Goal: Task Accomplishment & Management: Use online tool/utility

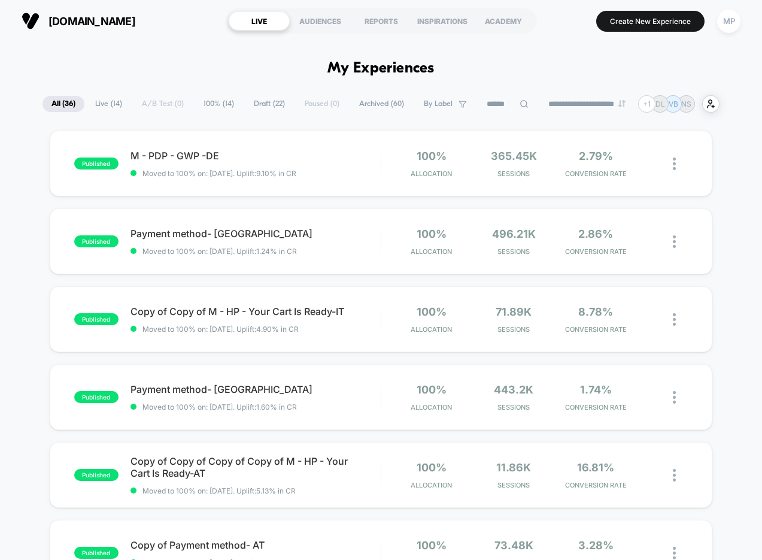
click at [254, 100] on span "Draft ( 22 )" at bounding box center [269, 104] width 49 height 16
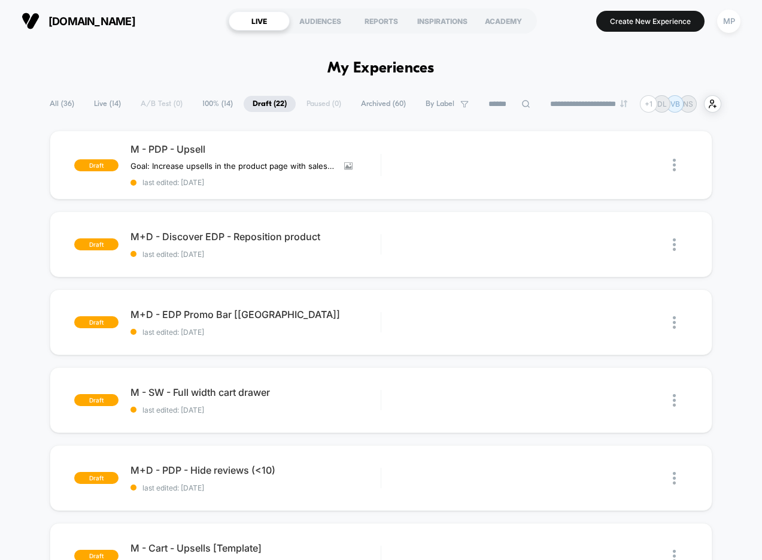
click at [158, 102] on div "**********" at bounding box center [381, 103] width 681 height 17
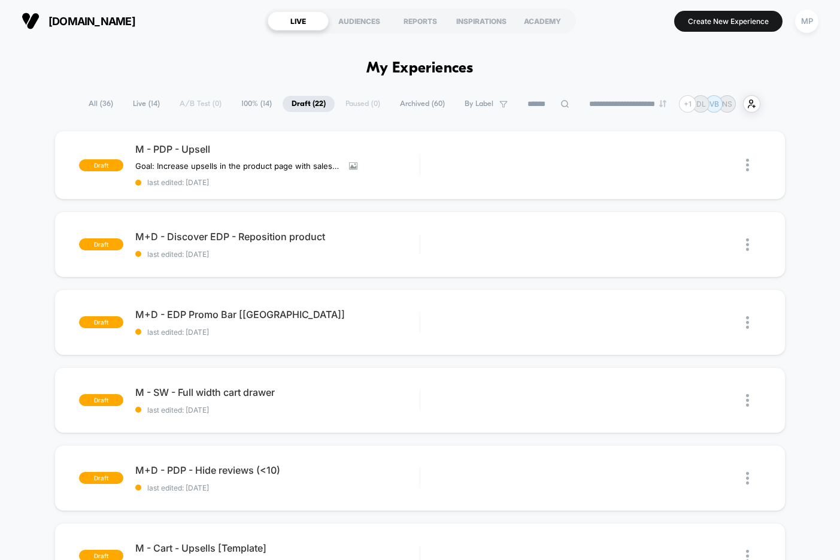
click at [95, 105] on span "All ( 36 )" at bounding box center [101, 104] width 43 height 16
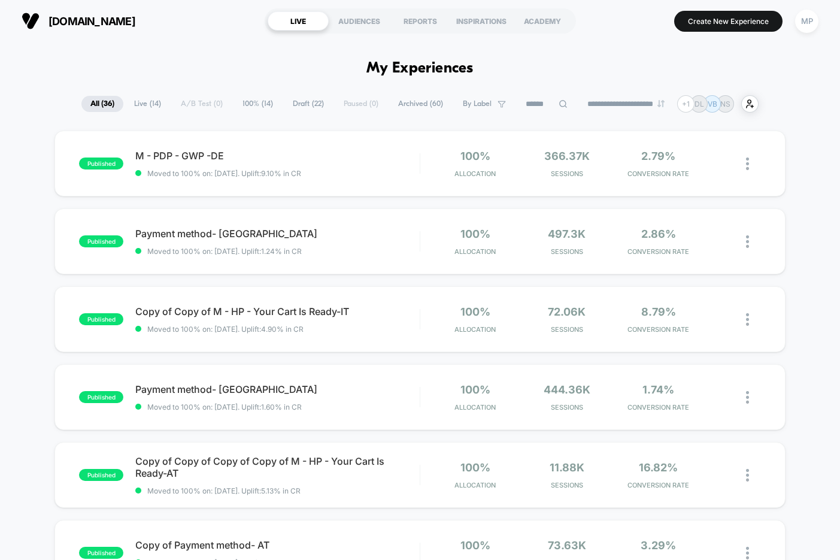
click at [301, 108] on span "Draft ( 22 )" at bounding box center [308, 104] width 49 height 16
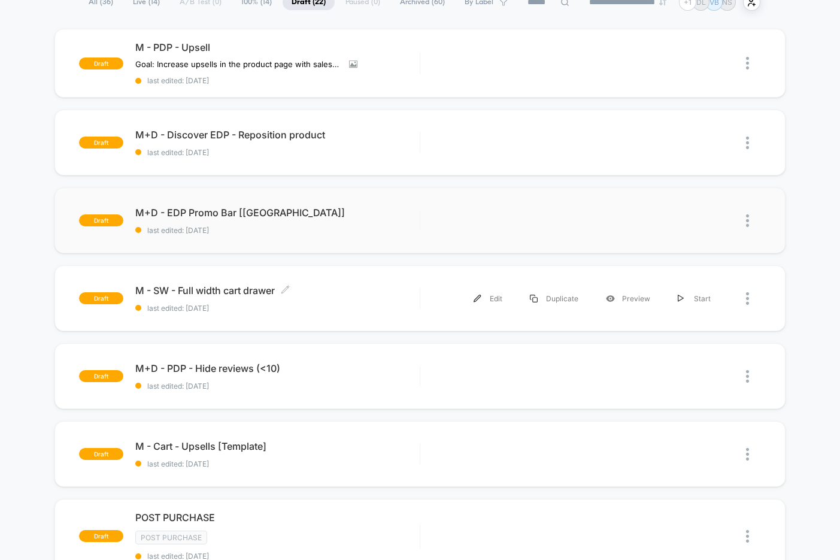
scroll to position [104, 0]
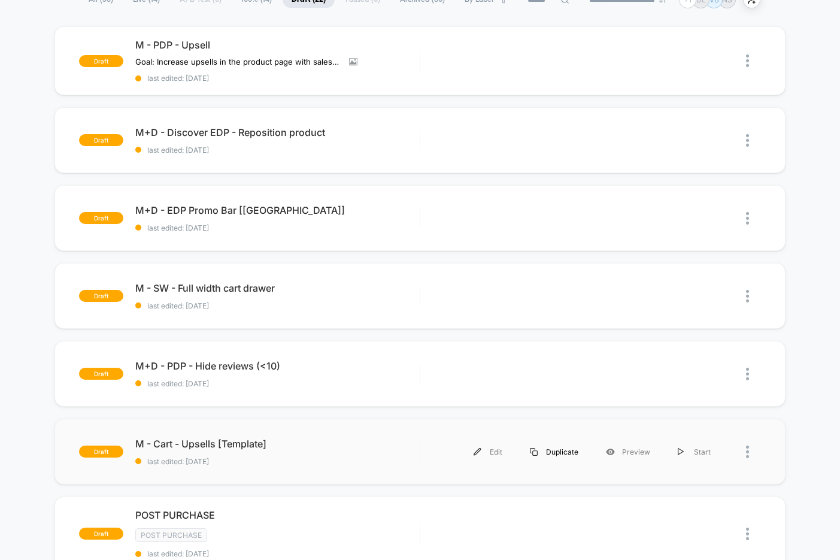
click at [558, 453] on div "Duplicate" at bounding box center [554, 451] width 76 height 27
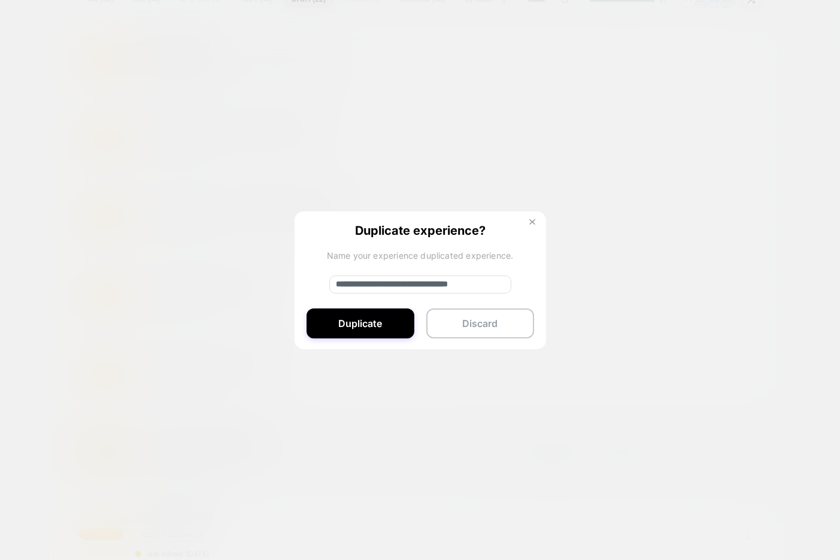
click at [535, 226] on button at bounding box center [532, 224] width 13 height 10
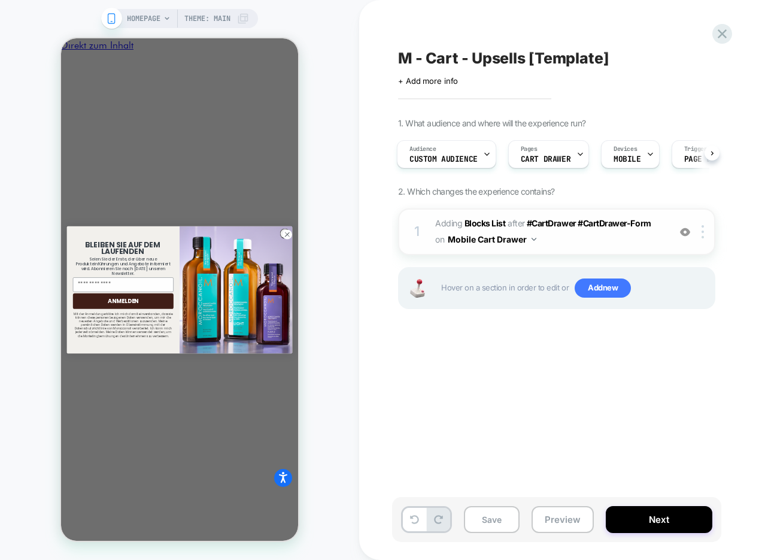
click at [686, 232] on img at bounding box center [685, 232] width 10 height 10
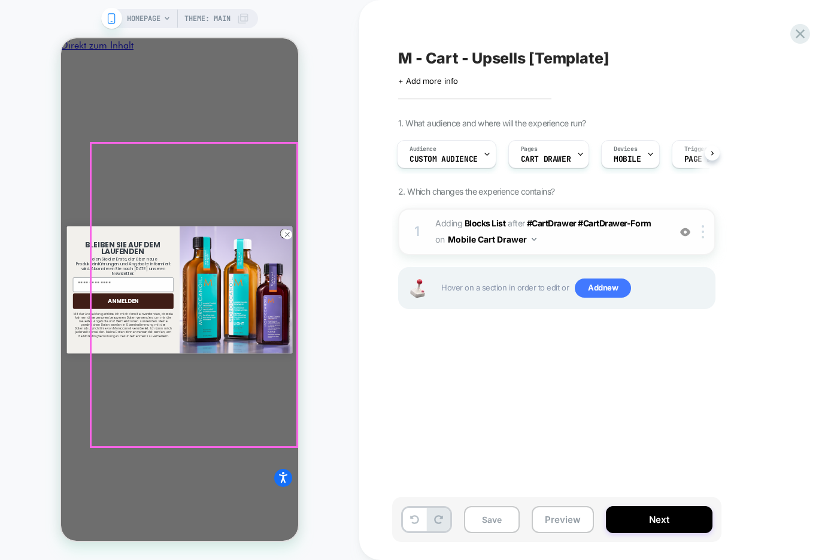
scroll to position [55, 0]
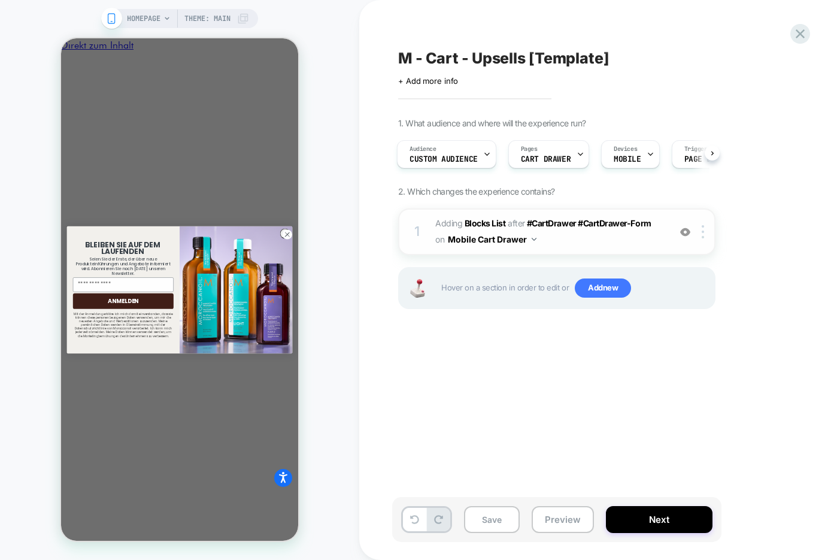
click at [574, 246] on span "#_loomi_addon_1748344709062 Adding Blocks List AFTER #CartDrawer #CartDrawer-Fo…" at bounding box center [549, 232] width 228 height 32
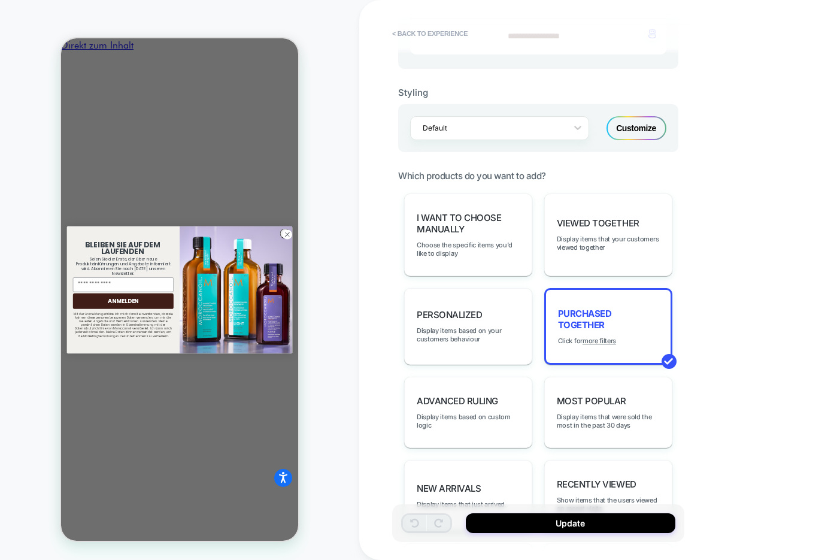
scroll to position [466, 0]
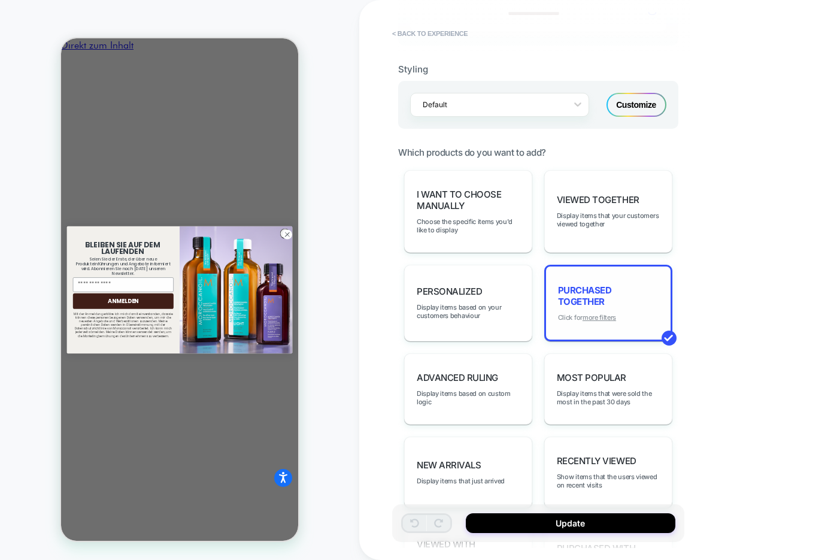
click at [601, 313] on u "more filters" at bounding box center [600, 317] width 34 height 8
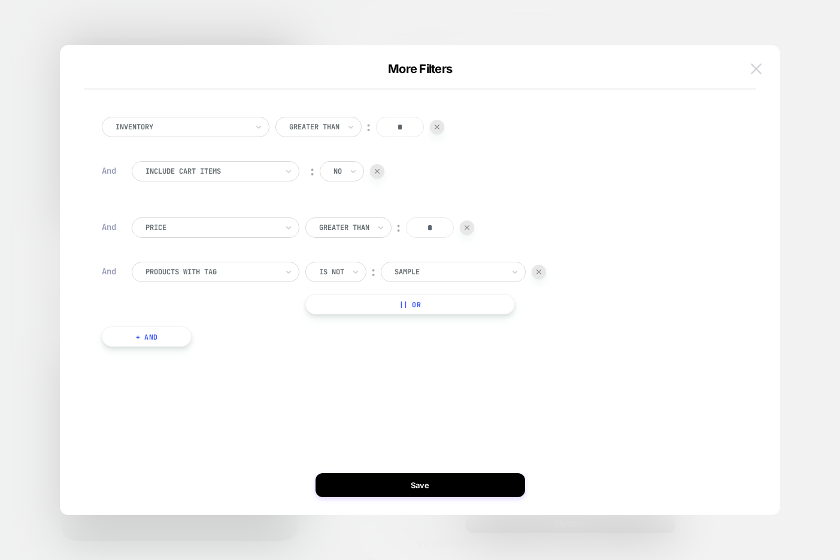
click at [754, 71] on img at bounding box center [756, 68] width 11 height 10
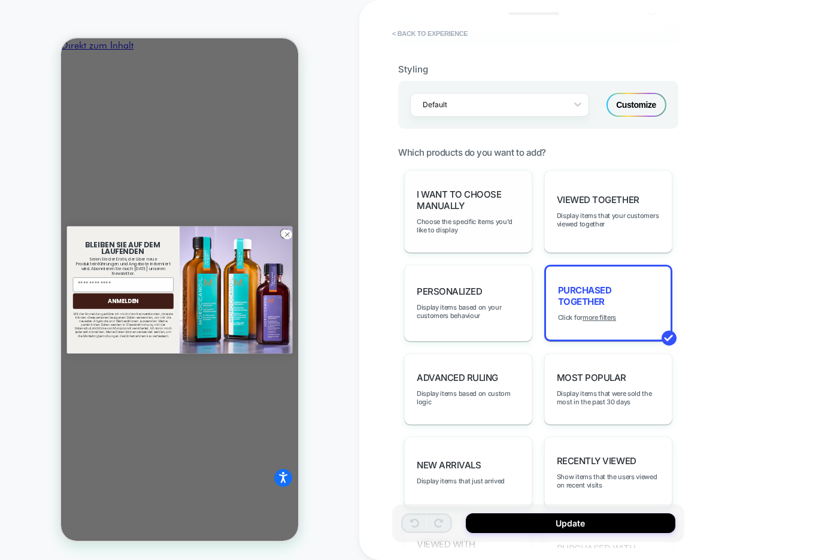
click at [479, 196] on span "I want to choose manually" at bounding box center [468, 200] width 103 height 23
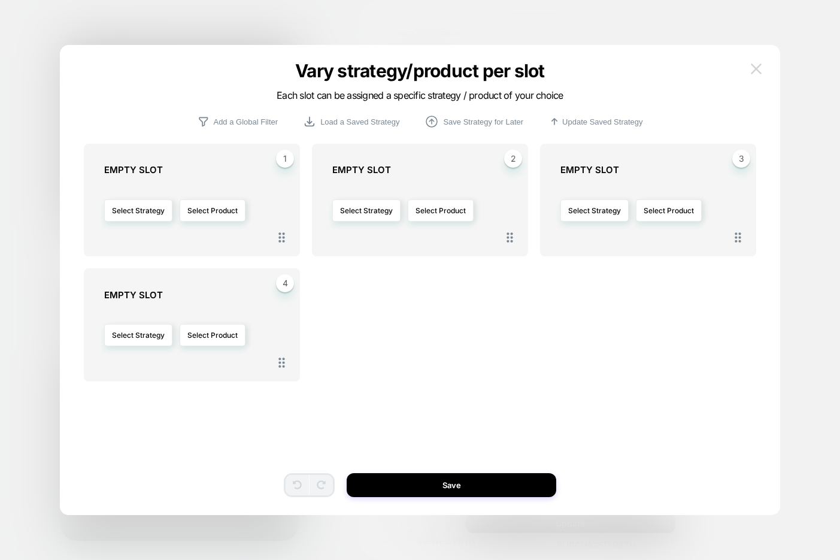
click at [752, 72] on img at bounding box center [756, 68] width 11 height 10
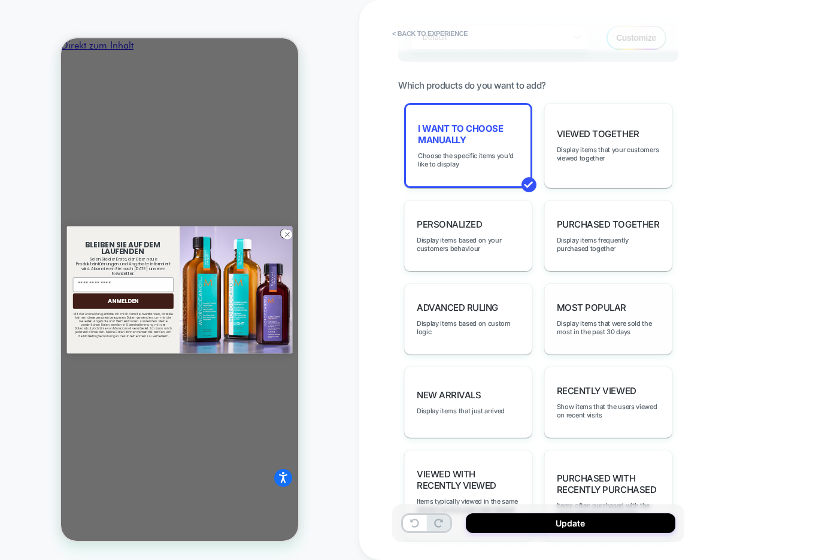
scroll to position [576, 0]
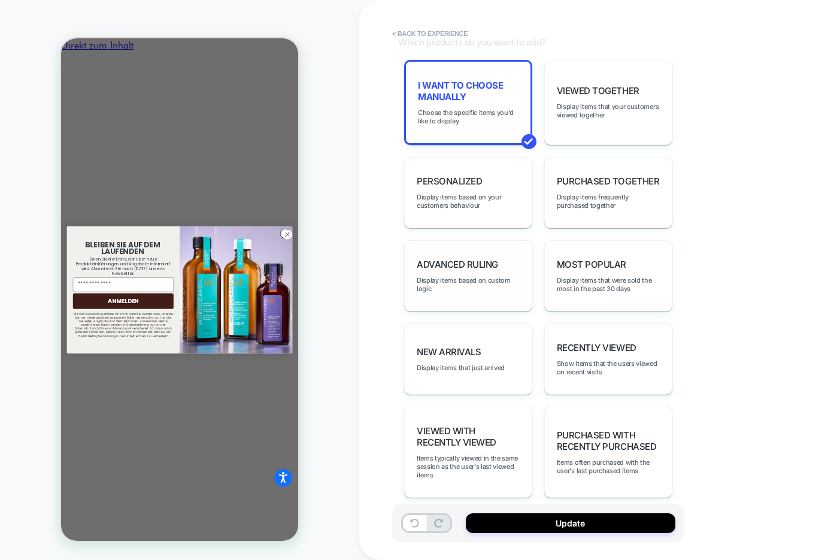
click at [494, 259] on span "Advanced Ruling" at bounding box center [457, 264] width 81 height 11
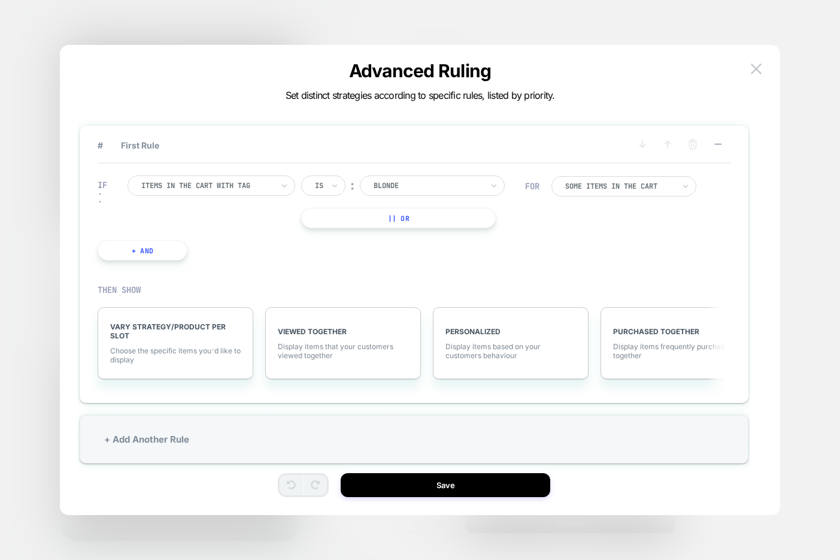
click at [236, 189] on div at bounding box center [207, 185] width 132 height 11
click at [344, 256] on div "IF Items in the cart with tag Is ︰ Blonde || Or + And" at bounding box center [312, 218] width 440 height 121
click at [232, 191] on div at bounding box center [207, 185] width 132 height 11
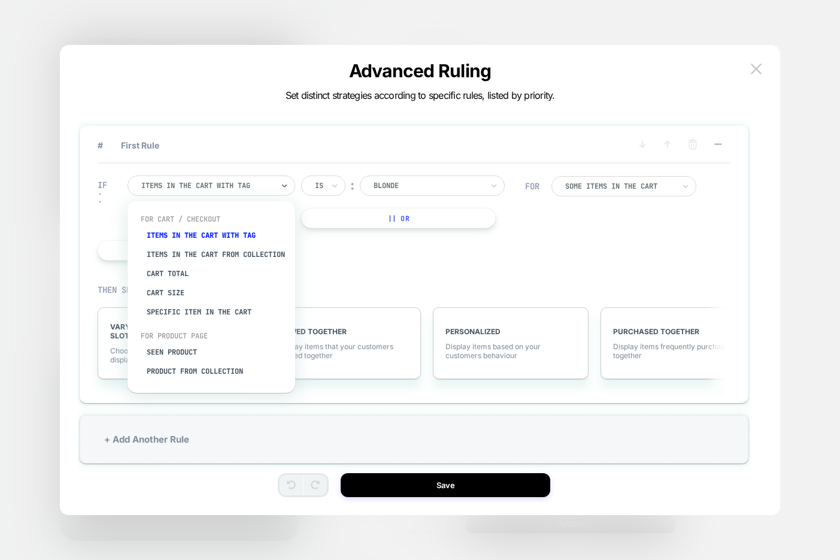
click at [346, 282] on div "THEN SHOW VARY STRATEGY/PRODUCT PER SLOT Choose the specific items you׳d like t…" at bounding box center [414, 331] width 633 height 119
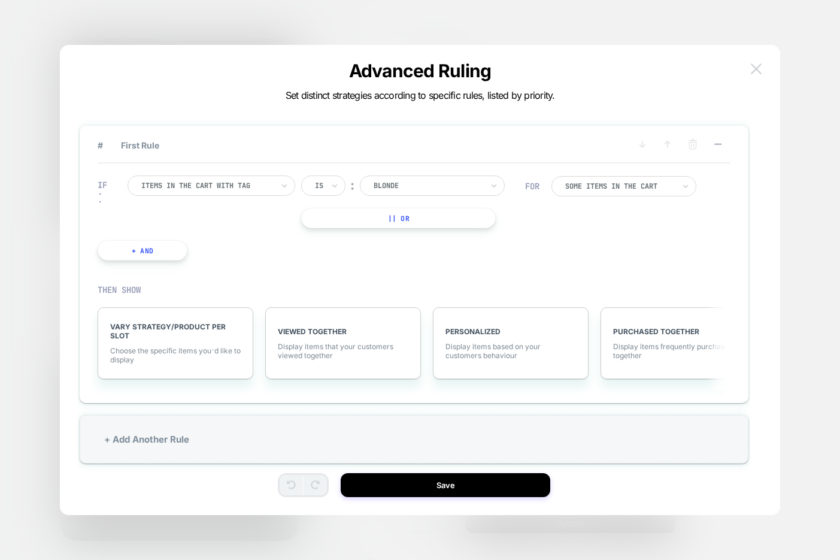
click at [756, 74] on button at bounding box center [756, 69] width 18 height 18
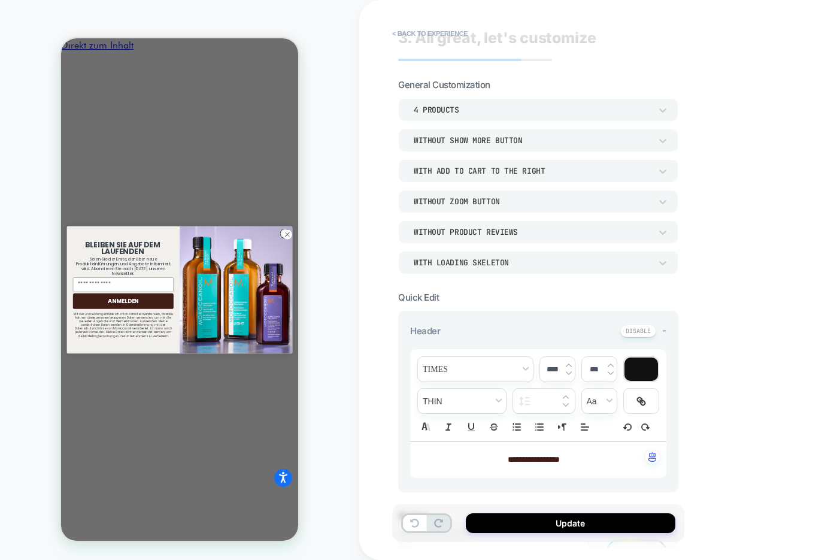
scroll to position [0, 0]
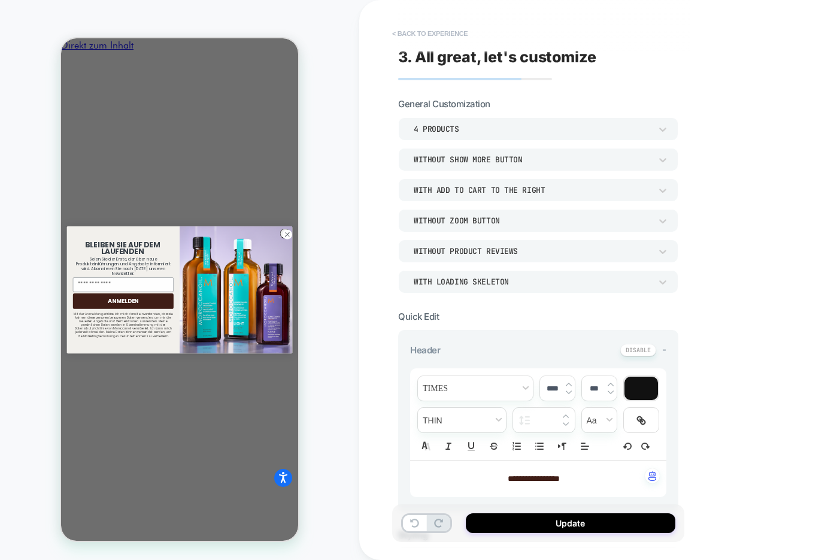
click at [423, 29] on button "< Back to experience" at bounding box center [429, 33] width 87 height 19
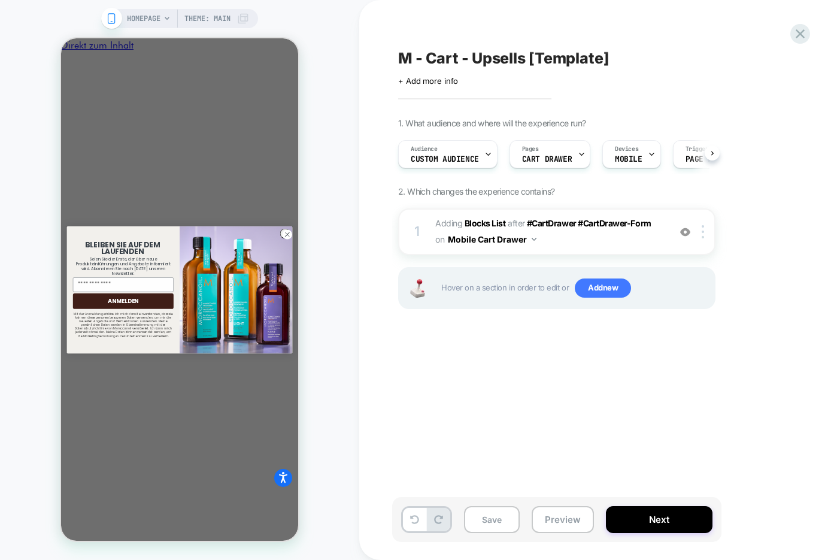
scroll to position [0, 1]
click at [599, 238] on span "#_loomi_addon_1748344709062 Adding Blocks List AFTER #CartDrawer #CartDrawer-Fo…" at bounding box center [549, 232] width 228 height 32
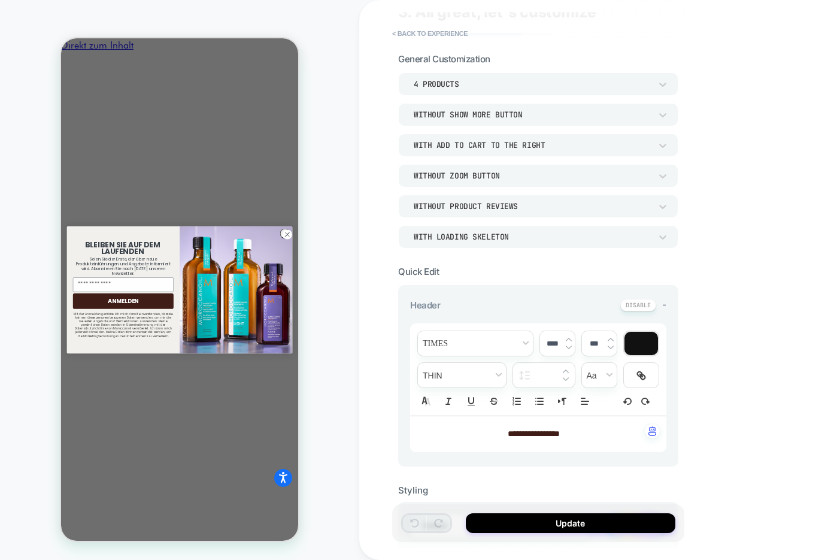
scroll to position [0, 0]
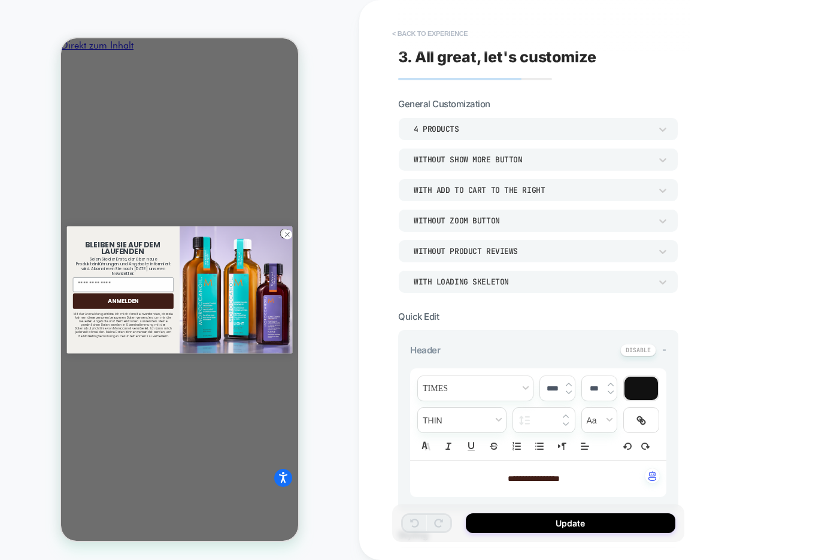
click at [434, 29] on button "< Back to experience" at bounding box center [429, 33] width 87 height 19
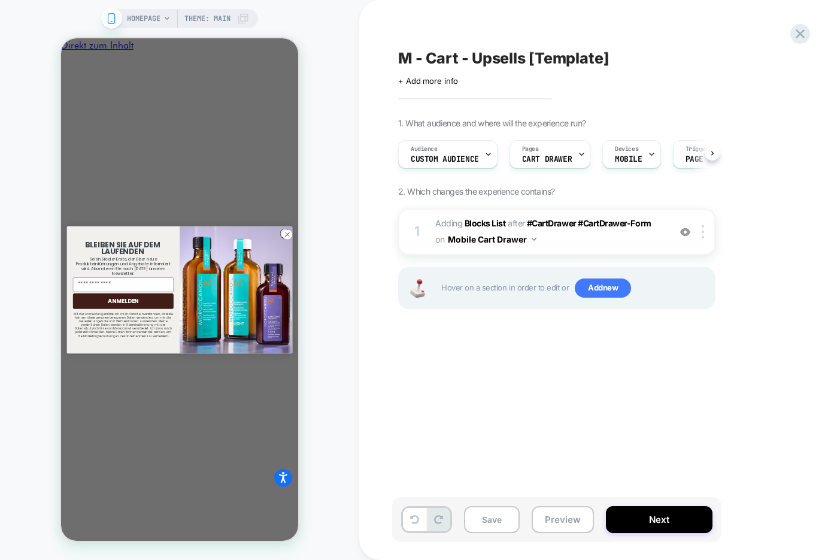
scroll to position [0, 1]
click at [541, 57] on span "M - Cart - Upsells [Template]" at bounding box center [503, 58] width 211 height 18
click at [541, 57] on textarea "**********" at bounding box center [553, 58] width 311 height 18
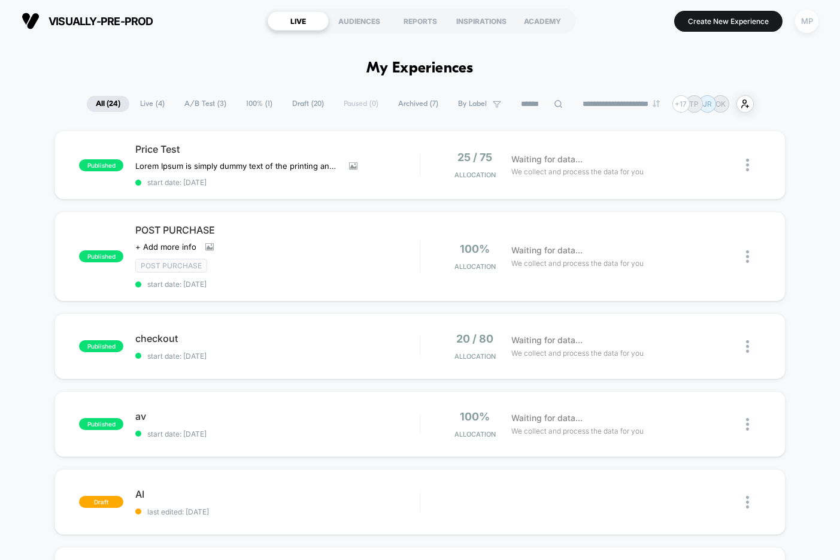
click at [809, 20] on div "MP" at bounding box center [806, 21] width 23 height 23
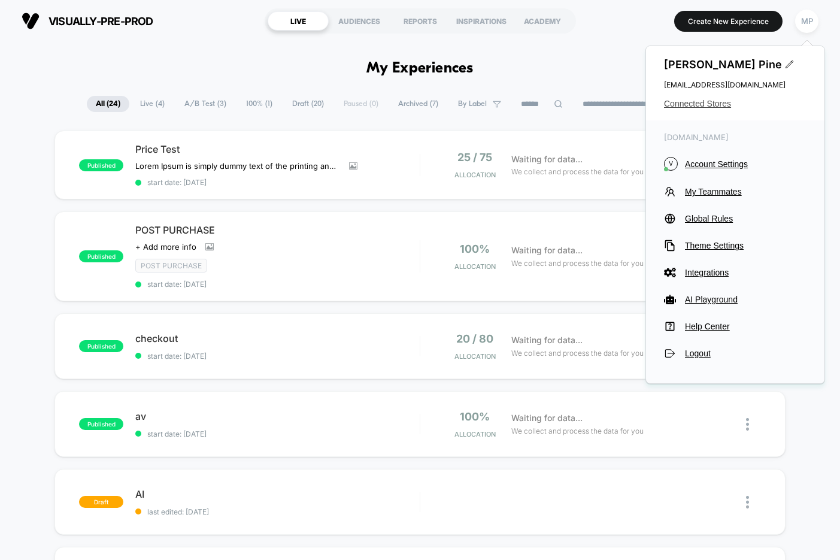
click at [682, 102] on span "Connected Stores" at bounding box center [735, 104] width 143 height 10
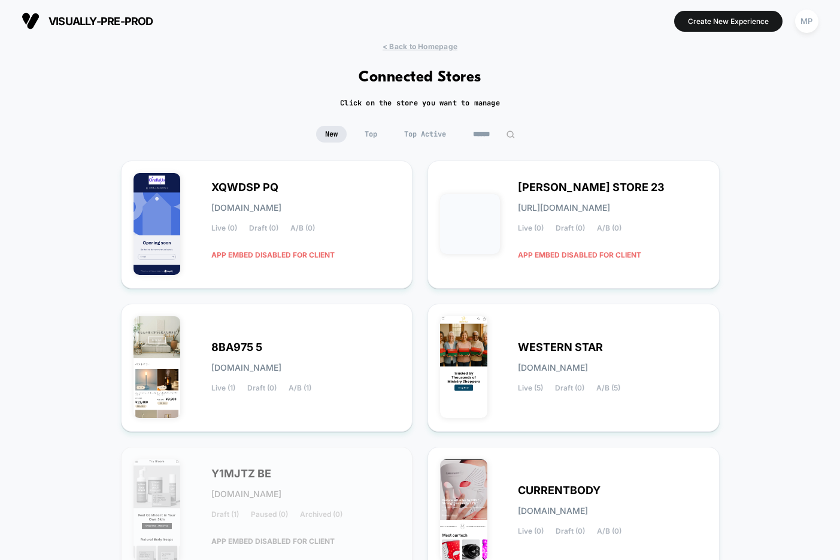
click at [480, 135] on input at bounding box center [494, 134] width 60 height 17
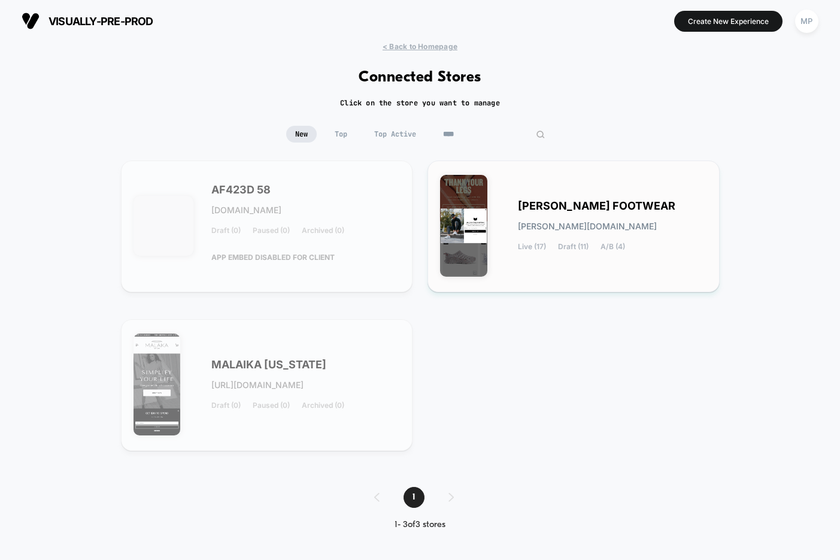
type input "****"
click at [567, 204] on span "KANE FOOTWEAR" at bounding box center [597, 206] width 158 height 8
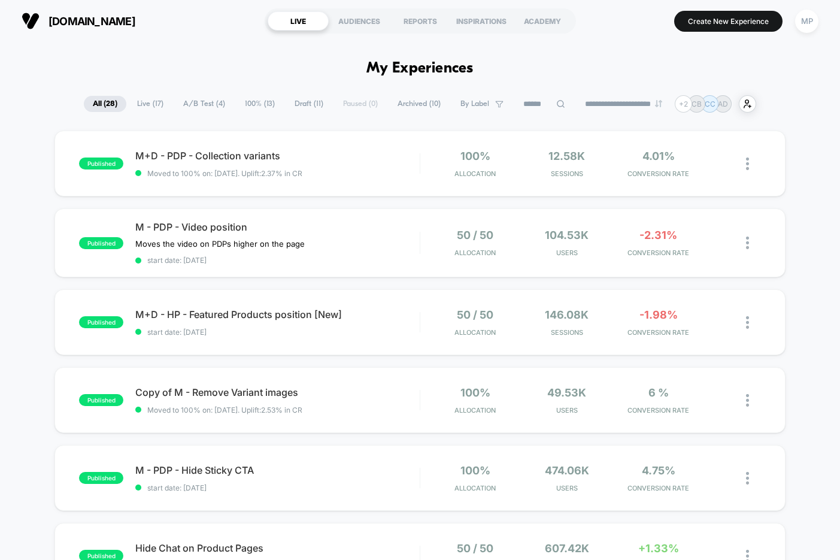
click at [529, 104] on input at bounding box center [544, 104] width 60 height 14
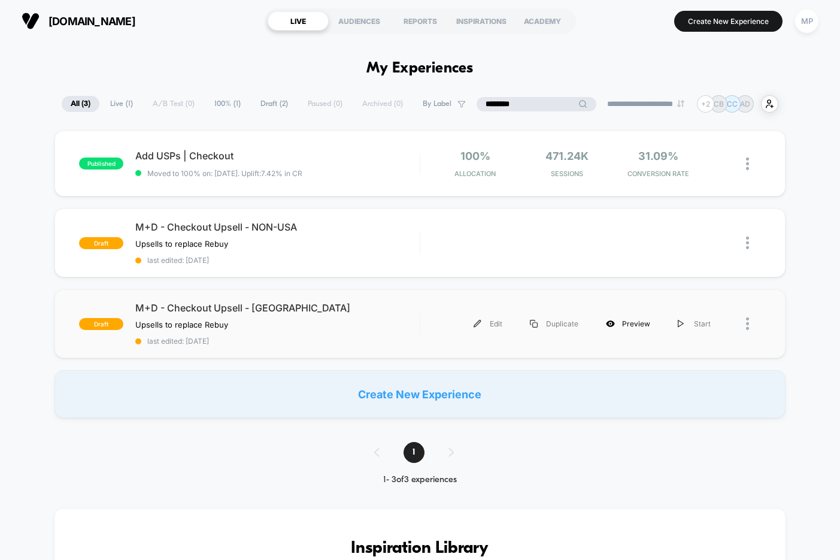
type input "********"
click at [623, 322] on div "Preview" at bounding box center [628, 323] width 72 height 27
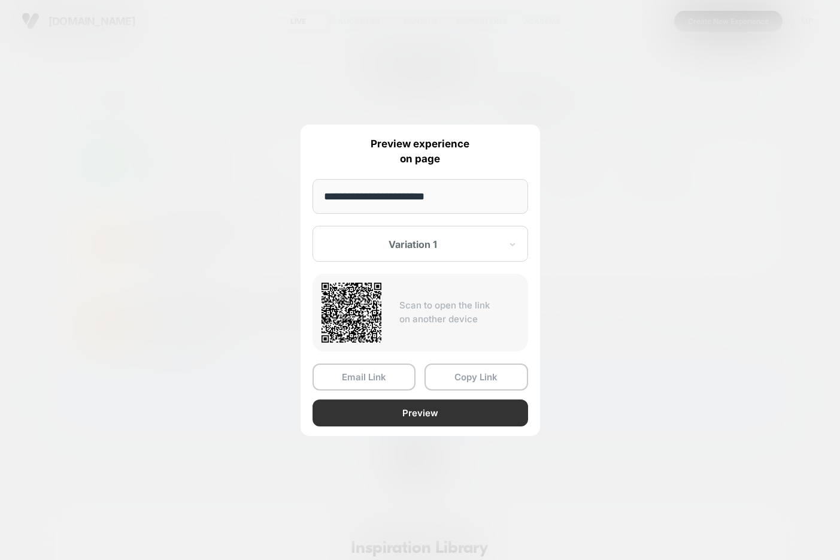
click at [443, 409] on button "Preview" at bounding box center [421, 412] width 216 height 27
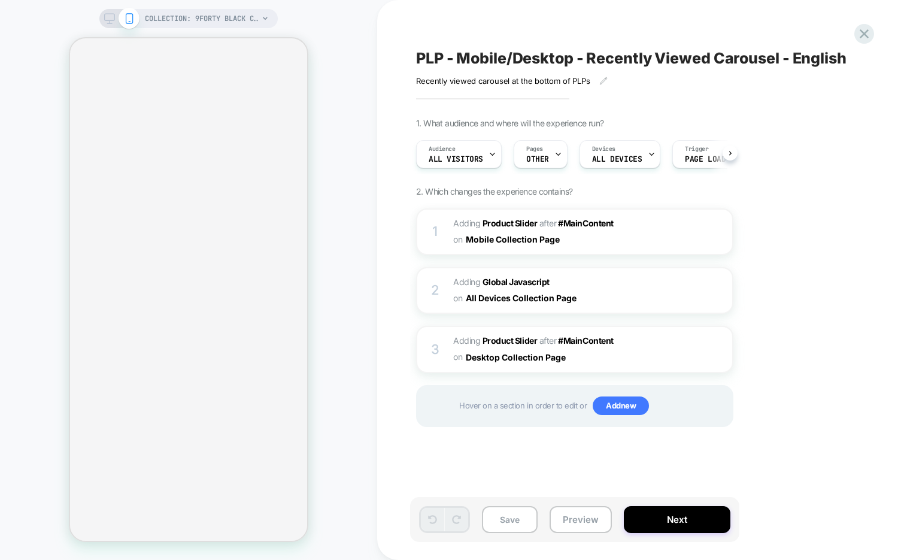
scroll to position [0, 1]
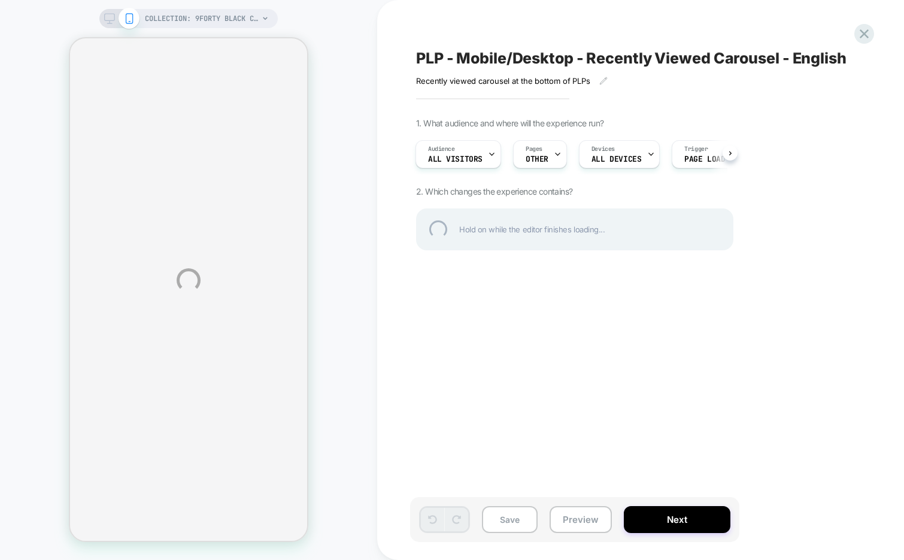
click at [546, 54] on div "PLP - Mobile/Desktop - Recently Viewed Carousel - English" at bounding box center [634, 58] width 437 height 18
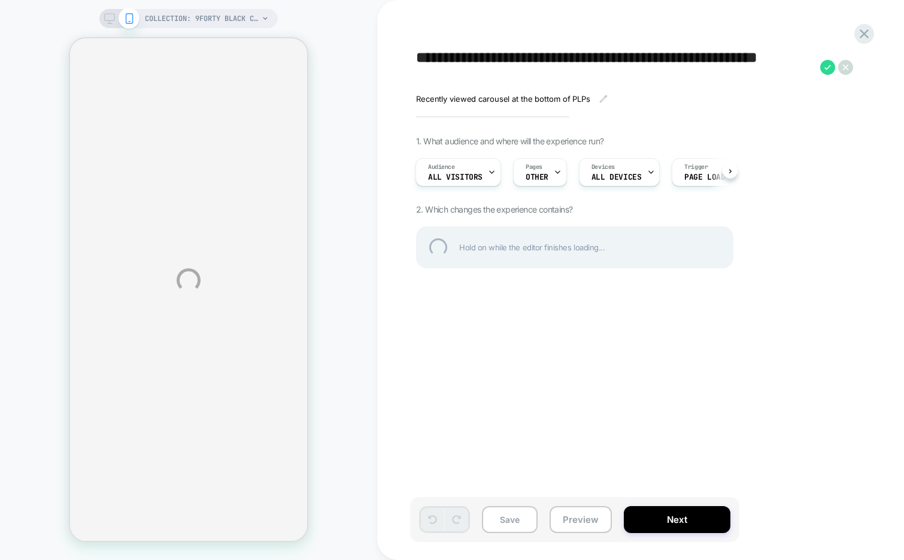
click at [546, 54] on textarea "**********" at bounding box center [615, 67] width 398 height 36
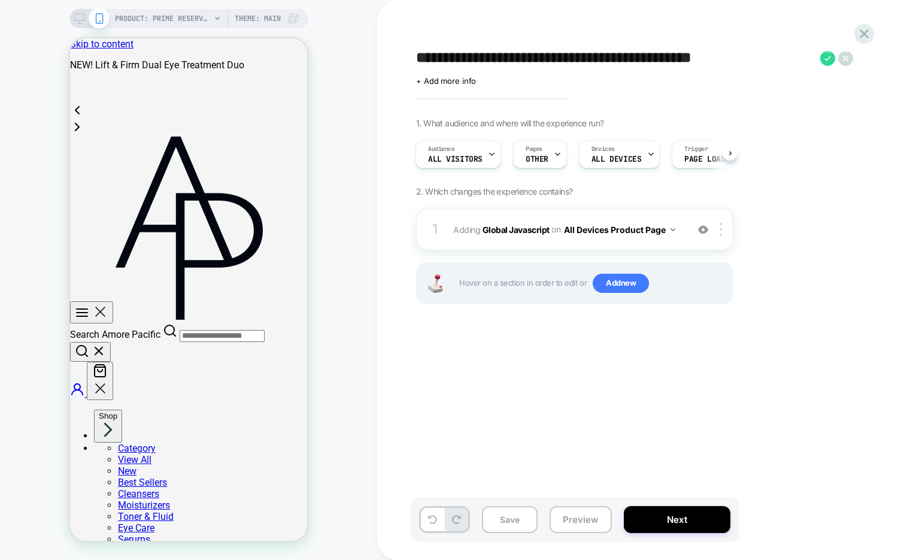
click at [740, 28] on div "**********" at bounding box center [634, 280] width 449 height 536
click at [861, 33] on icon at bounding box center [864, 34] width 16 height 16
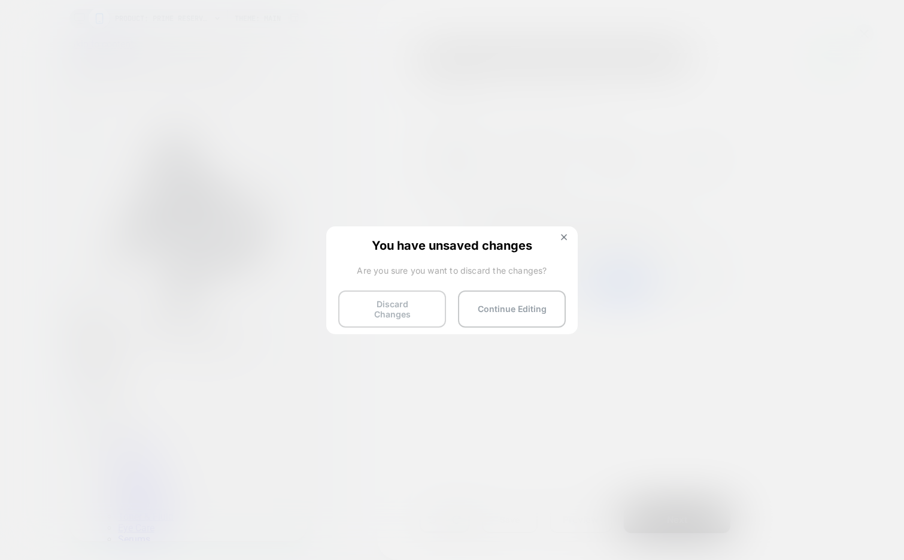
click at [398, 302] on button "Discard Changes" at bounding box center [392, 308] width 108 height 37
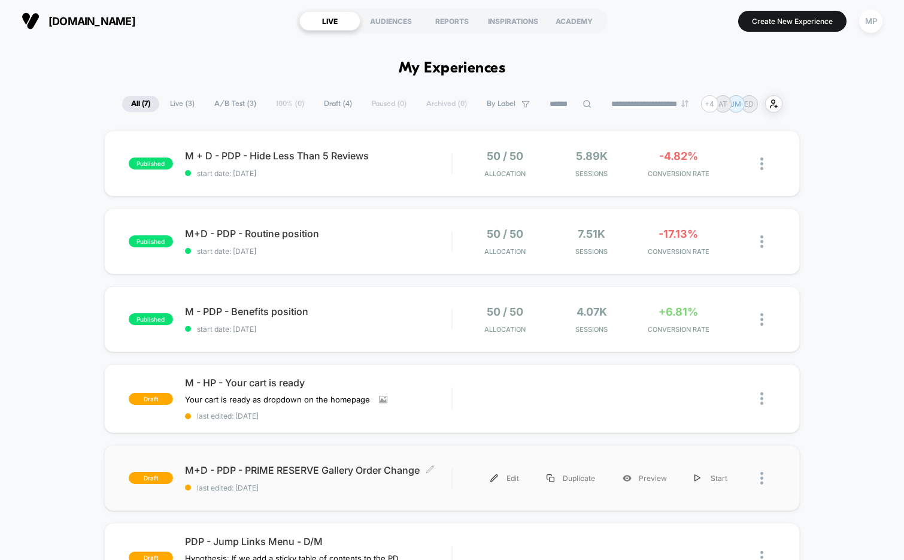
click at [336, 488] on span "last edited: 8/21/2025" at bounding box center [318, 487] width 267 height 9
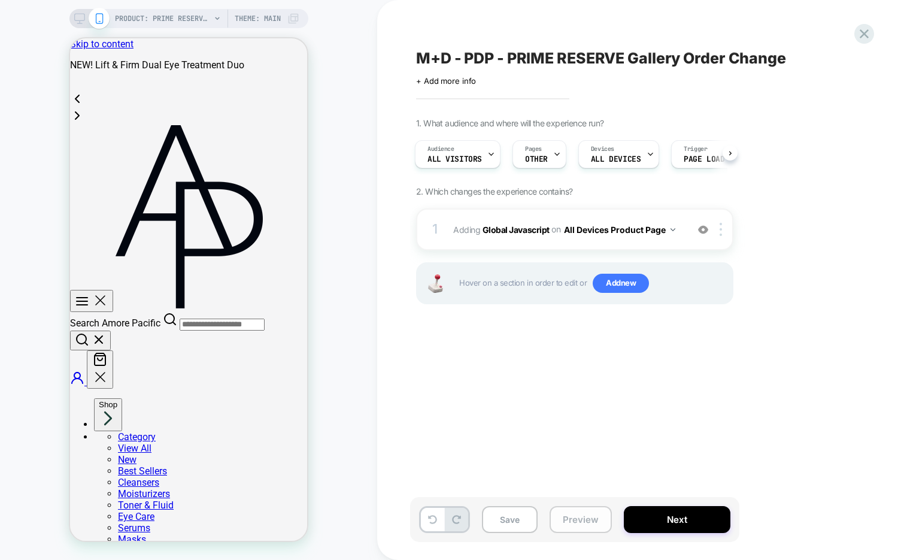
click at [586, 517] on button "Preview" at bounding box center [581, 519] width 62 height 27
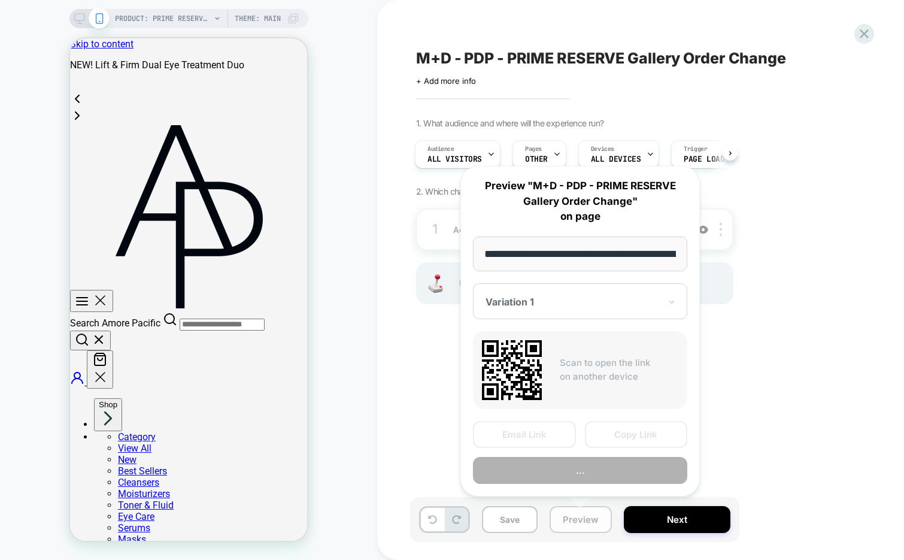
scroll to position [0, 225]
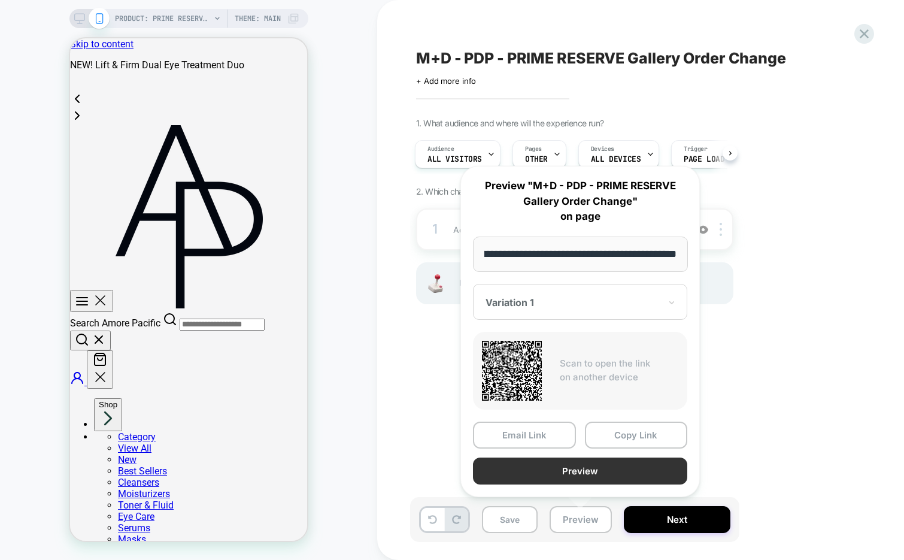
click at [585, 466] on button "Preview" at bounding box center [580, 471] width 214 height 27
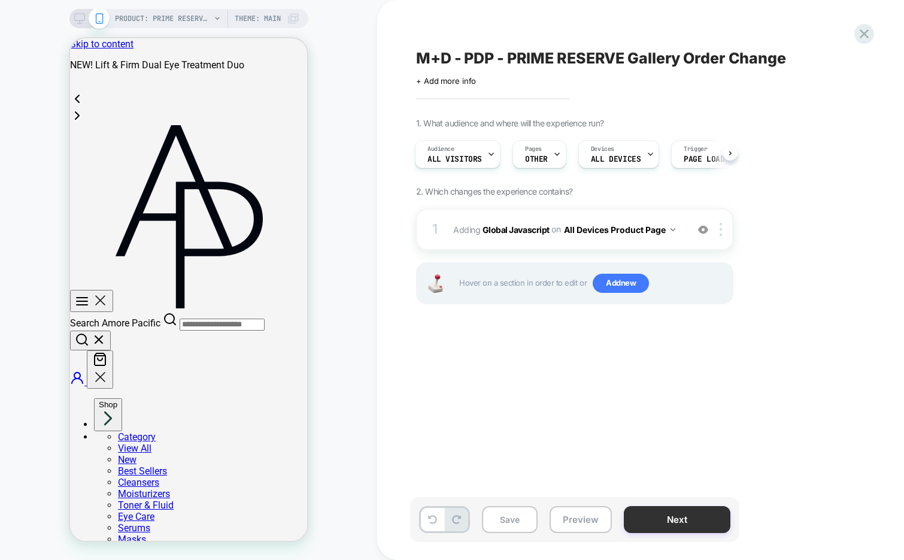
click at [643, 512] on button "Next" at bounding box center [677, 519] width 107 height 27
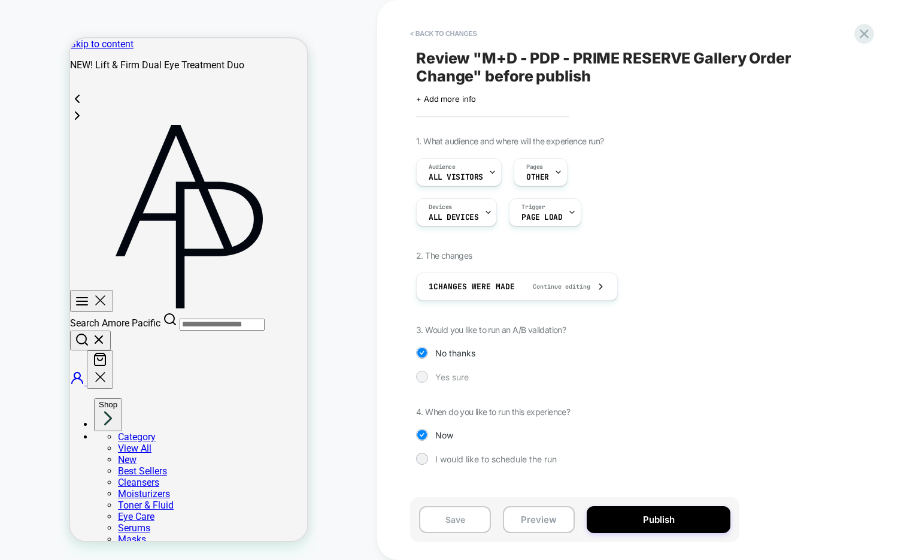
click at [442, 378] on span "Yes sure" at bounding box center [452, 377] width 34 height 10
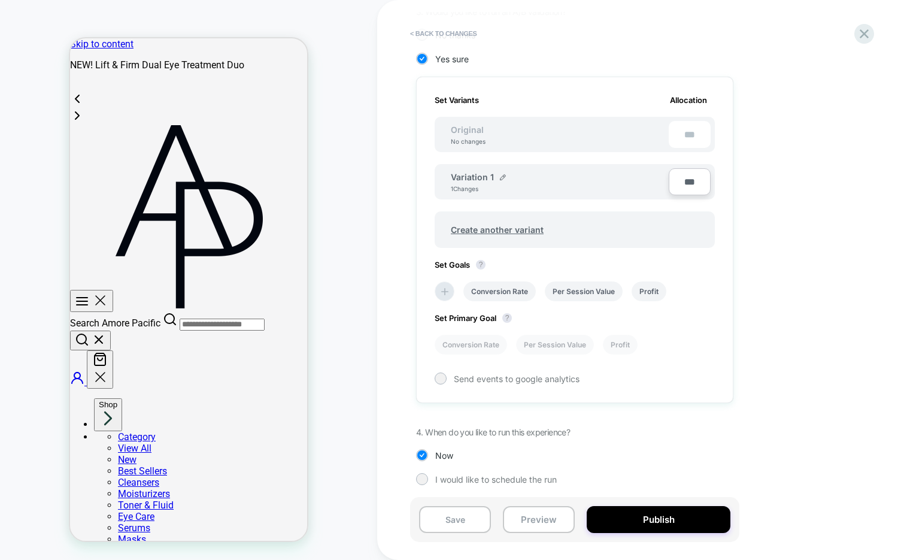
scroll to position [321, 0]
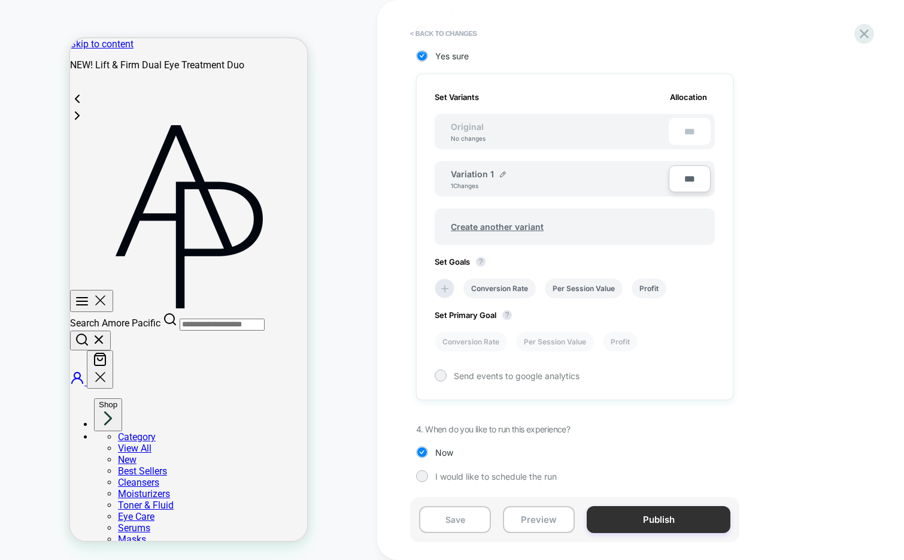
click at [616, 518] on button "Publish" at bounding box center [659, 519] width 144 height 27
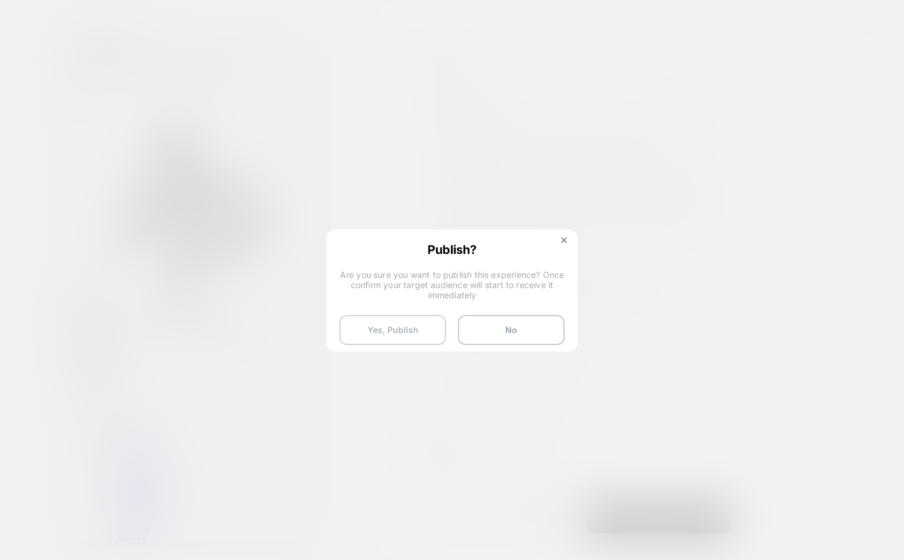
click at [370, 328] on button "Yes, Publish" at bounding box center [393, 330] width 107 height 30
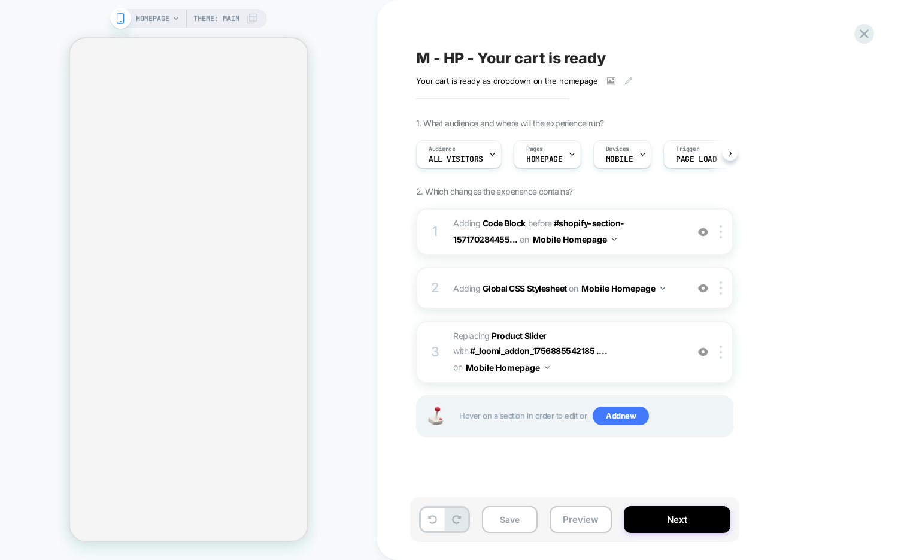
scroll to position [0, 1]
click at [570, 519] on button "Preview" at bounding box center [581, 519] width 62 height 27
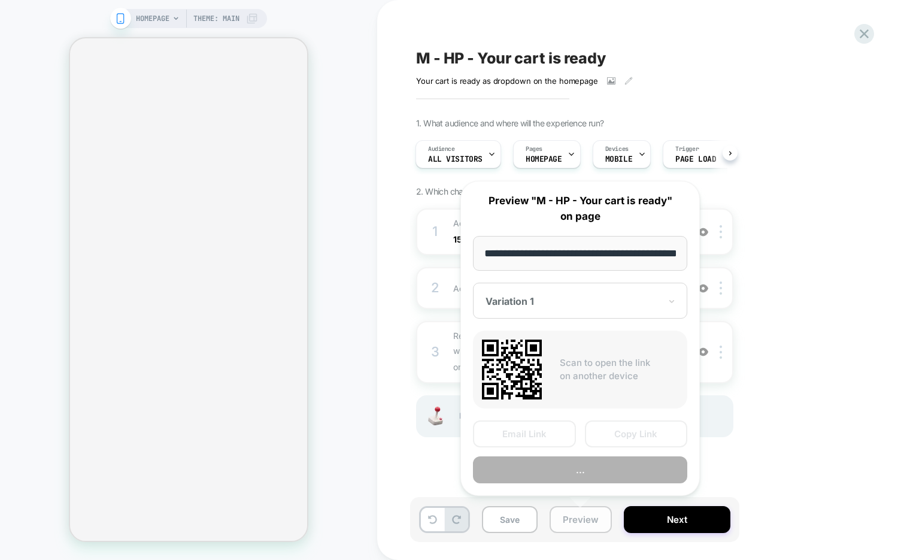
scroll to position [0, 41]
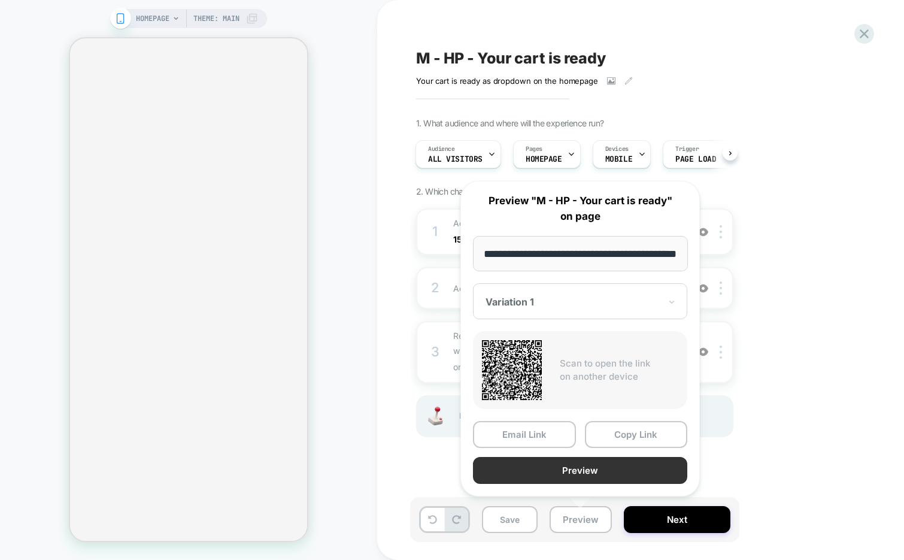
click at [591, 470] on button "Preview" at bounding box center [580, 470] width 214 height 27
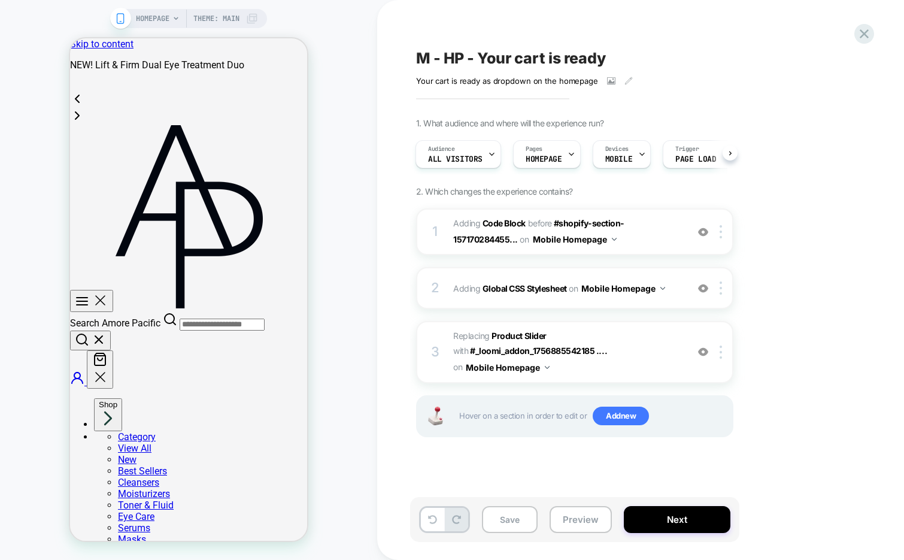
scroll to position [0, 0]
click at [516, 57] on span "M - HP - Your cart is ready" at bounding box center [511, 58] width 190 height 18
click at [516, 57] on textarea "**********" at bounding box center [561, 58] width 290 height 18
click at [568, 25] on div "**********" at bounding box center [634, 280] width 449 height 536
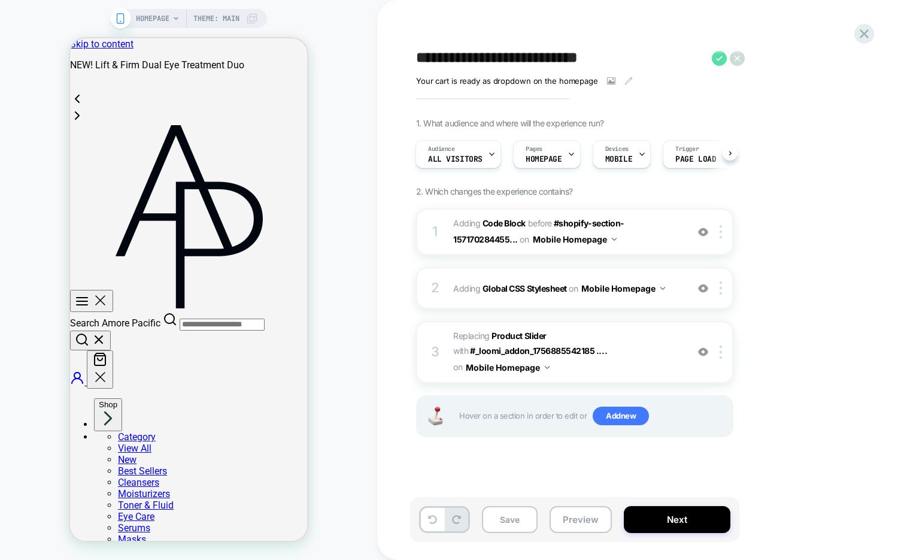
click at [714, 57] on icon at bounding box center [719, 58] width 15 height 15
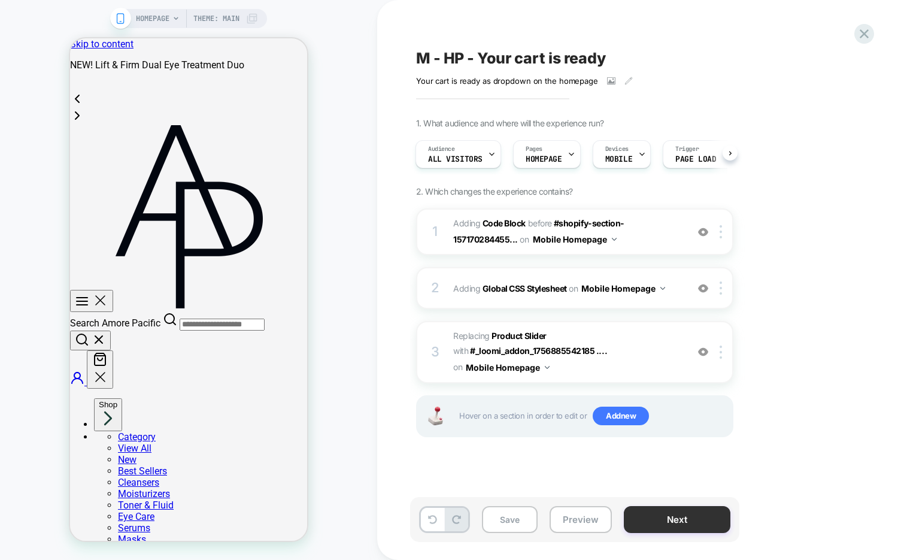
click at [679, 519] on button "Next" at bounding box center [677, 519] width 107 height 27
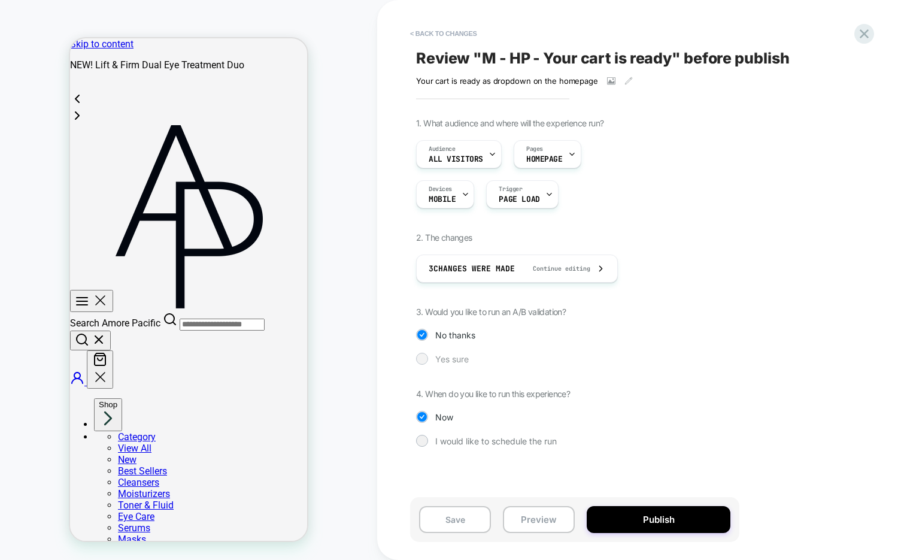
click at [461, 354] on span "Yes sure" at bounding box center [452, 359] width 34 height 10
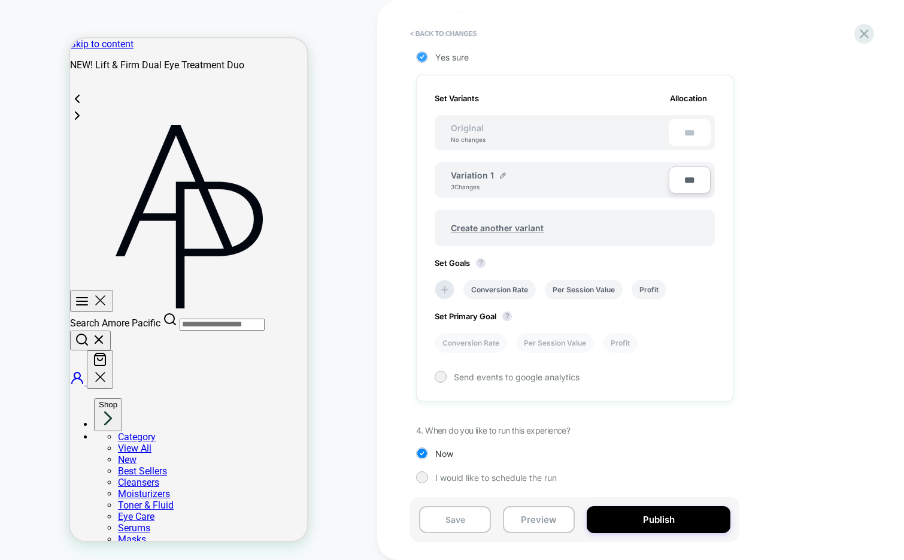
scroll to position [303, 0]
click at [634, 523] on button "Publish" at bounding box center [659, 519] width 144 height 27
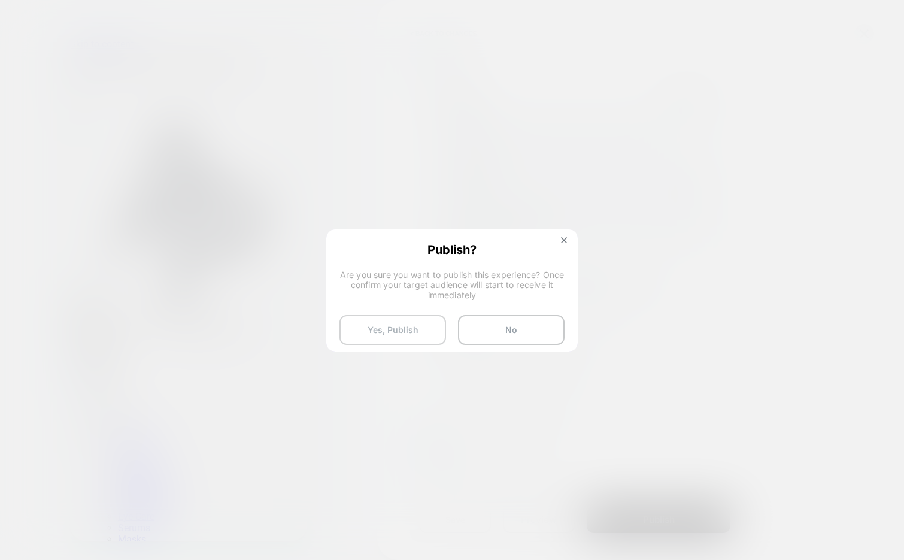
click at [367, 332] on button "Yes, Publish" at bounding box center [393, 330] width 107 height 30
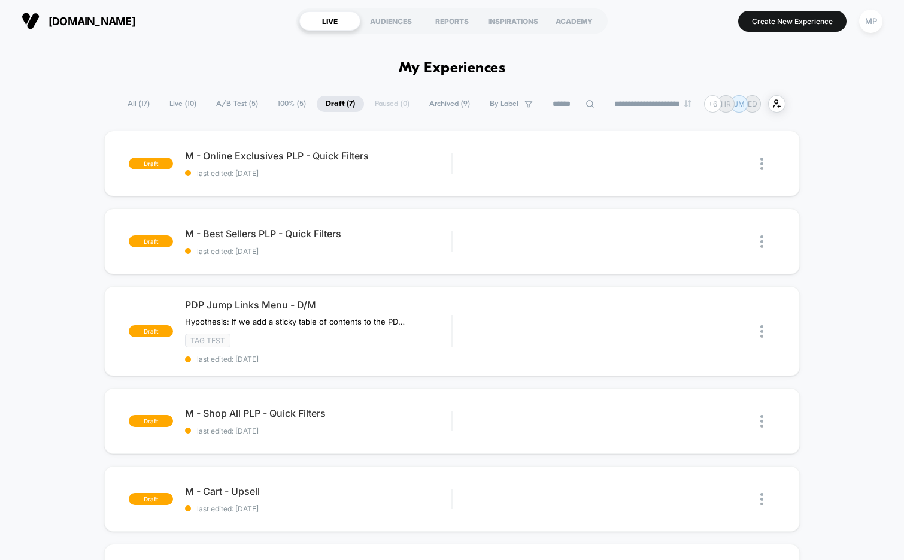
click at [217, 104] on span "A/B Test ( 5 )" at bounding box center [237, 104] width 60 height 16
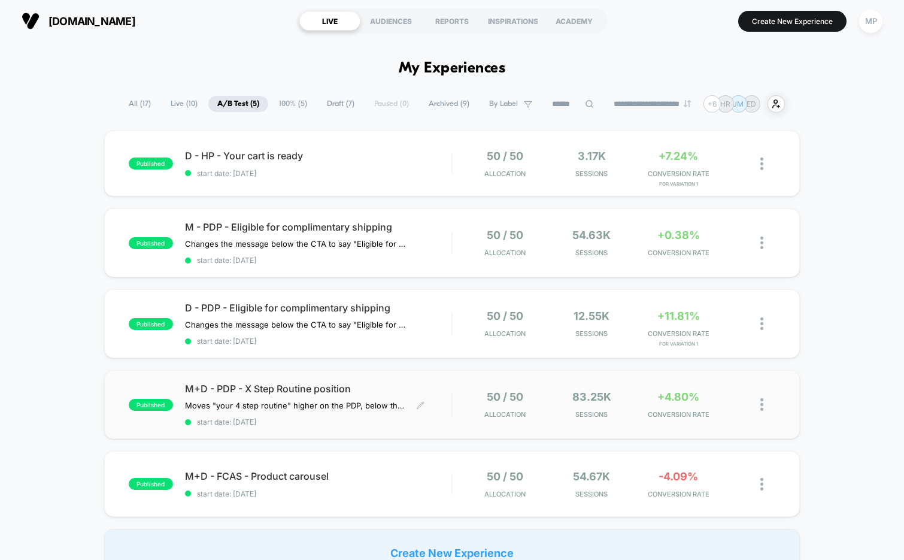
click at [331, 426] on div "published M+D - PDP - X Step Routine position Moves "your 4 step routine" highe…" at bounding box center [452, 404] width 697 height 69
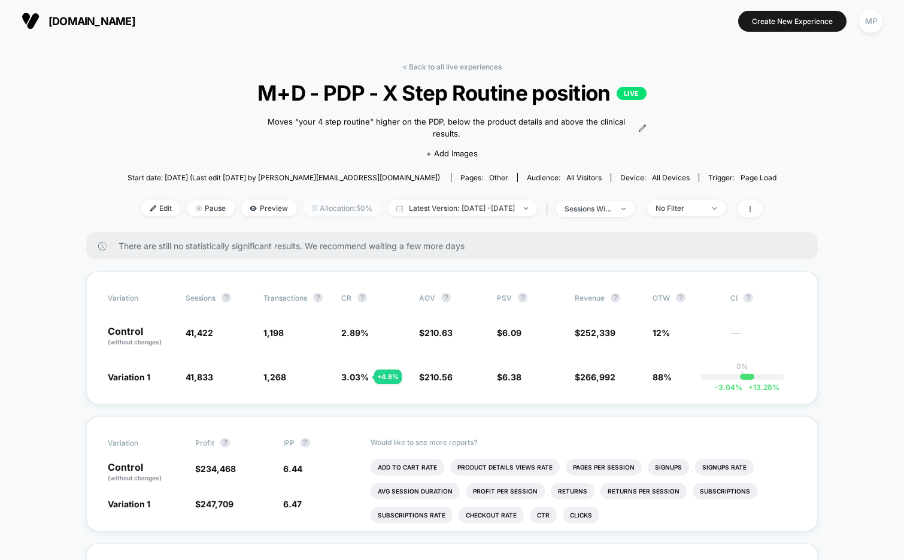
click at [311, 200] on span "Allocation: 50%" at bounding box center [342, 208] width 78 height 16
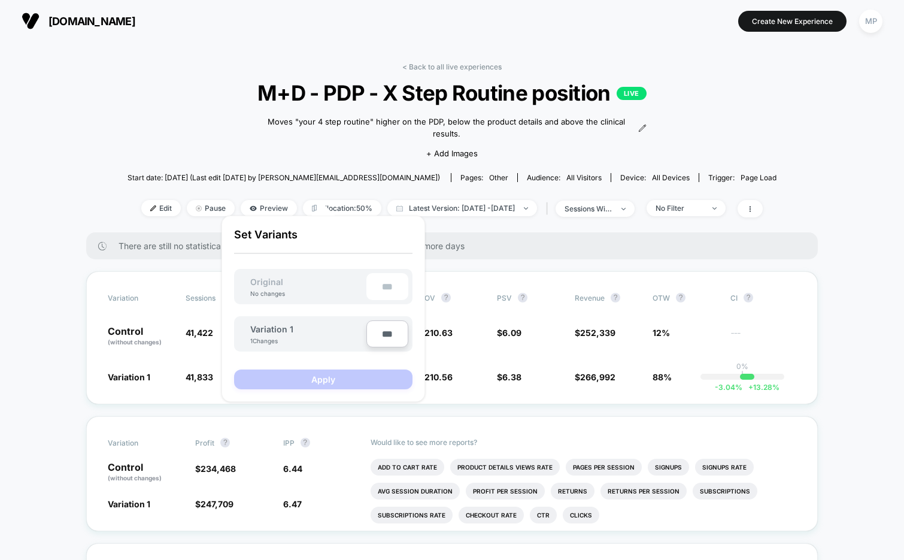
click at [378, 335] on input "***" at bounding box center [388, 333] width 42 height 27
type input "***"
type input "**"
type input "***"
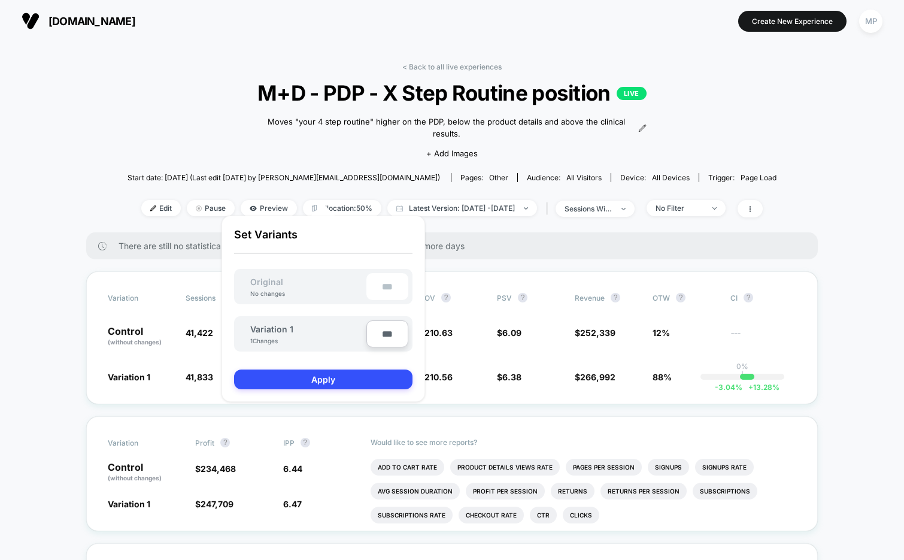
type input "**"
type input "****"
click at [353, 381] on button "Apply" at bounding box center [323, 380] width 178 height 20
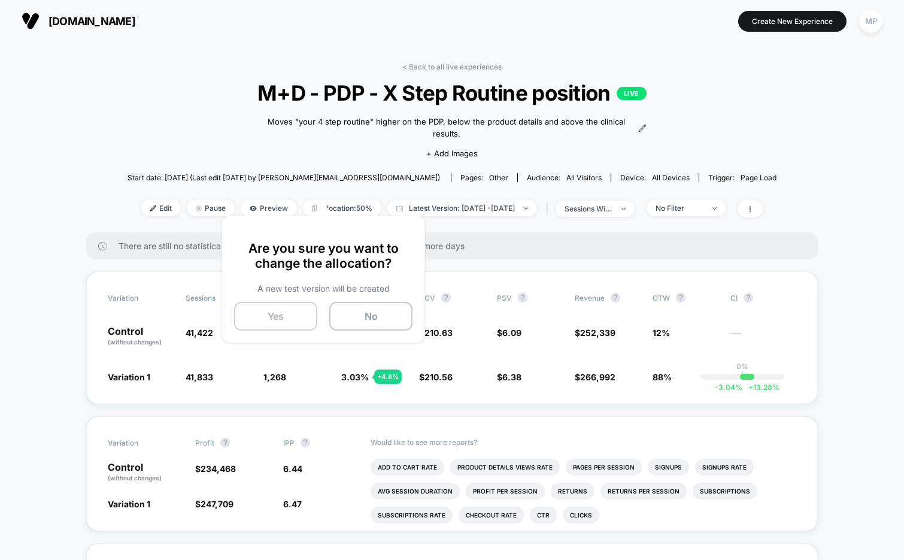
click at [280, 312] on button "Yes" at bounding box center [275, 316] width 83 height 29
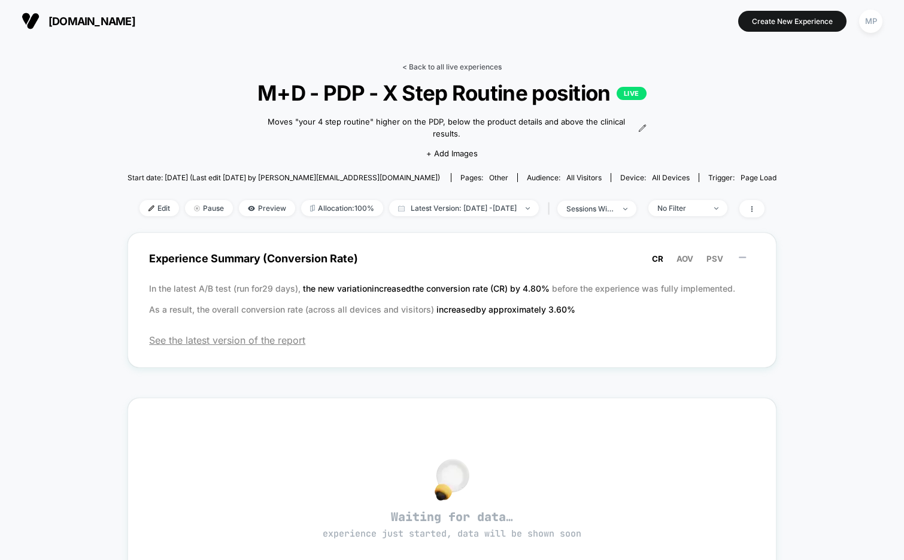
click at [436, 63] on link "< Back to all live experiences" at bounding box center [451, 66] width 99 height 9
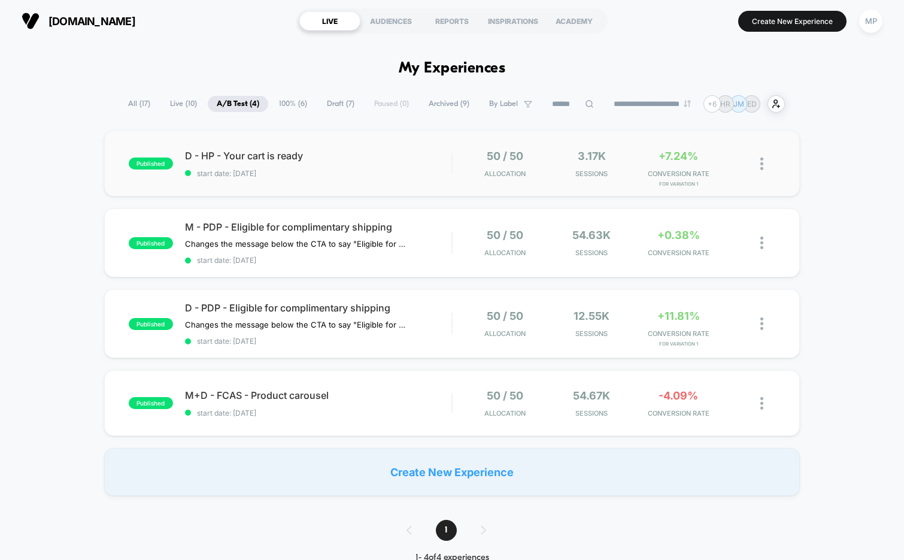
click at [335, 181] on div "published D - HP - Your cart is ready start date: [DATE] 50 / 50 Allocation 3.1…" at bounding box center [452, 164] width 697 height 66
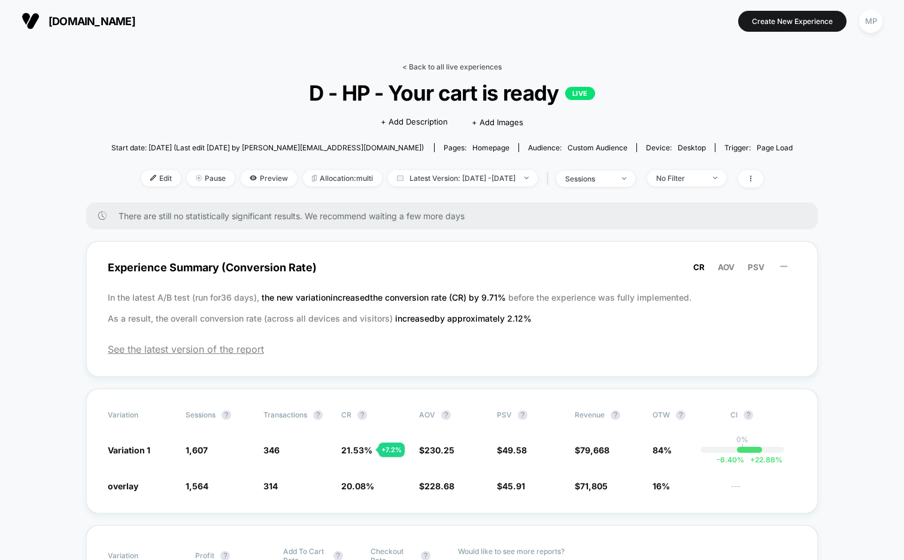
click at [442, 65] on link "< Back to all live experiences" at bounding box center [451, 66] width 99 height 9
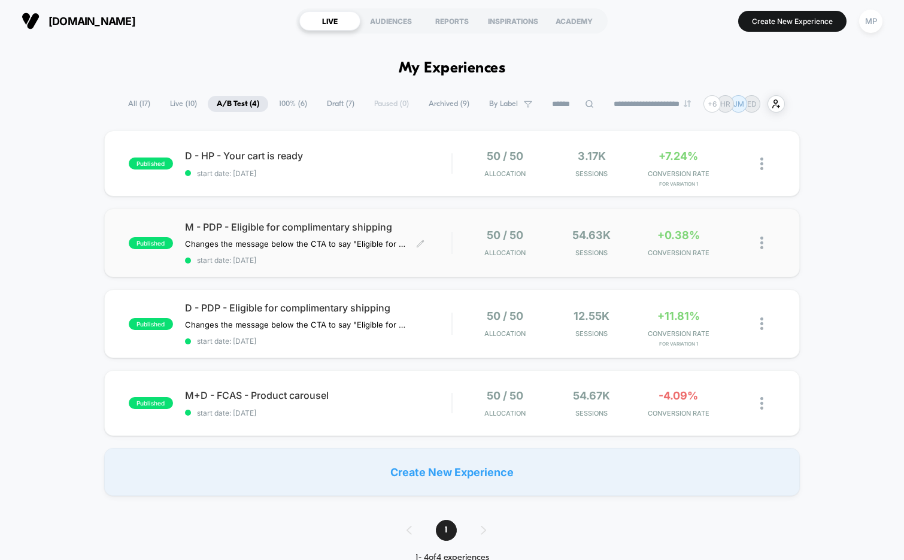
click at [423, 262] on span "start date: [DATE]" at bounding box center [318, 260] width 267 height 9
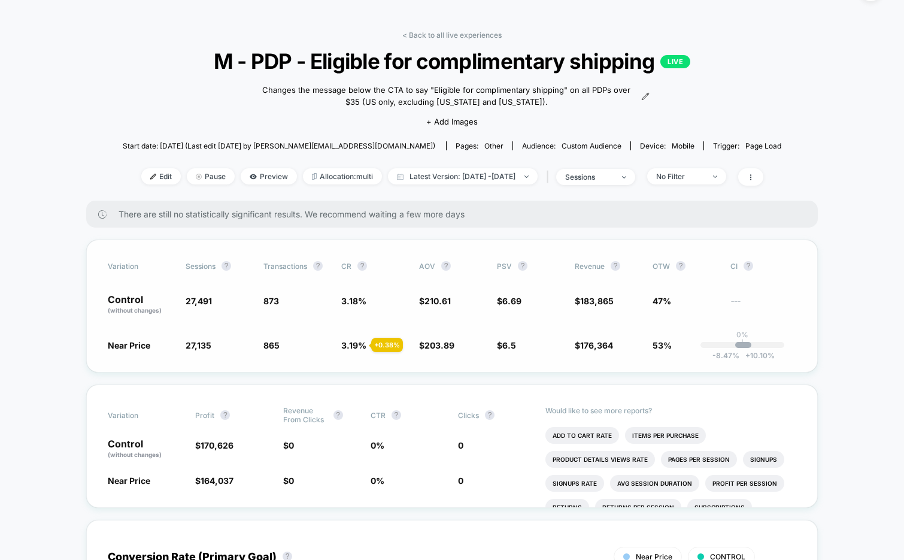
scroll to position [35, 0]
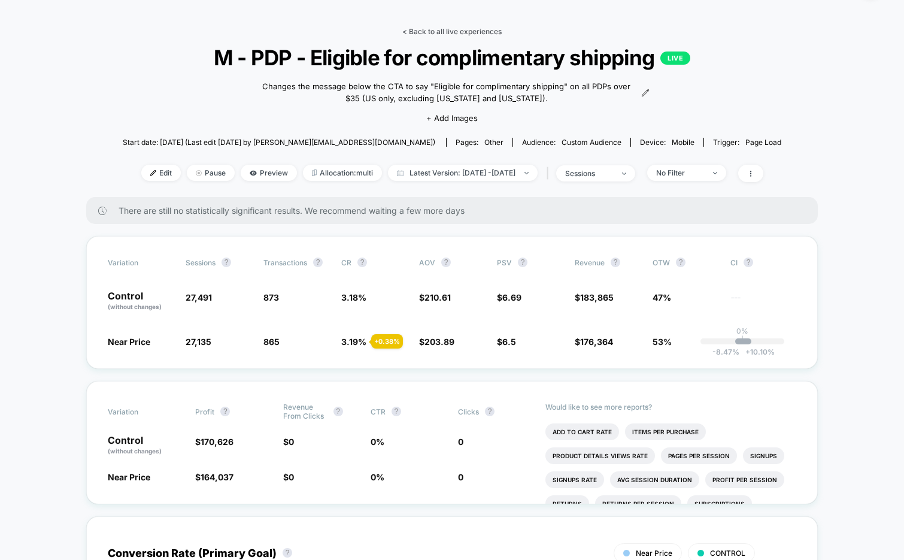
click at [449, 33] on link "< Back to all live experiences" at bounding box center [451, 31] width 99 height 9
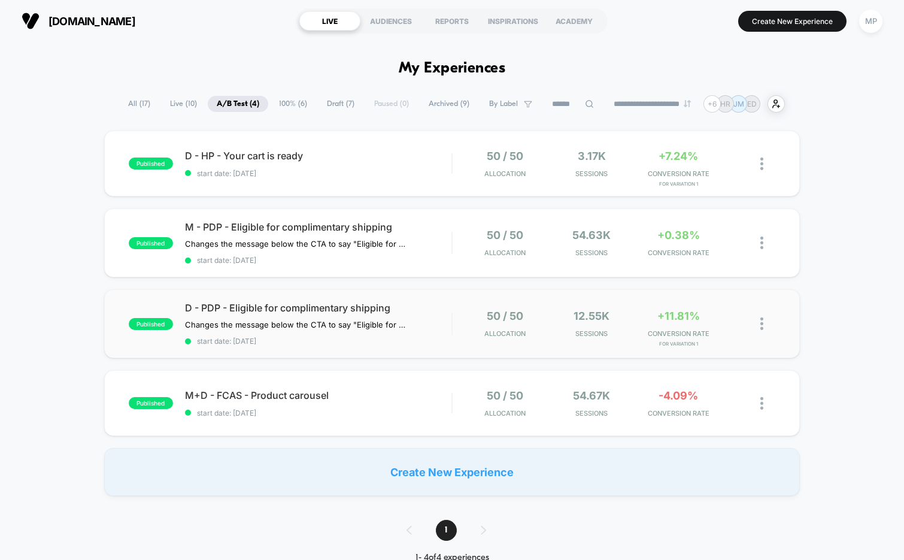
click at [370, 350] on div "published D - PDP - Eligible for complimentary shipping Changes the message bel…" at bounding box center [452, 323] width 697 height 69
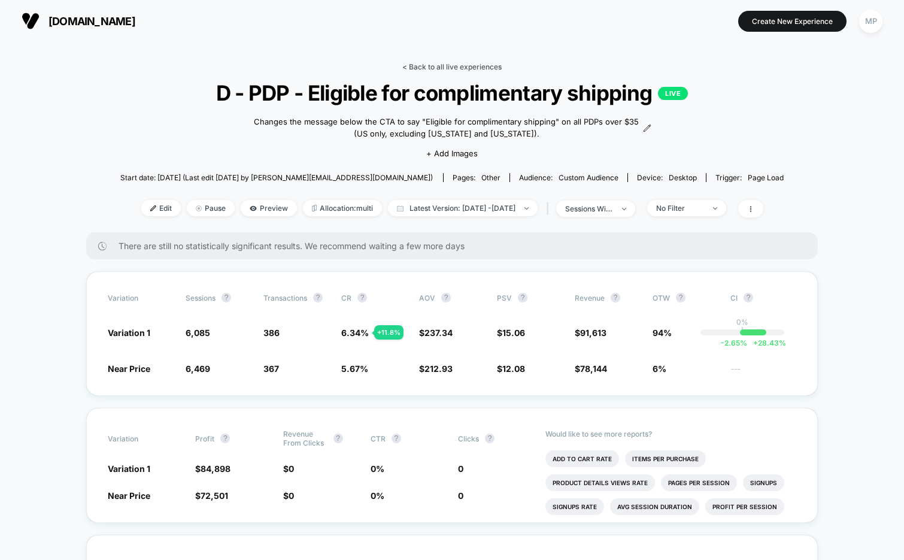
click at [420, 66] on link "< Back to all live experiences" at bounding box center [451, 66] width 99 height 9
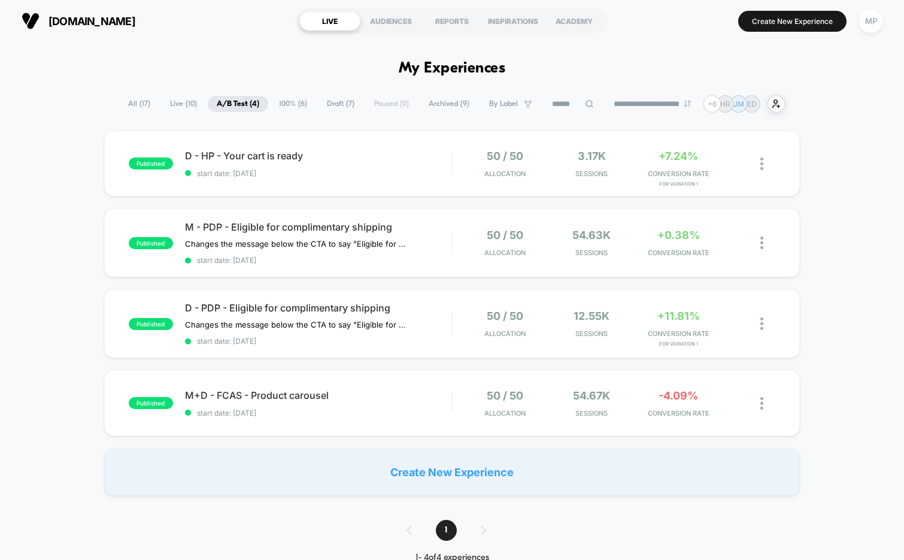
click at [331, 106] on span "Draft ( 7 )" at bounding box center [341, 104] width 46 height 16
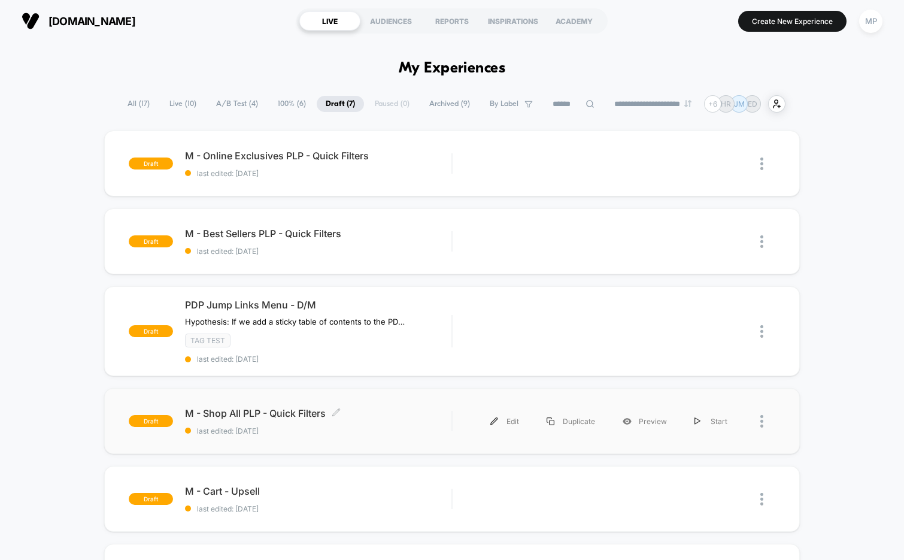
click at [336, 437] on div "draft M - Shop All PLP - Quick Filters Click to edit experience details Click t…" at bounding box center [452, 421] width 697 height 66
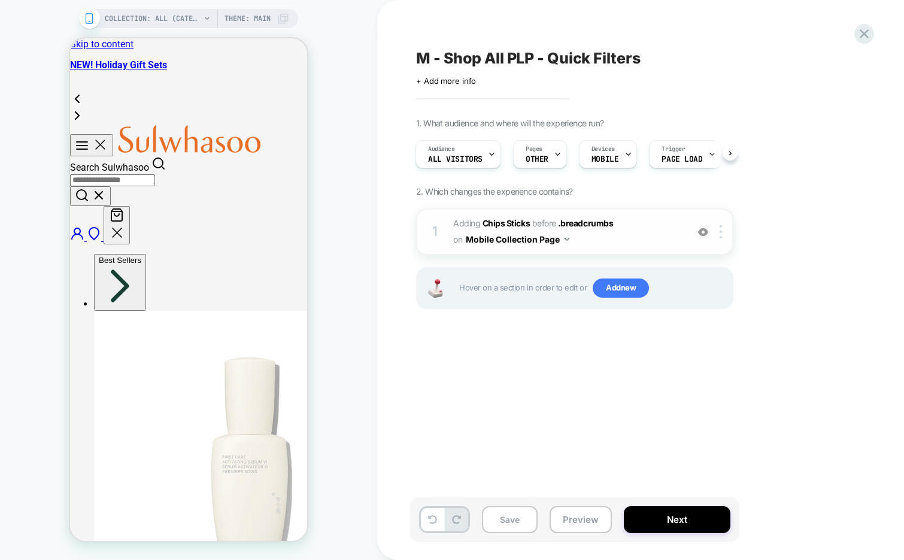
click at [614, 247] on span "#_loomi_addon_1753272732950 Adding Chips Sticks BEFORE .breadcrumbs .breadcrumb…" at bounding box center [567, 232] width 228 height 32
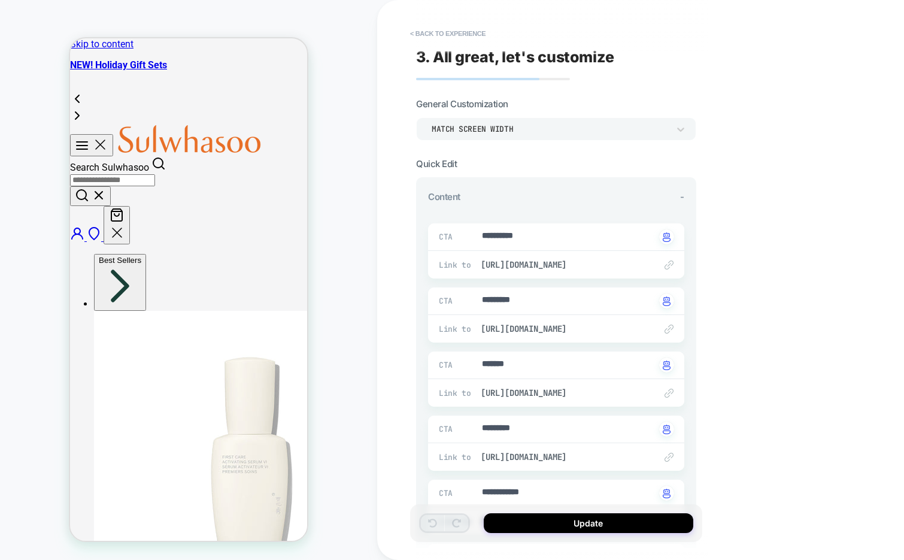
type textarea "*"
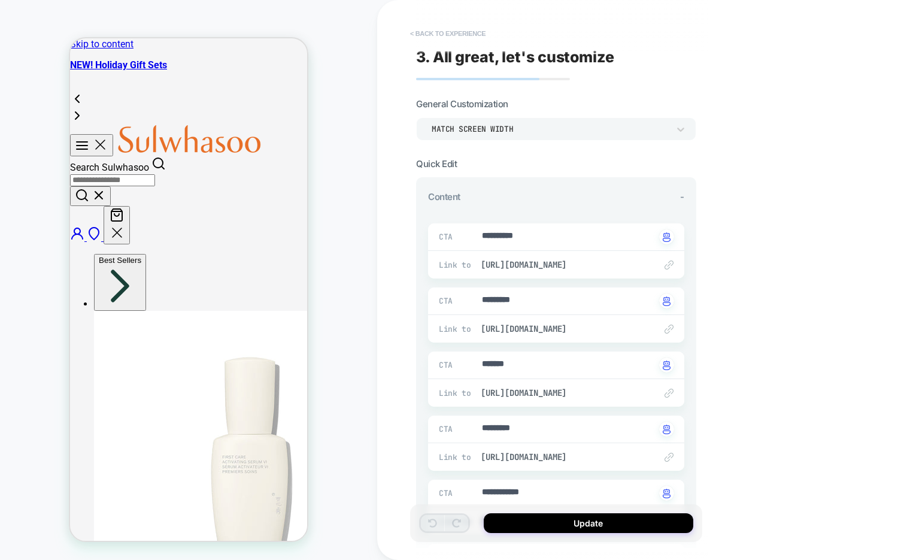
click at [449, 31] on button "< Back to experience" at bounding box center [447, 33] width 87 height 19
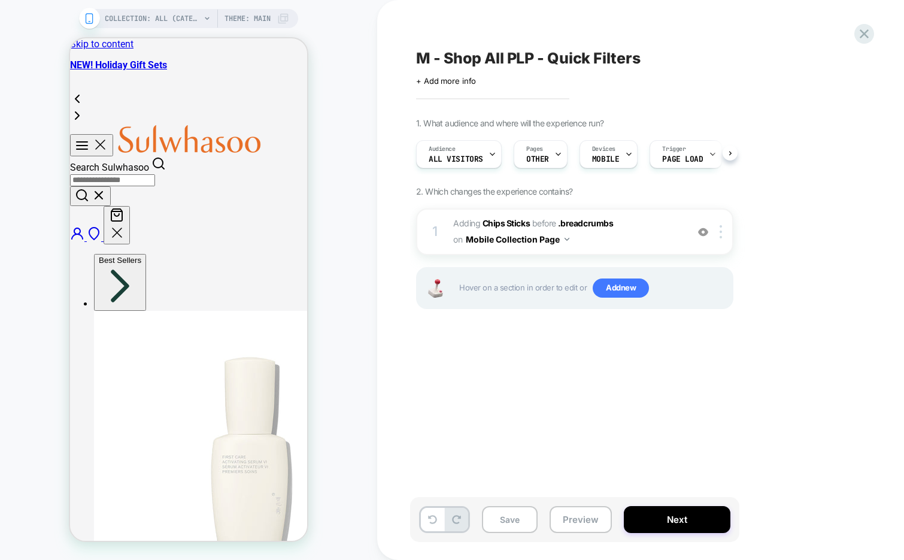
scroll to position [0, 1]
click at [859, 38] on icon at bounding box center [864, 34] width 16 height 16
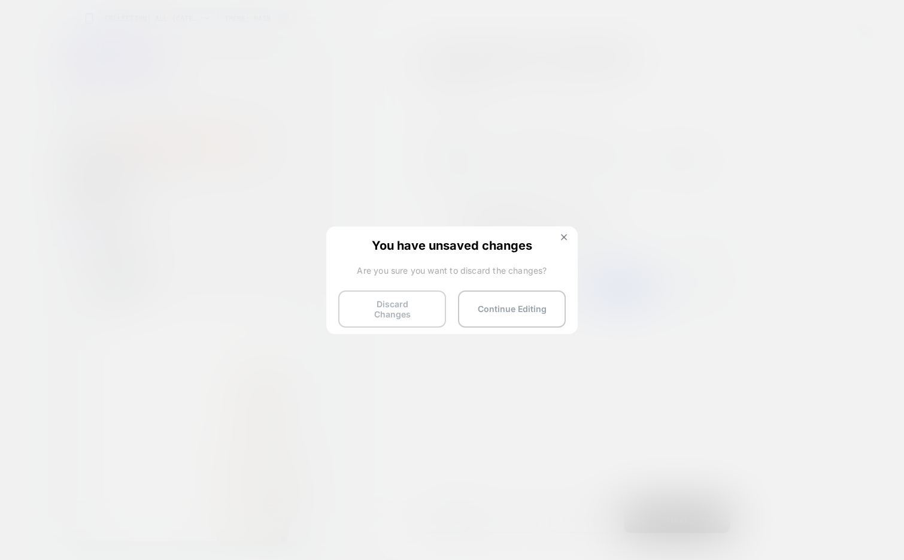
click at [388, 295] on button "Discard Changes" at bounding box center [392, 308] width 108 height 37
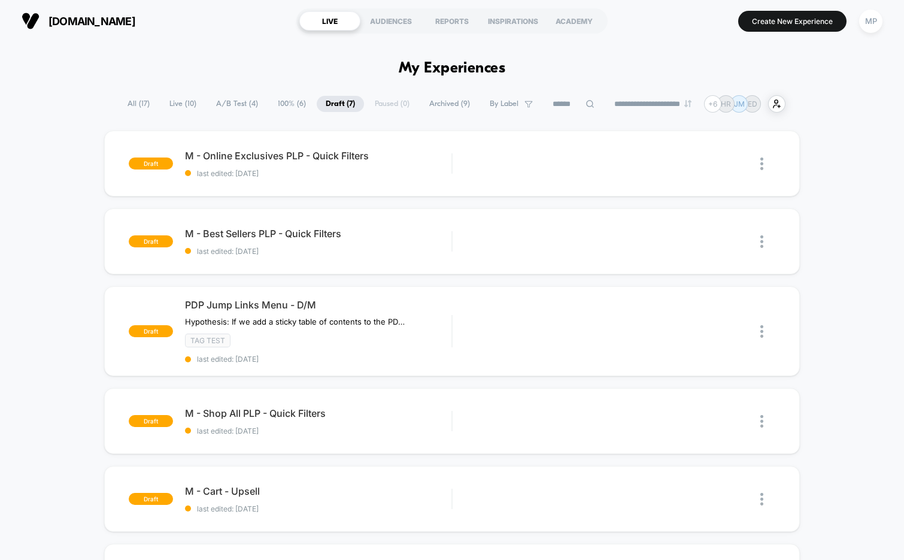
click at [277, 102] on span "100% ( 6 )" at bounding box center [292, 104] width 46 height 16
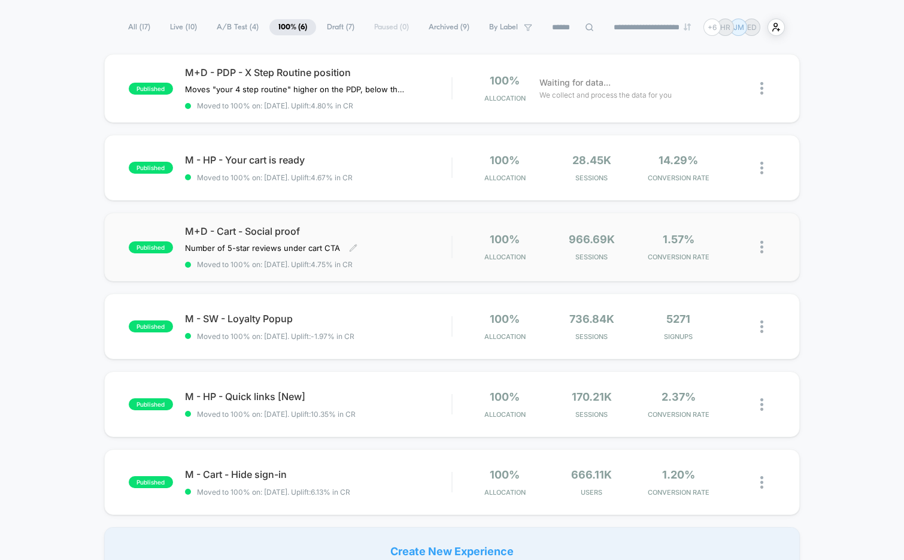
scroll to position [101, 0]
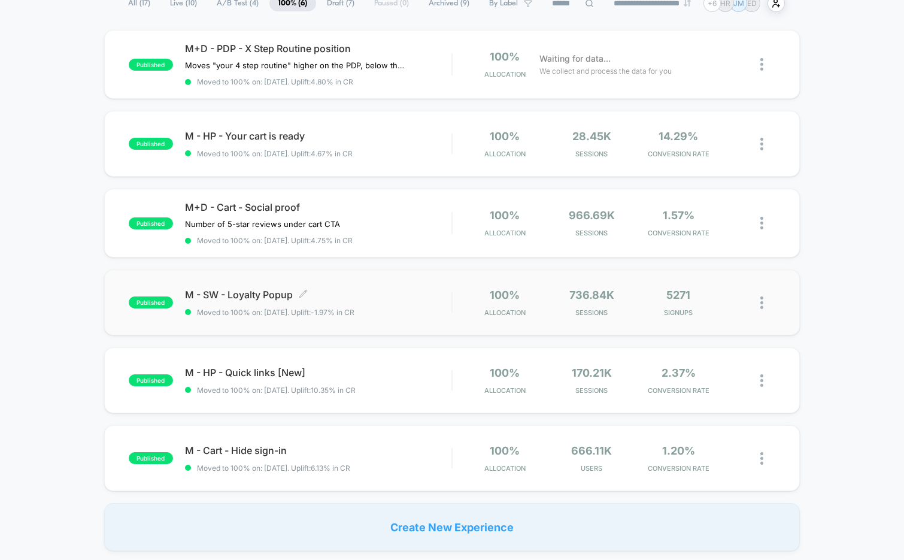
click at [395, 296] on span "M - SW - Loyalty Popup Click to edit experience details" at bounding box center [318, 295] width 267 height 12
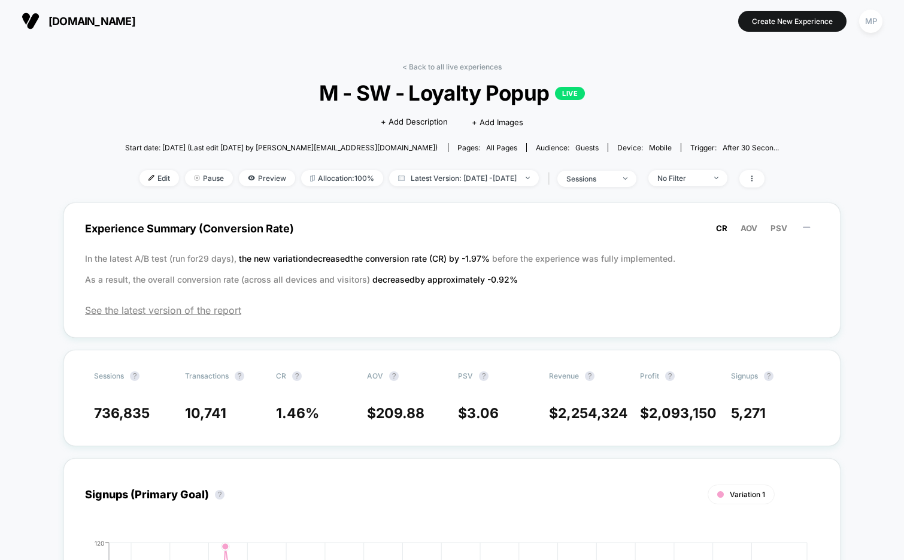
click at [467, 98] on span "M - SW - Loyalty Popup LIVE" at bounding box center [452, 92] width 589 height 25
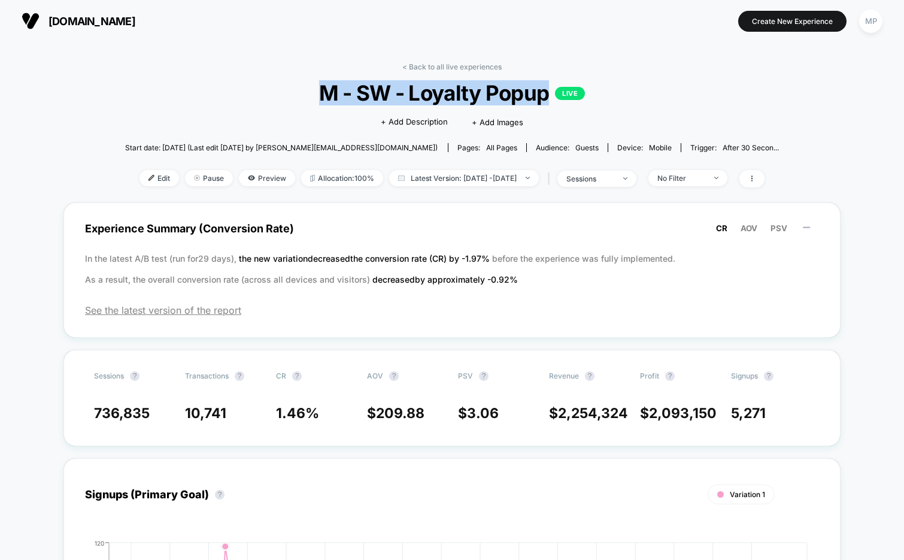
copy span "M - SW - Loyalty Popup"
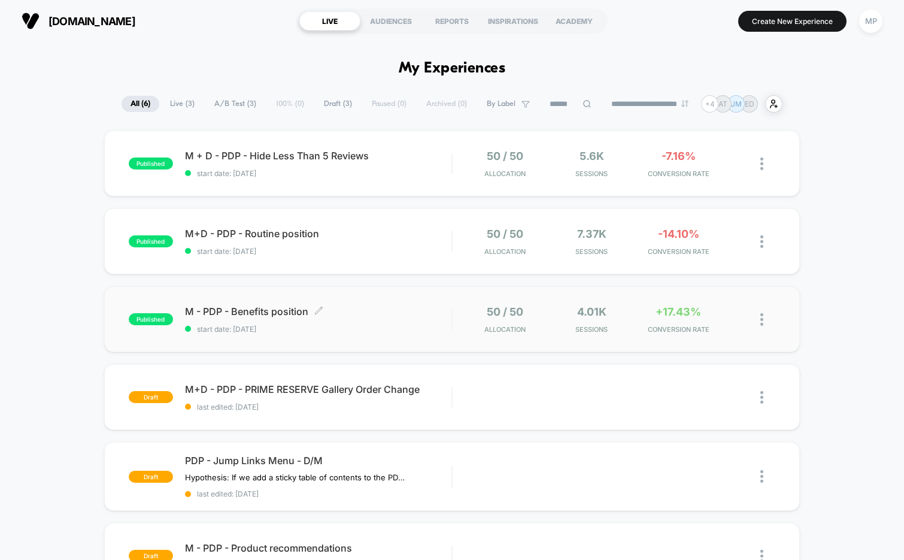
click at [356, 313] on span "M - PDP - Benefits position Click to edit experience details" at bounding box center [318, 311] width 267 height 12
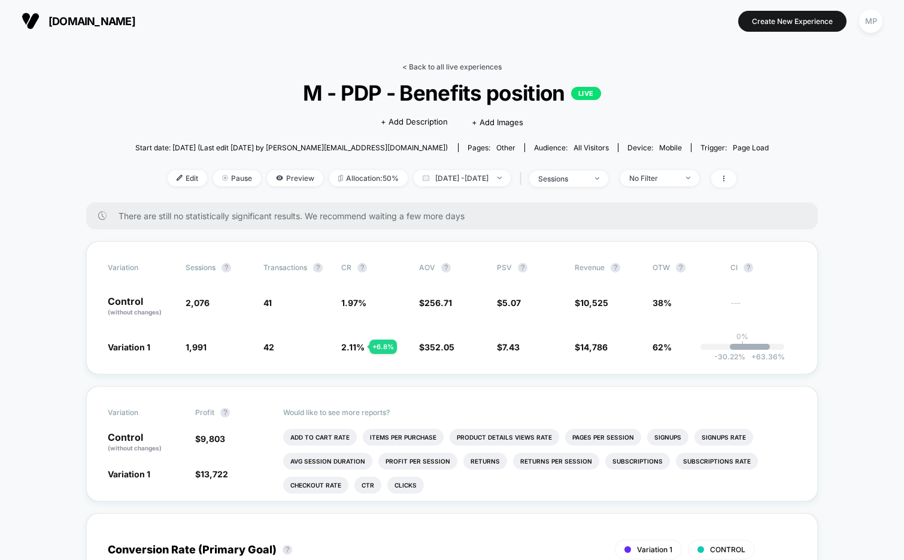
click at [431, 64] on link "< Back to all live experiences" at bounding box center [451, 66] width 99 height 9
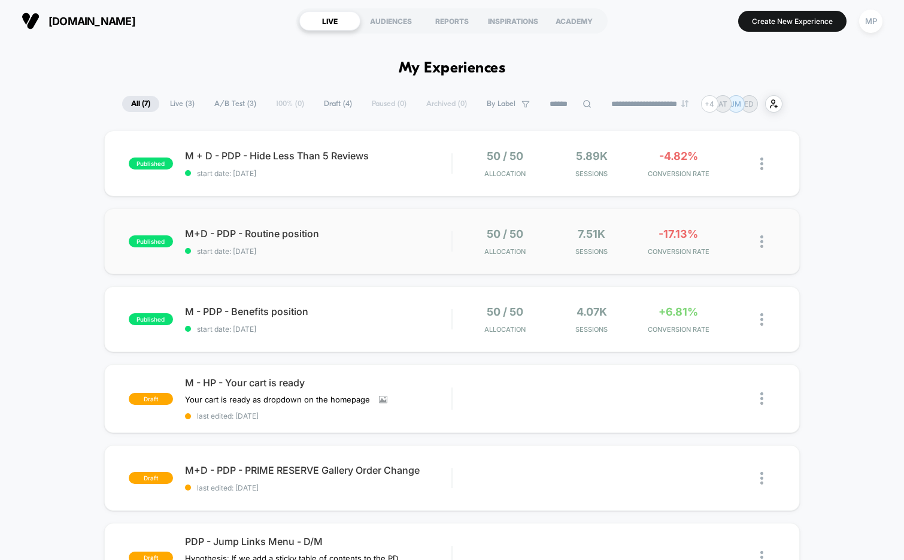
click at [365, 249] on span "start date: [DATE]" at bounding box center [318, 251] width 267 height 9
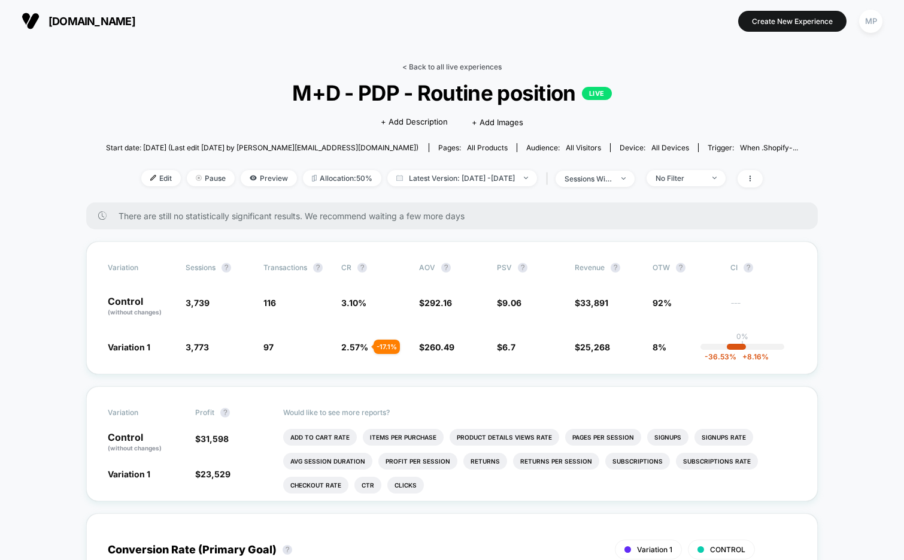
click at [433, 65] on link "< Back to all live experiences" at bounding box center [451, 66] width 99 height 9
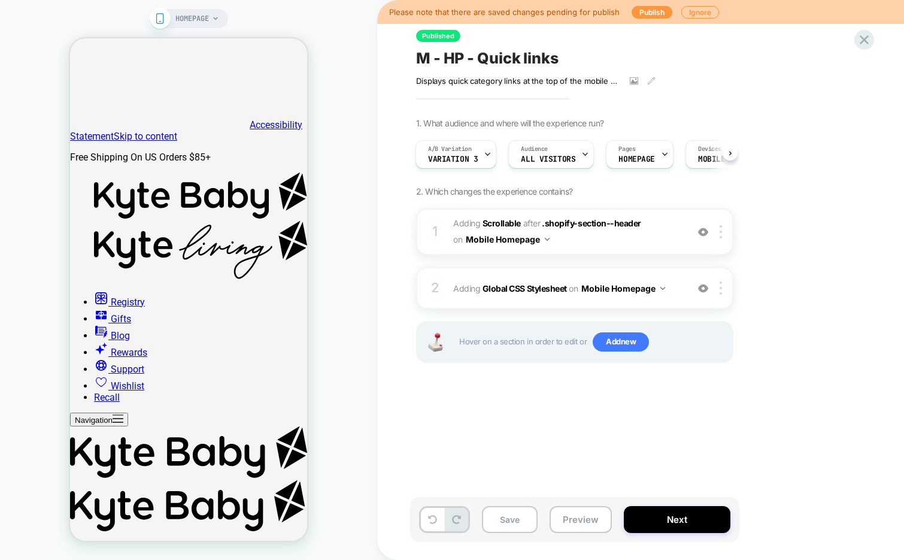
scroll to position [0, 218]
click at [680, 518] on button "Next" at bounding box center [677, 519] width 107 height 27
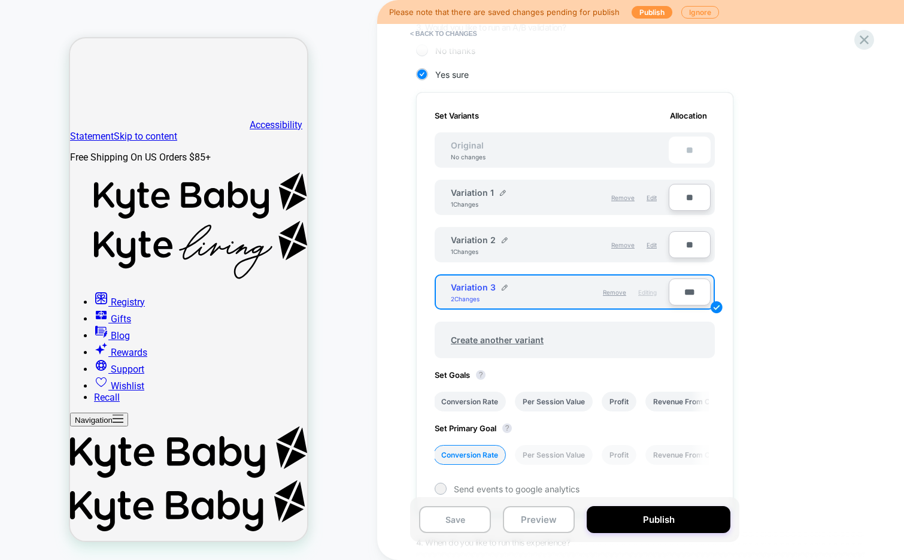
scroll to position [295, 0]
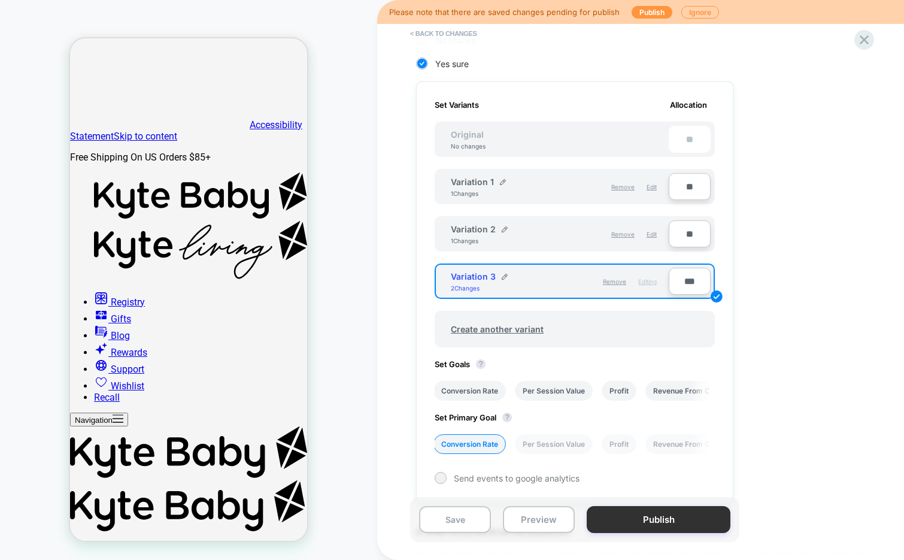
click at [633, 520] on button "Publish" at bounding box center [659, 519] width 144 height 27
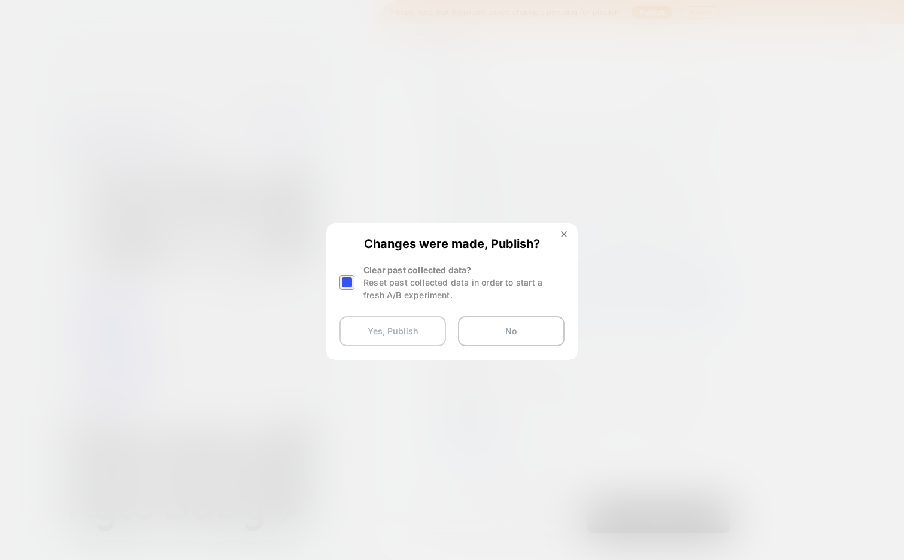
click at [383, 331] on button "Yes, Publish" at bounding box center [393, 331] width 107 height 30
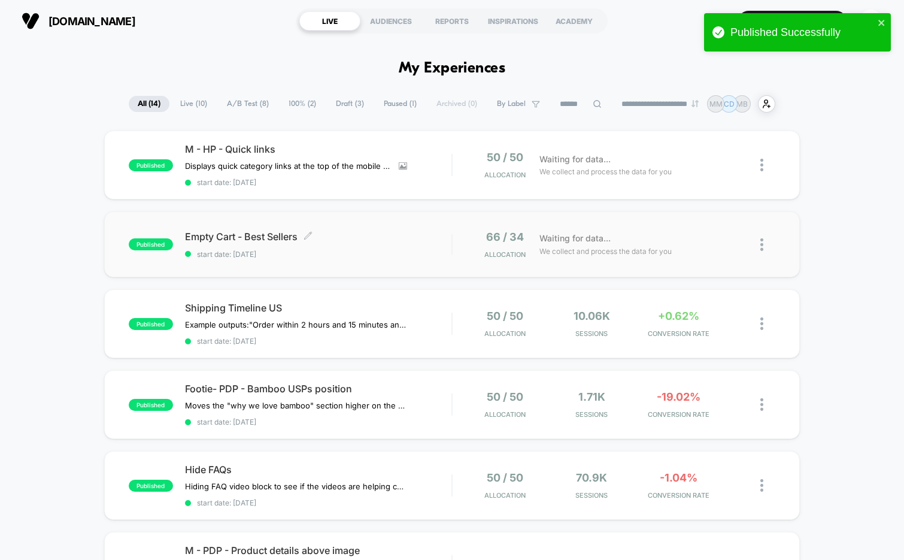
click at [328, 247] on div "Empty Cart - Best Sellers Click to edit experience details Click to edit experi…" at bounding box center [318, 245] width 267 height 28
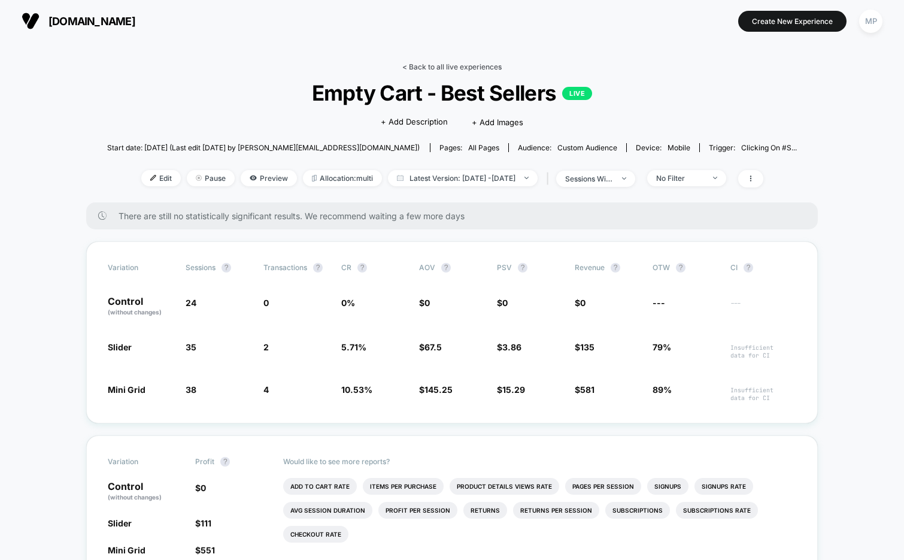
click at [446, 64] on link "< Back to all live experiences" at bounding box center [451, 66] width 99 height 9
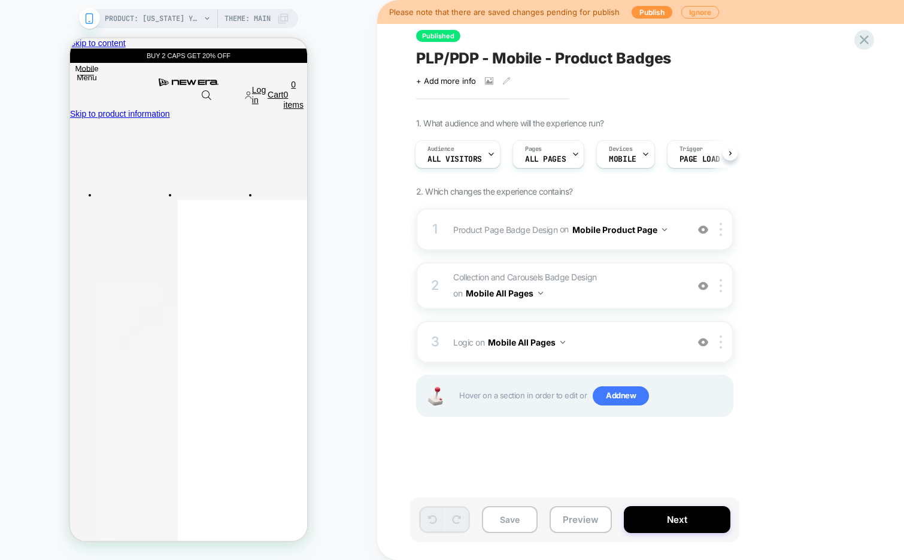
scroll to position [0, 4]
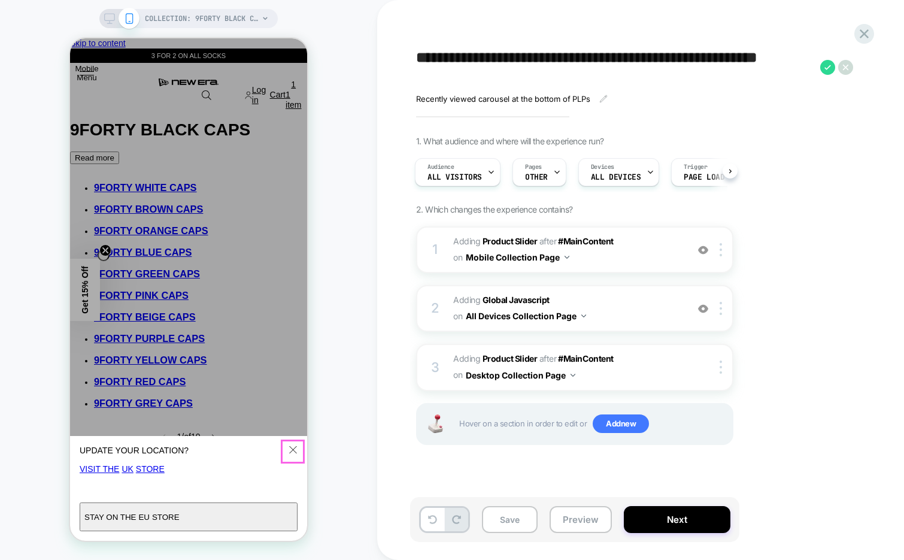
click at [293, 451] on icon "Close" at bounding box center [293, 450] width 8 height 8
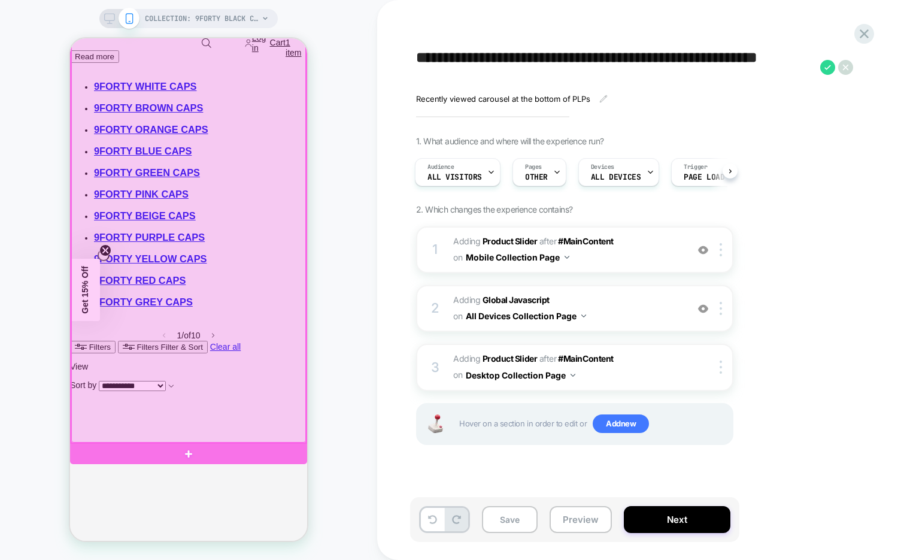
scroll to position [113, 0]
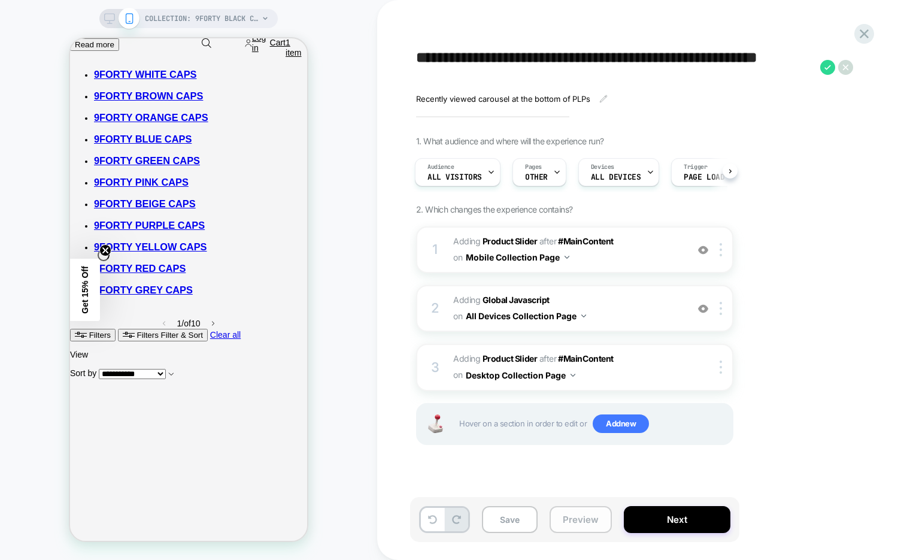
click at [581, 517] on button "Preview" at bounding box center [581, 519] width 62 height 27
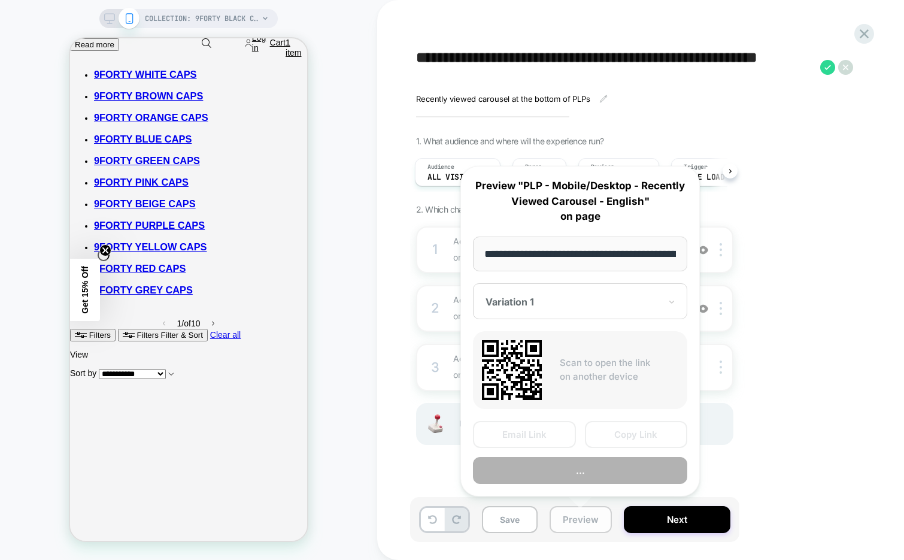
scroll to position [0, 172]
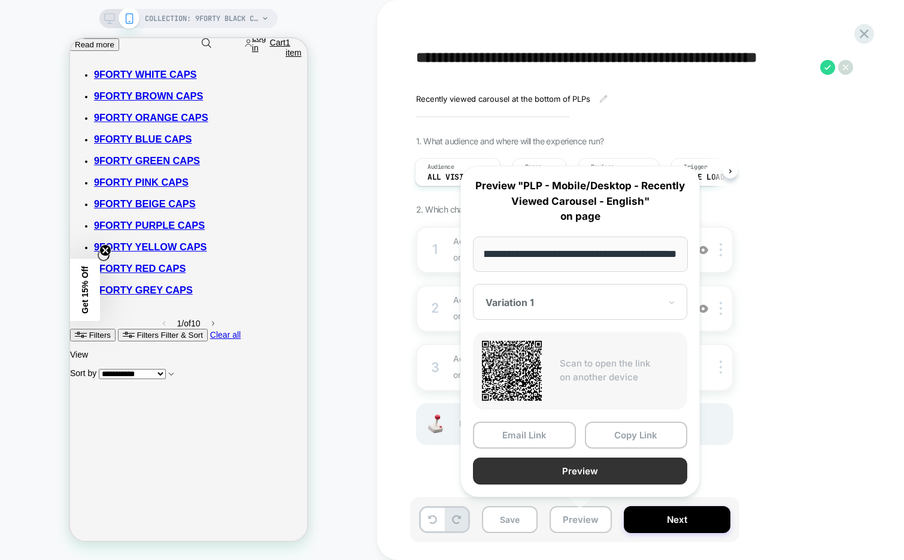
click at [585, 470] on button "Preview" at bounding box center [580, 471] width 214 height 27
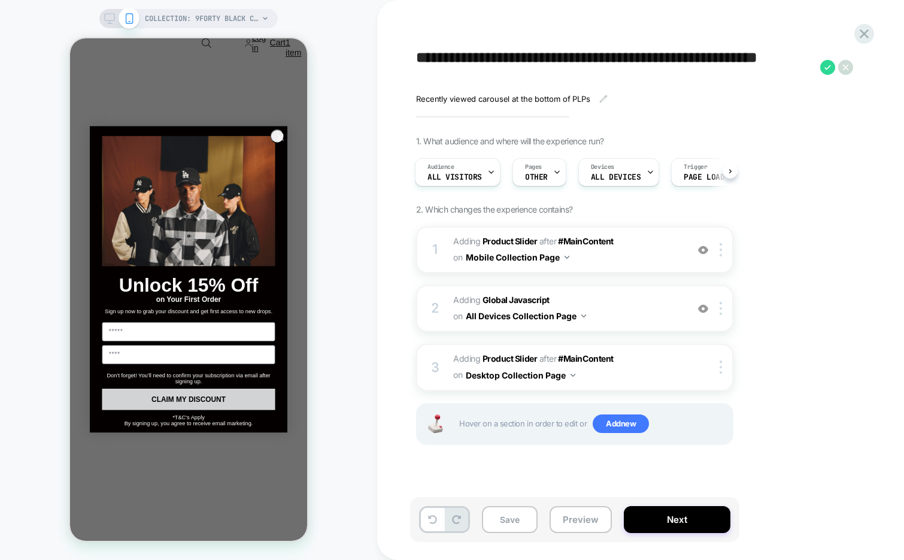
scroll to position [2464, 0]
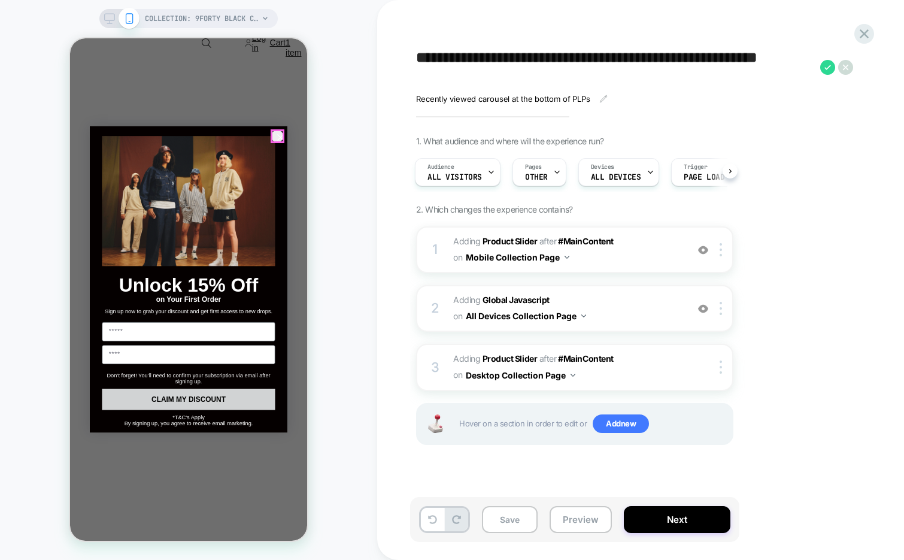
click at [279, 135] on circle "Close dialog" at bounding box center [280, 137] width 13 height 13
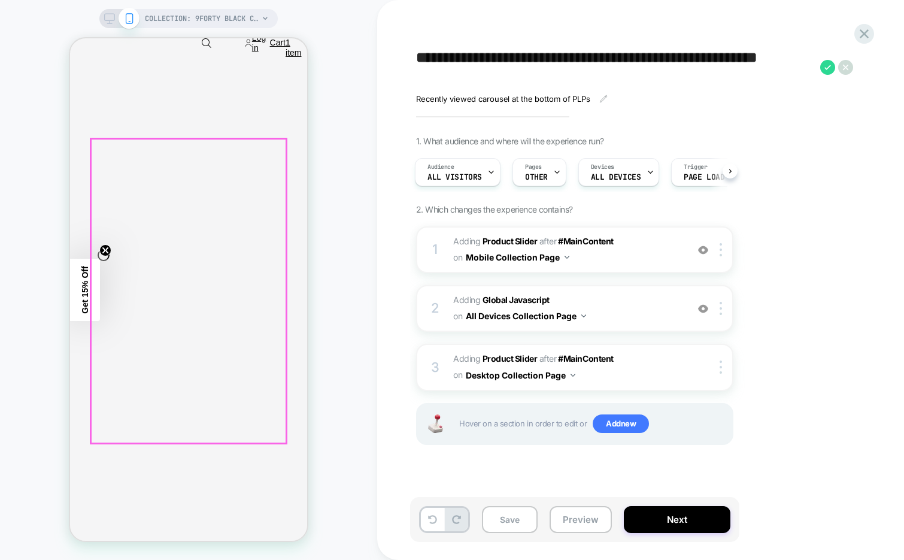
scroll to position [2494, 0]
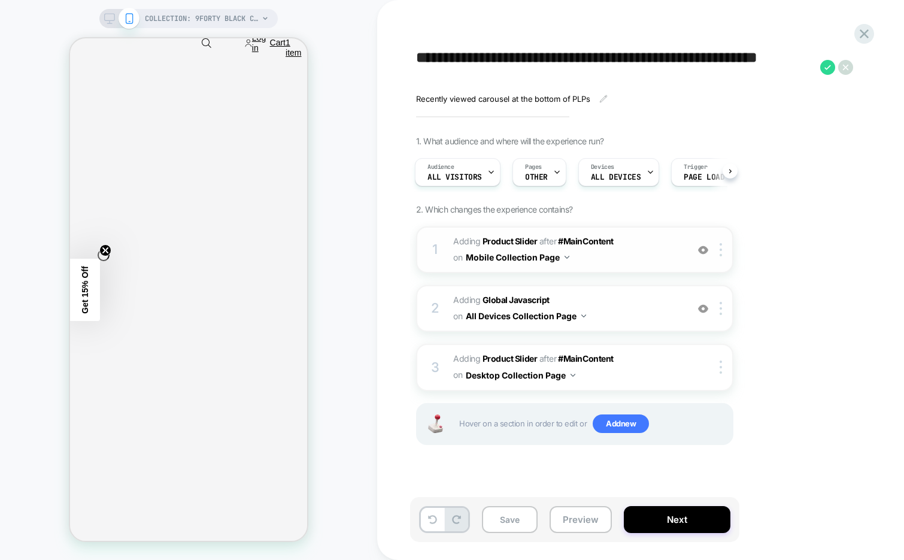
click at [629, 261] on span "#_loomi_addon_1756894315872 Adding Product Slider AFTER #MainContent #MainConte…" at bounding box center [567, 250] width 228 height 32
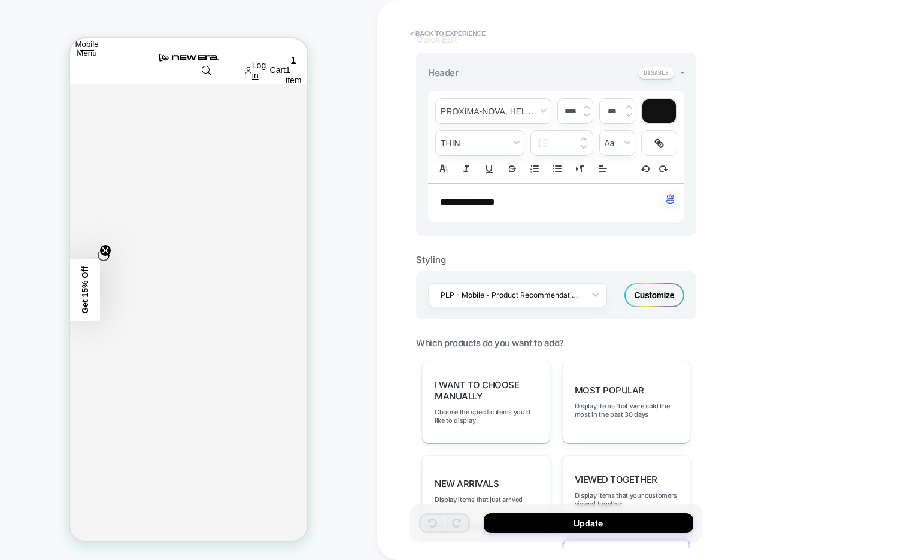
scroll to position [250, 0]
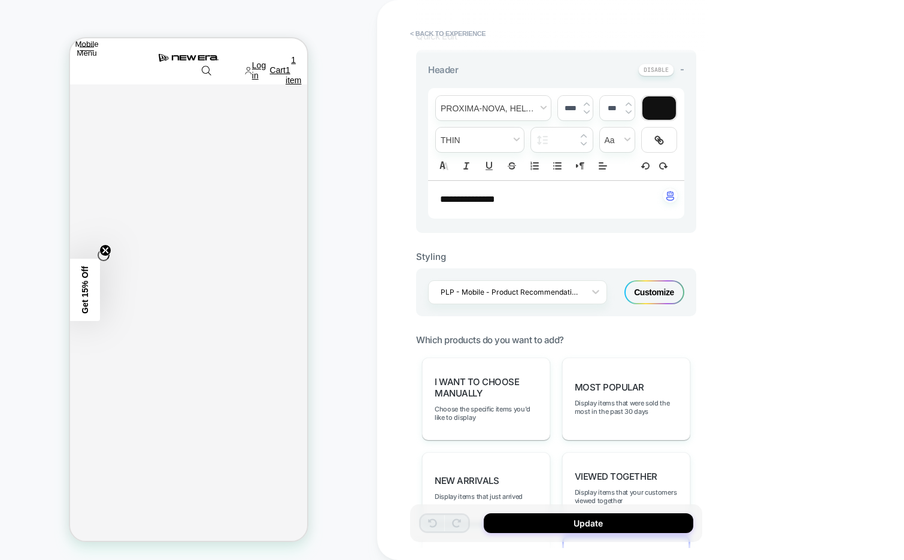
click at [657, 295] on div "Customize" at bounding box center [655, 292] width 60 height 24
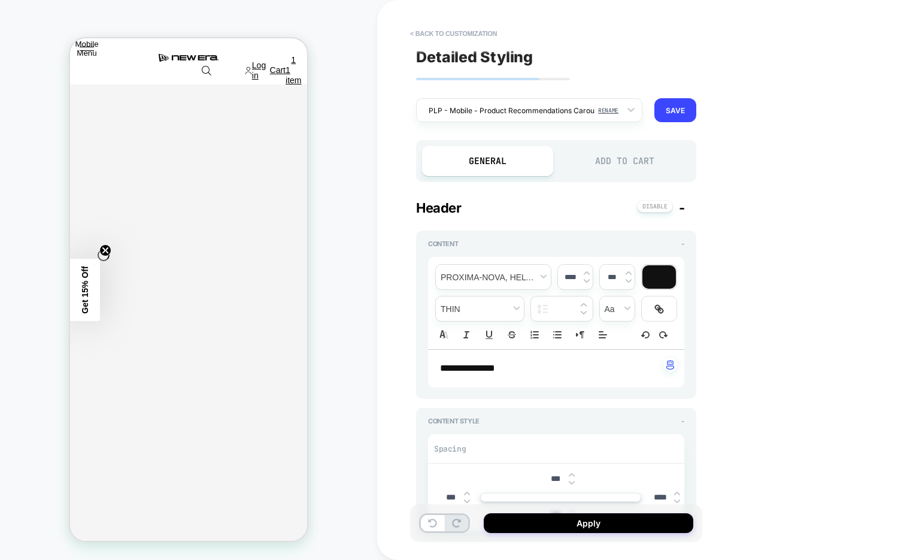
click at [623, 168] on div "Add to Cart" at bounding box center [624, 161] width 131 height 30
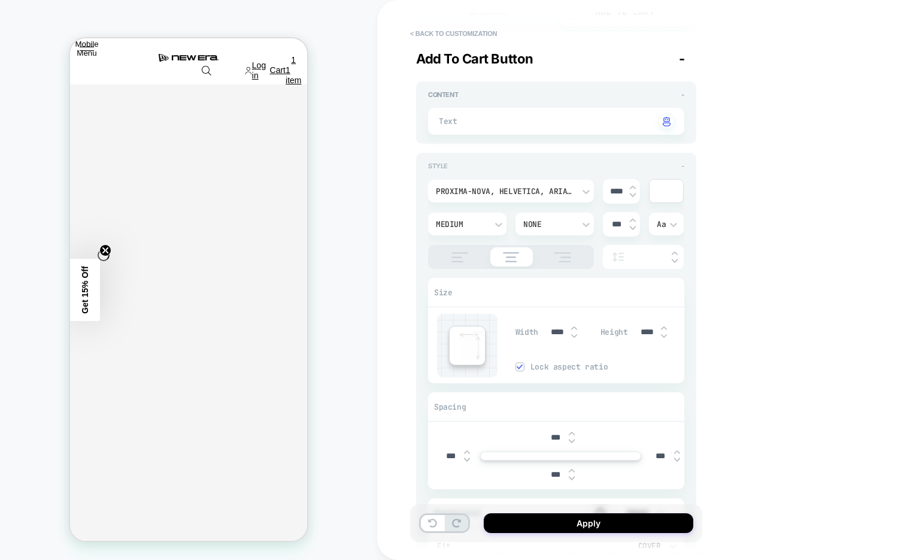
type textarea "*"
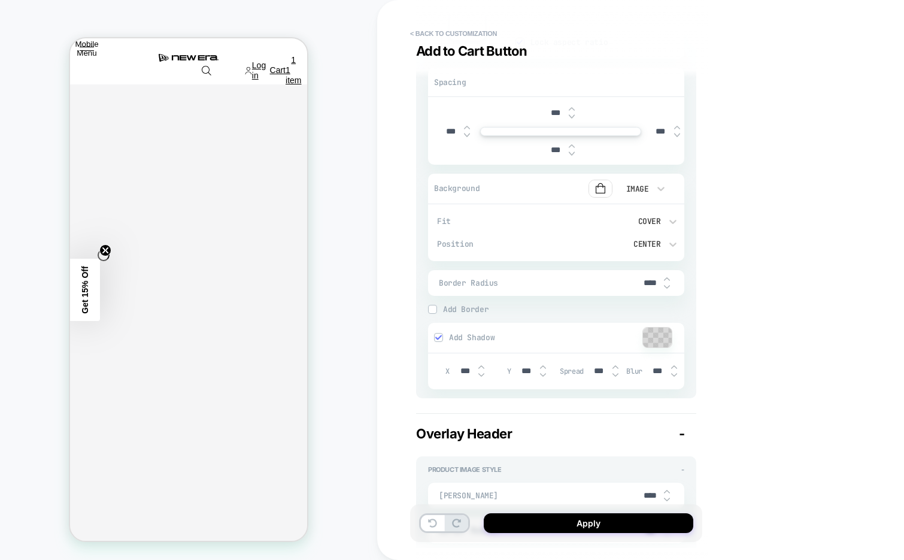
scroll to position [476, 0]
click at [444, 30] on button "< Back to customization" at bounding box center [453, 33] width 99 height 19
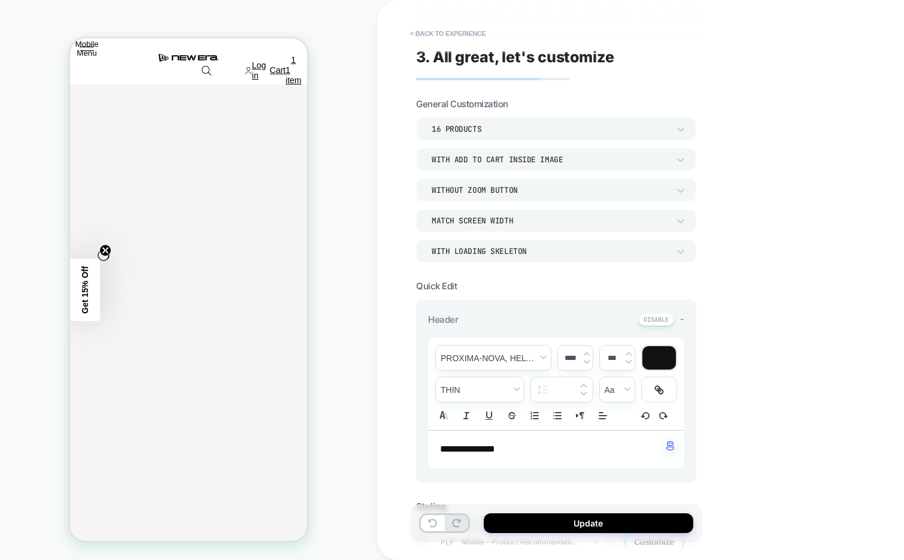
click at [444, 30] on button "< Back to experience" at bounding box center [447, 33] width 87 height 19
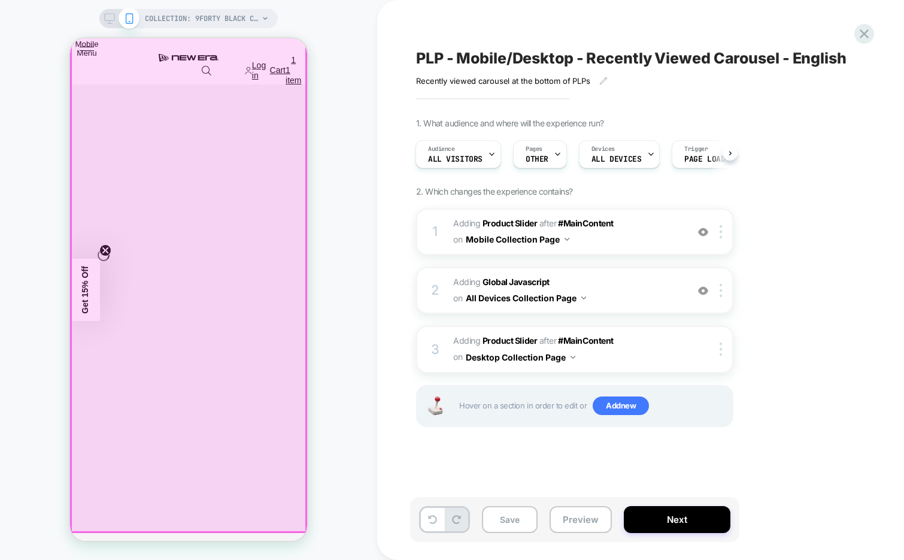
scroll to position [2100, 0]
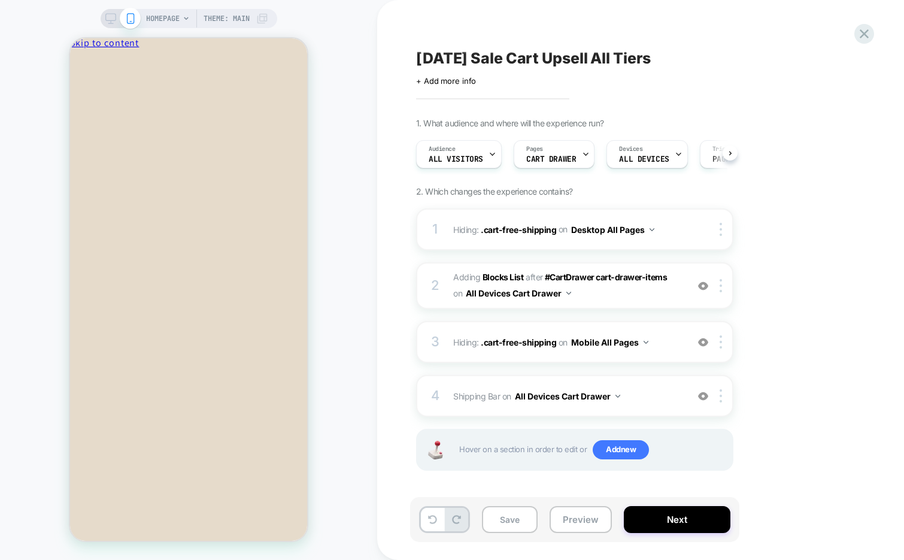
scroll to position [0, 1]
click at [633, 295] on span "#_loomi_addon_1756320681014_dup1756736005 Adding Blocks List AFTER #CartDrawer …" at bounding box center [567, 285] width 228 height 32
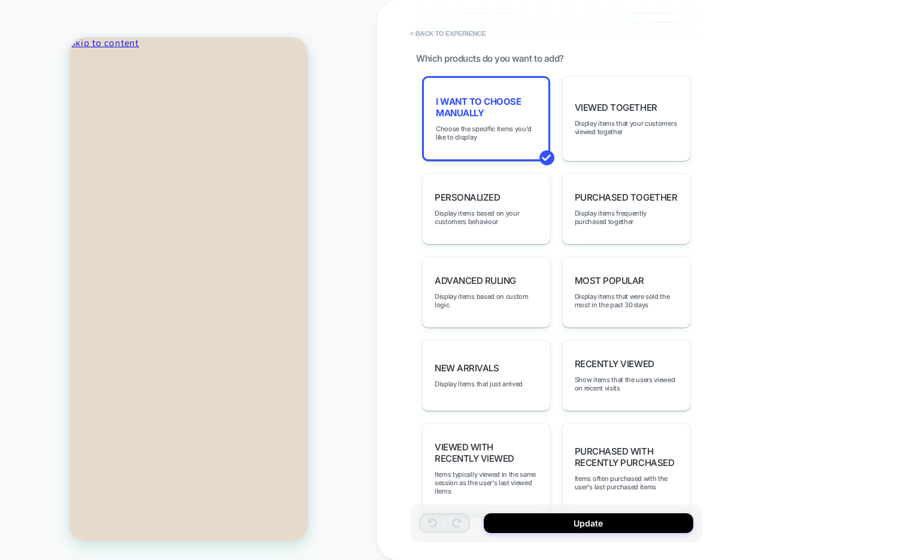
scroll to position [570, 0]
click at [449, 26] on button "< Back to experience" at bounding box center [447, 33] width 87 height 19
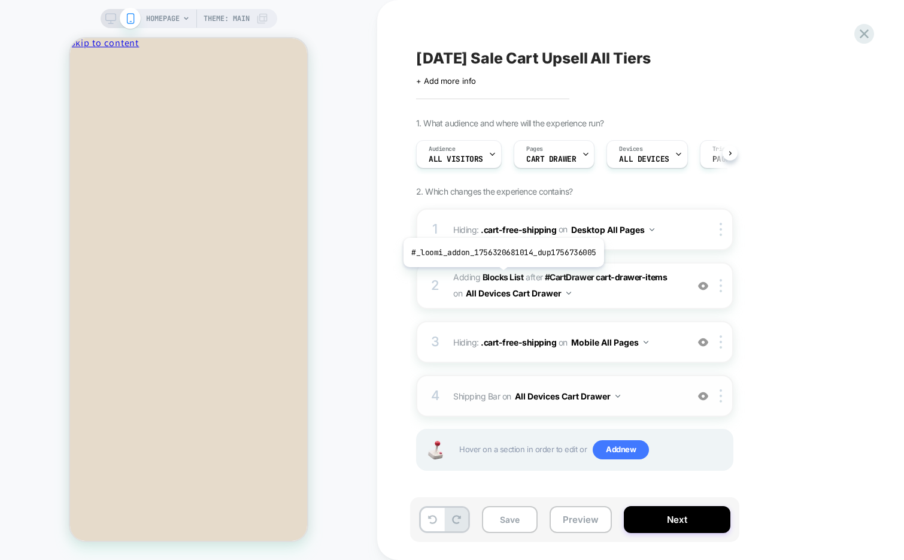
scroll to position [0, 1]
click at [658, 390] on span "Shipping Bar Adding Code Block AFTER #CartDrawer cart-drawer-items on All Devic…" at bounding box center [567, 395] width 228 height 17
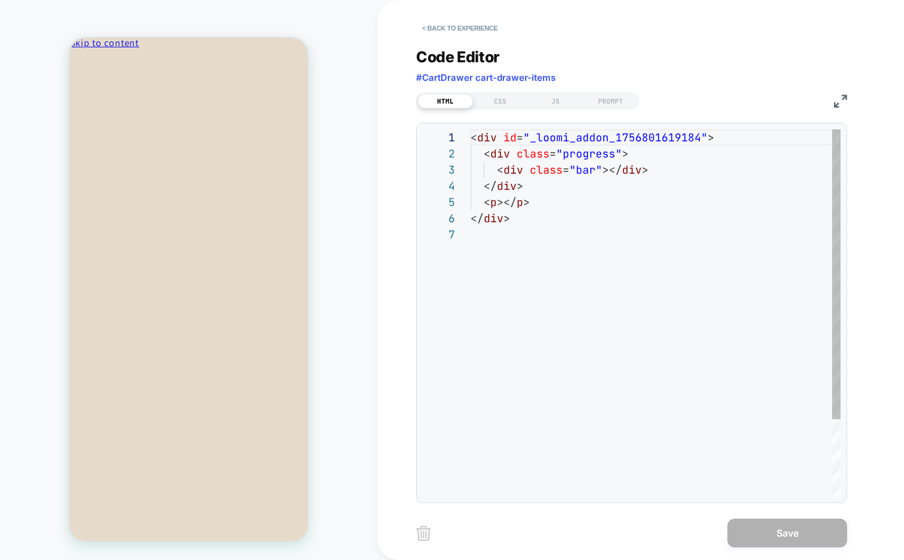
scroll to position [97, 0]
click at [499, 103] on div "CSS" at bounding box center [500, 101] width 55 height 14
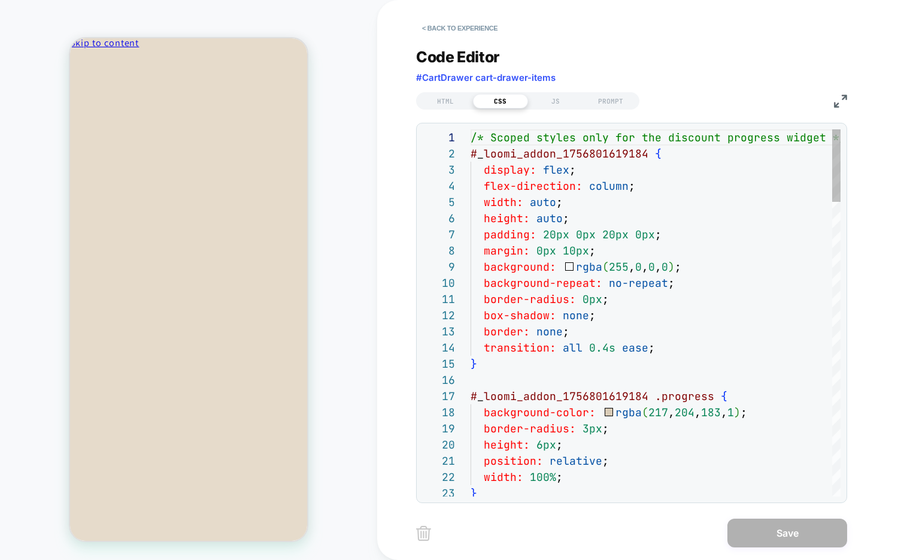
scroll to position [162, 0]
click at [555, 102] on div "JS" at bounding box center [555, 101] width 55 height 14
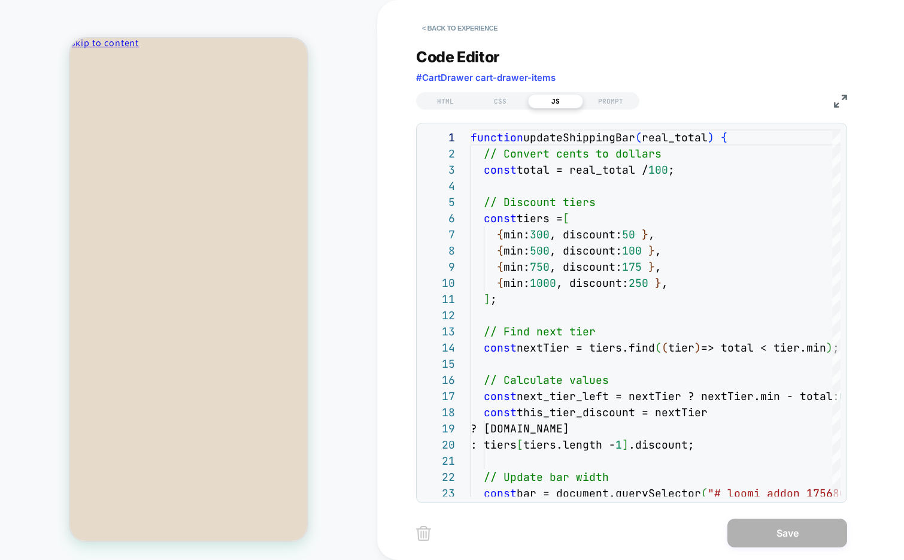
click at [841, 98] on img at bounding box center [840, 101] width 13 height 13
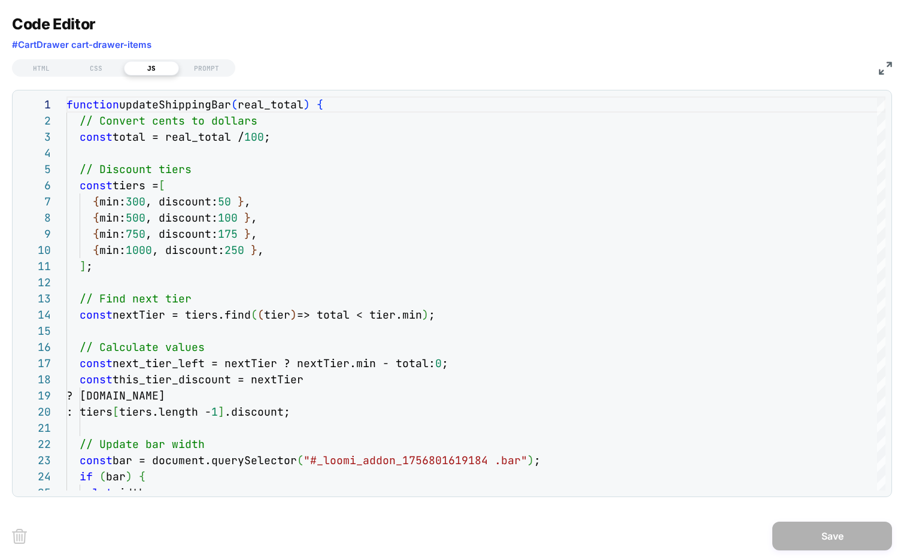
click at [886, 67] on img at bounding box center [885, 68] width 13 height 13
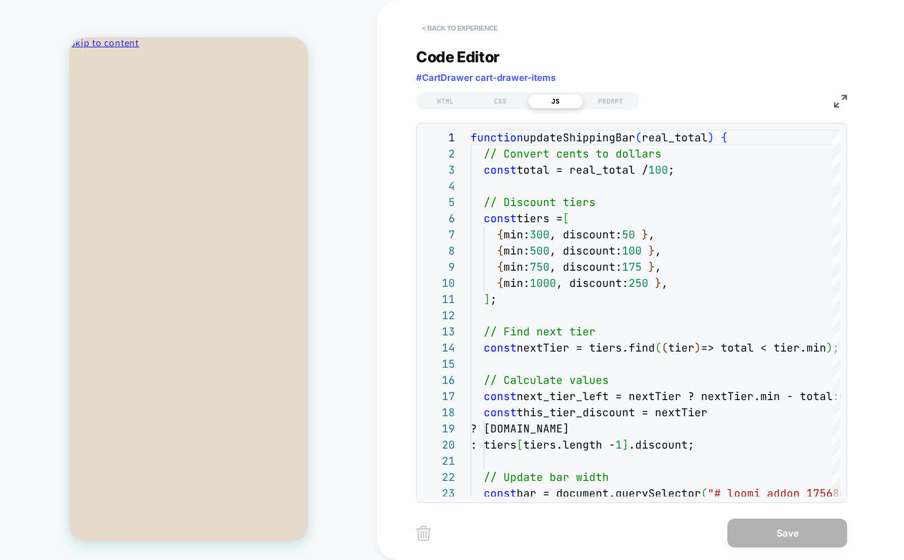
click at [453, 28] on button "< Back to experience" at bounding box center [459, 28] width 87 height 19
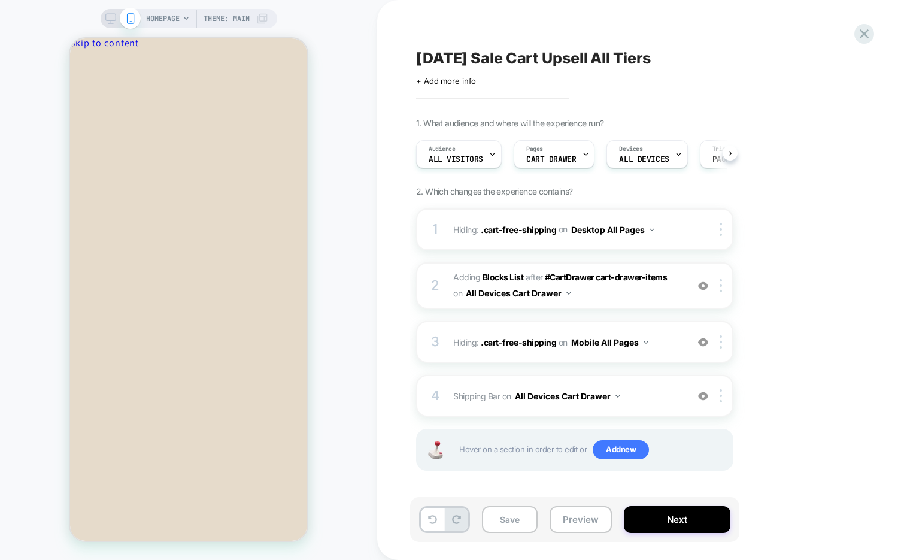
scroll to position [0, 1]
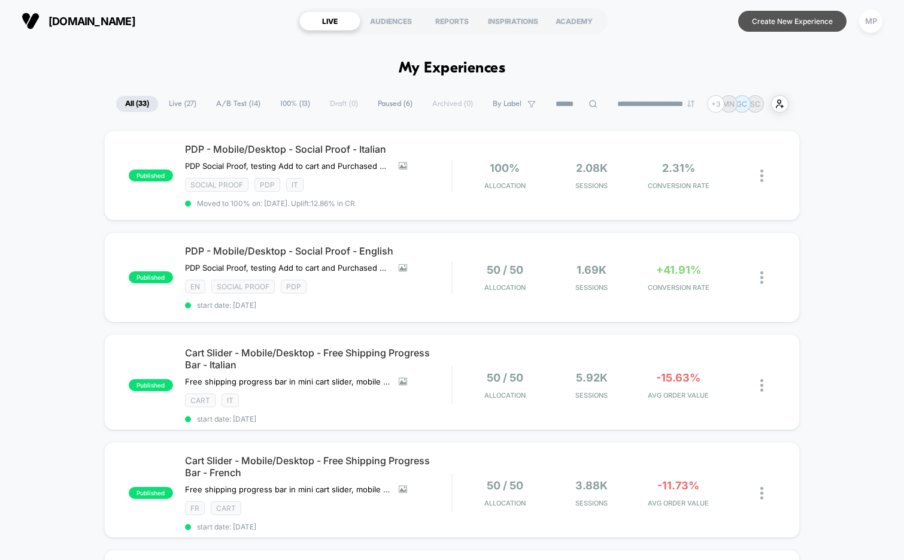
click at [768, 25] on button "Create New Experience" at bounding box center [792, 21] width 108 height 21
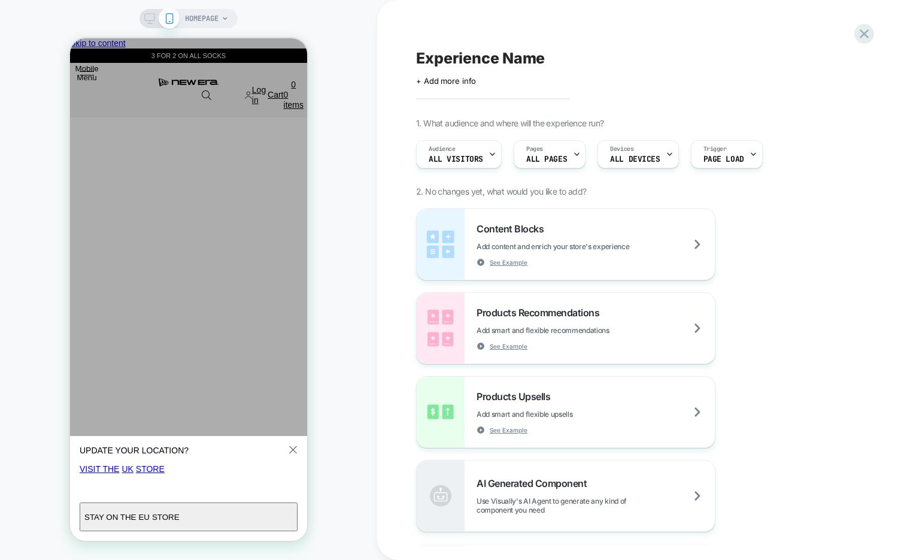
scroll to position [0, 237]
click at [295, 449] on icon "Close" at bounding box center [293, 450] width 8 height 8
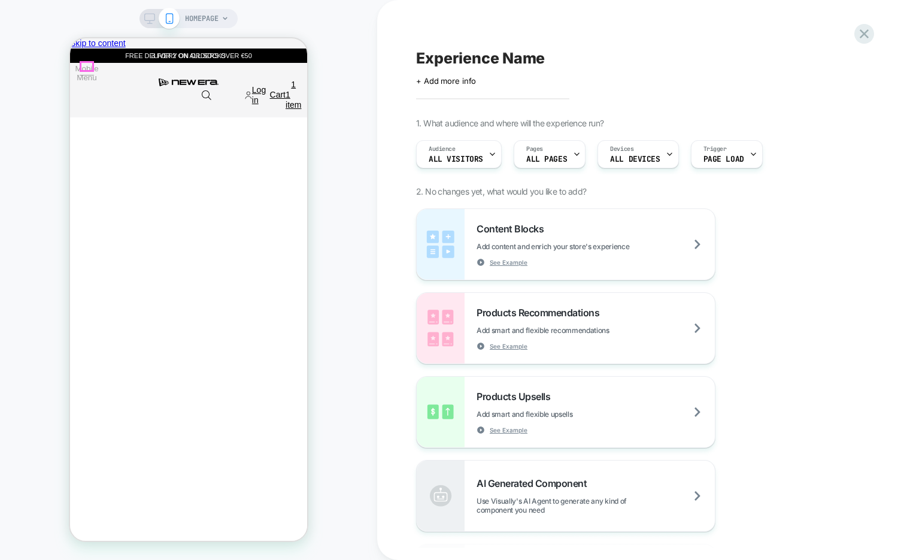
click at [85, 68] on button "Mobile Menu" at bounding box center [87, 73] width 14 height 11
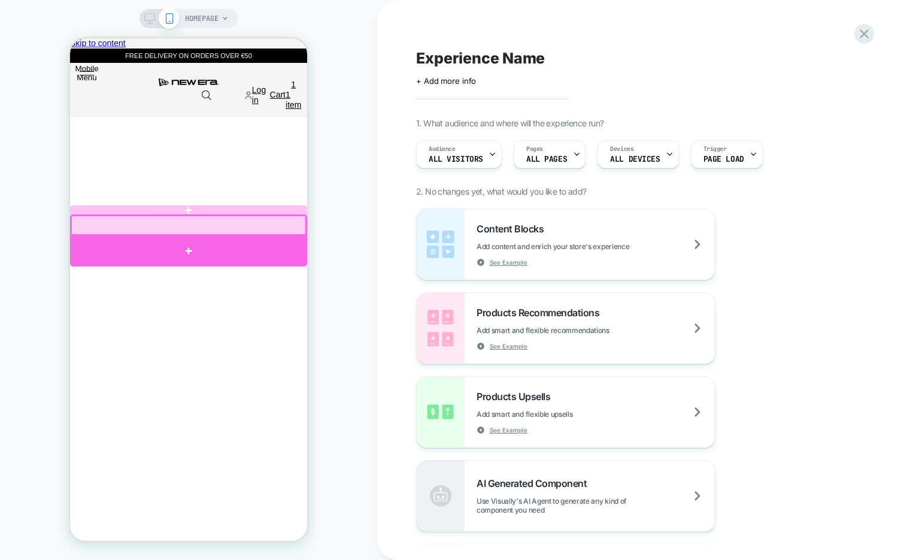
click at [156, 253] on div at bounding box center [188, 250] width 237 height 31
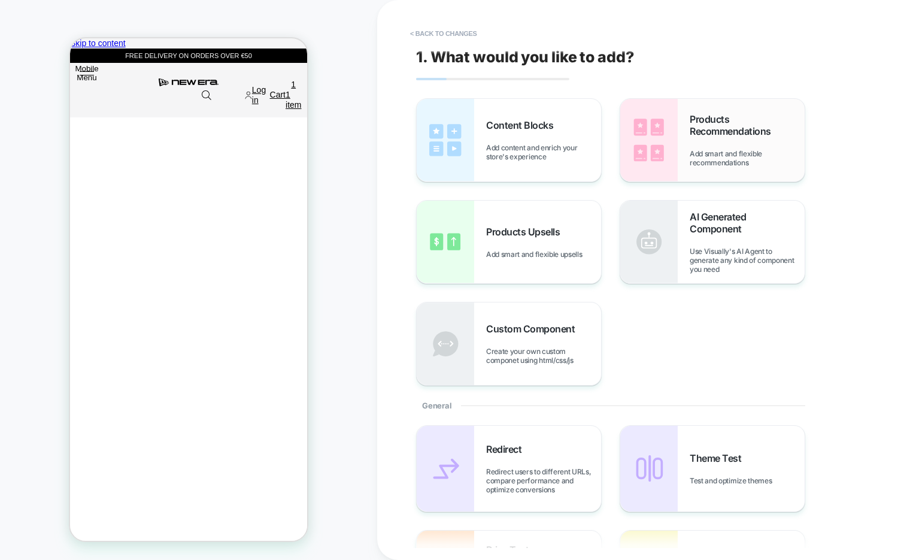
click at [647, 152] on img at bounding box center [648, 140] width 57 height 83
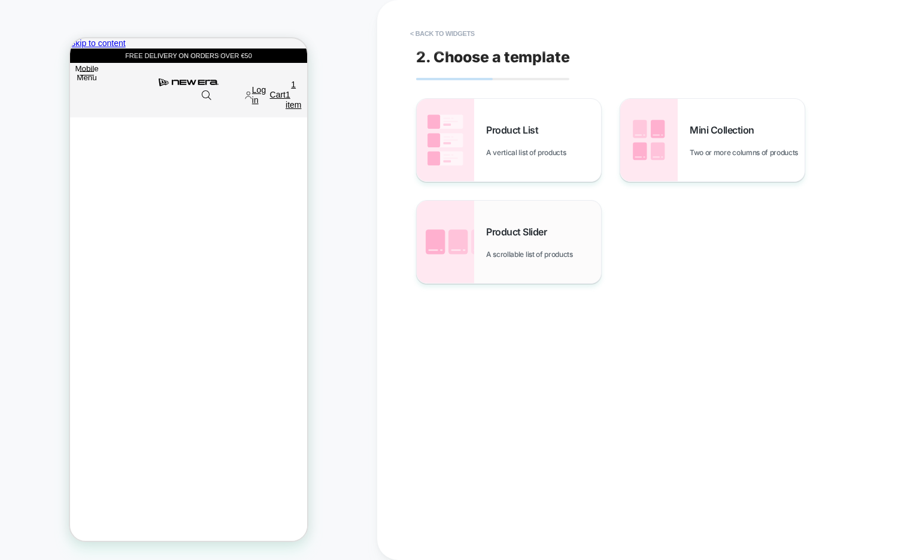
scroll to position [0, 237]
click at [497, 241] on div "Product Slider A scrollable list of products" at bounding box center [543, 242] width 115 height 33
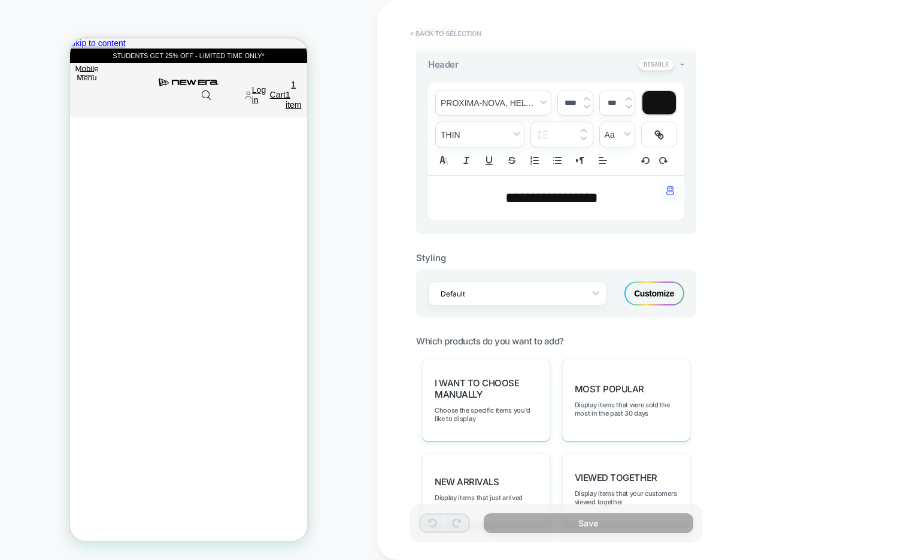
scroll to position [0, 474]
click at [455, 34] on button "< Back to selection" at bounding box center [445, 33] width 83 height 19
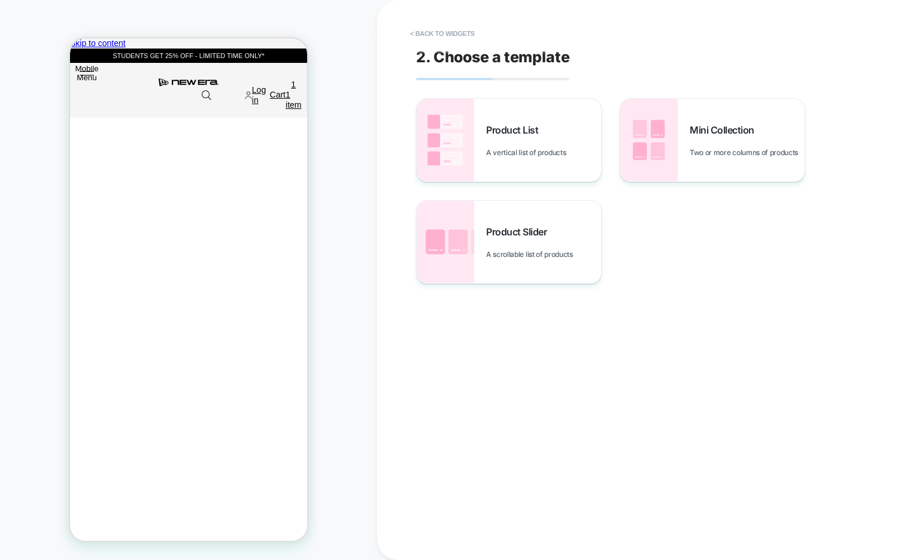
click at [455, 34] on button "< Back to widgets" at bounding box center [442, 33] width 77 height 19
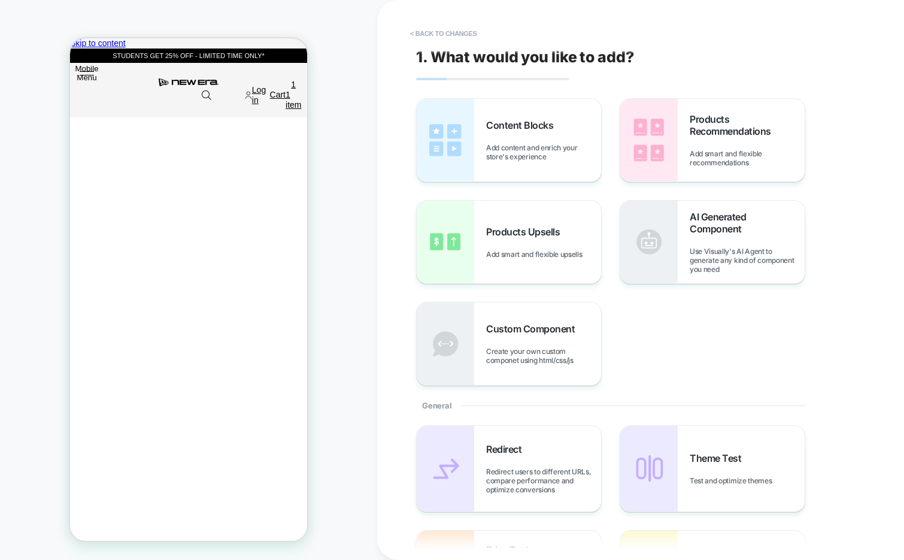
click at [455, 34] on button "< Back to changes" at bounding box center [443, 33] width 79 height 19
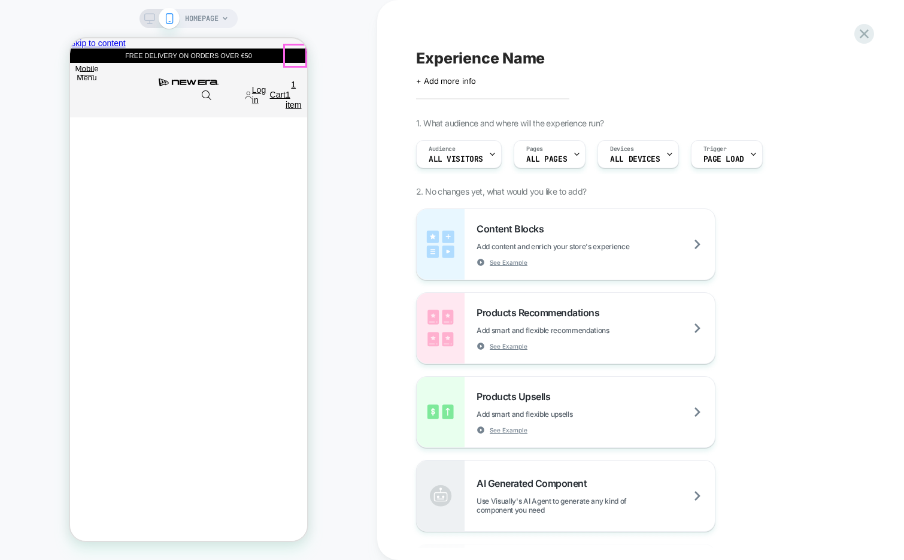
scroll to position [0, 0]
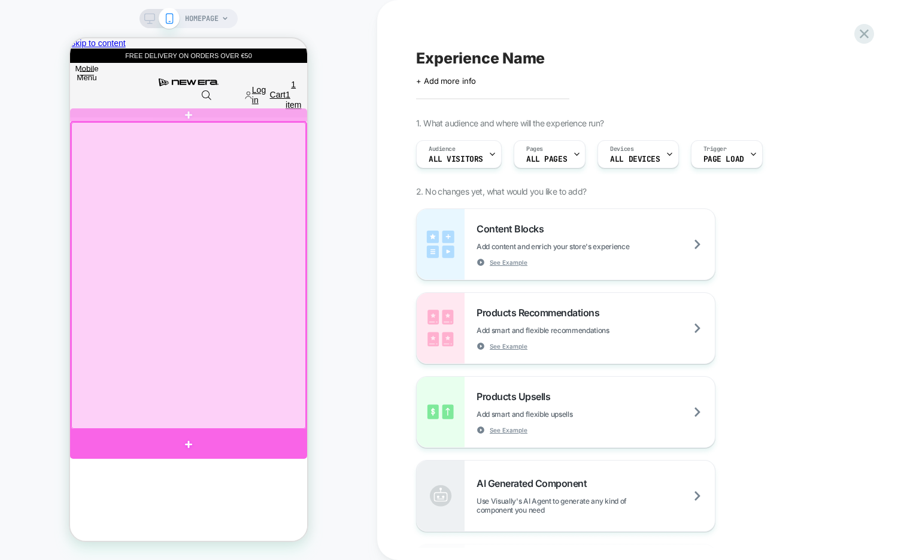
click at [262, 440] on div at bounding box center [188, 443] width 237 height 29
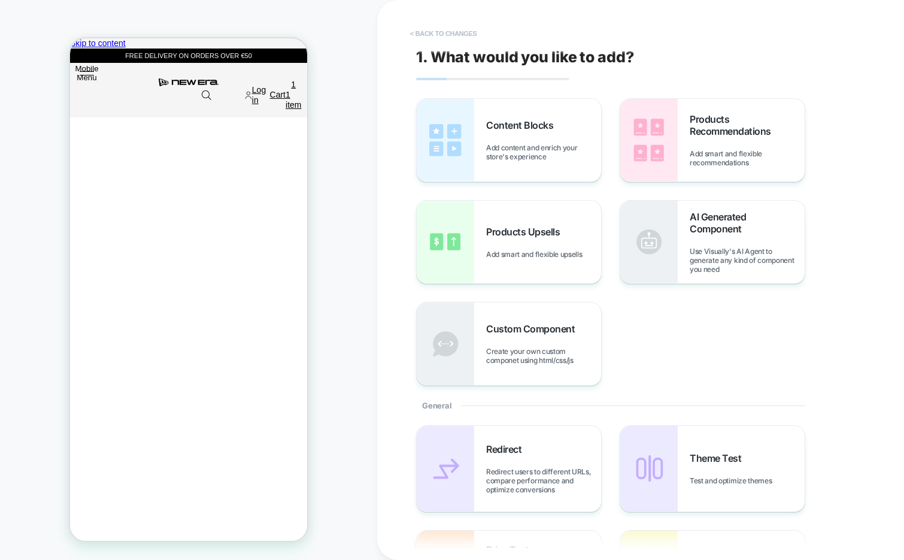
scroll to position [0, 237]
click at [448, 28] on button "< Back to changes" at bounding box center [443, 33] width 79 height 19
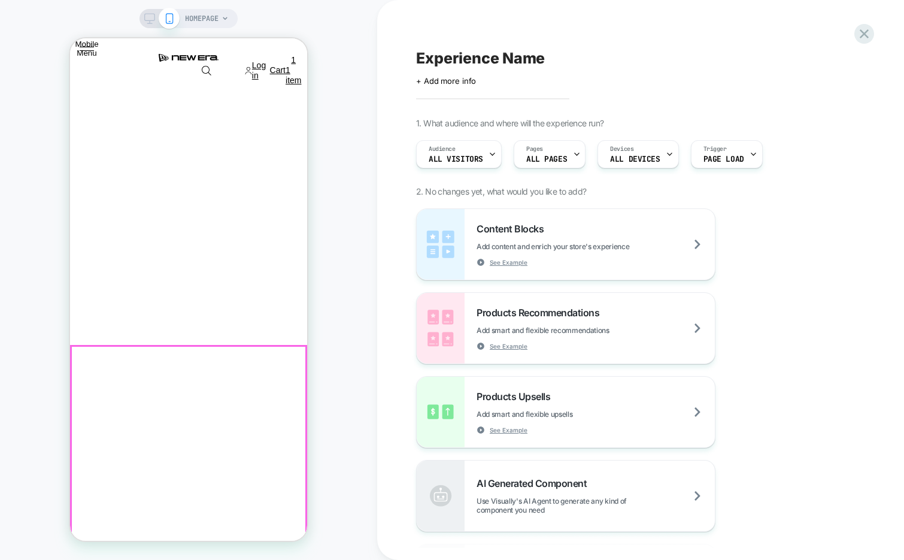
scroll to position [183, 0]
click at [560, 159] on span "ALL PAGES" at bounding box center [546, 159] width 41 height 8
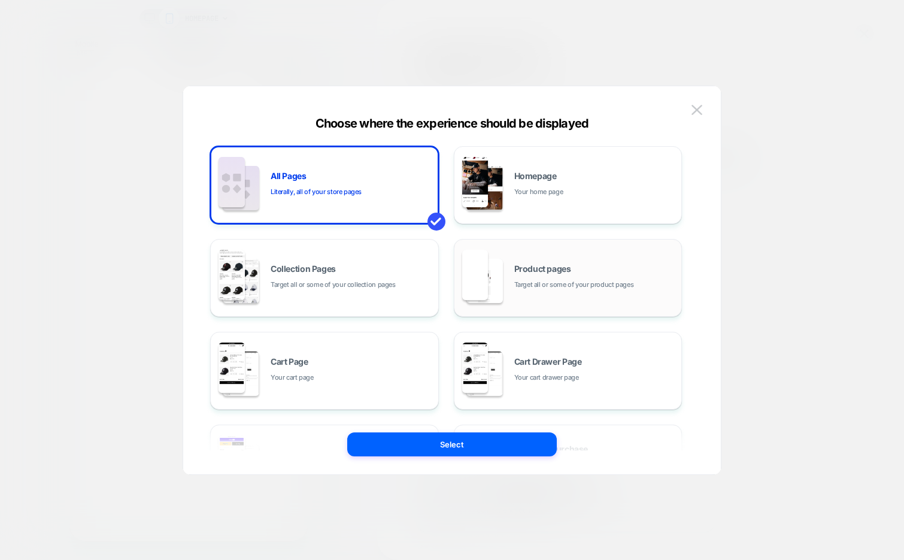
click at [599, 283] on span "Target all or some of your product pages" at bounding box center [574, 284] width 120 height 11
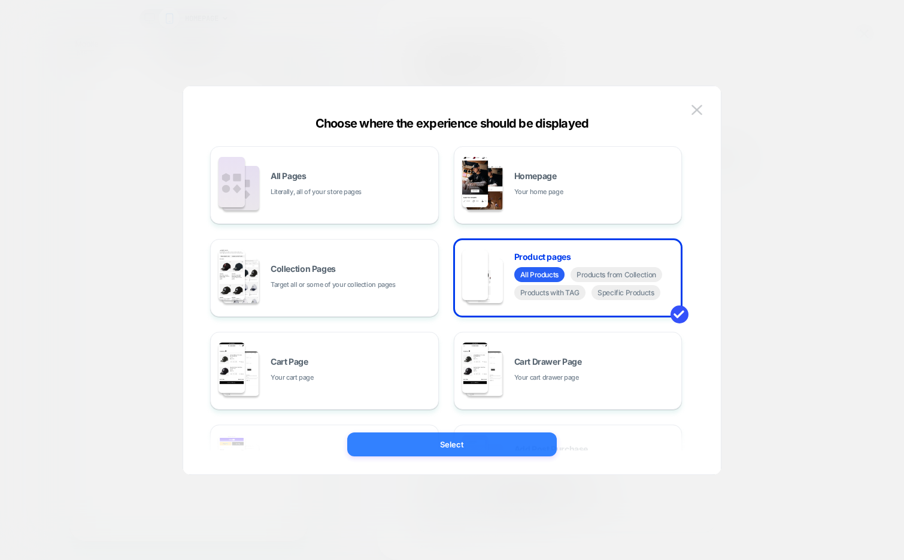
click at [487, 440] on button "Select" at bounding box center [452, 444] width 210 height 24
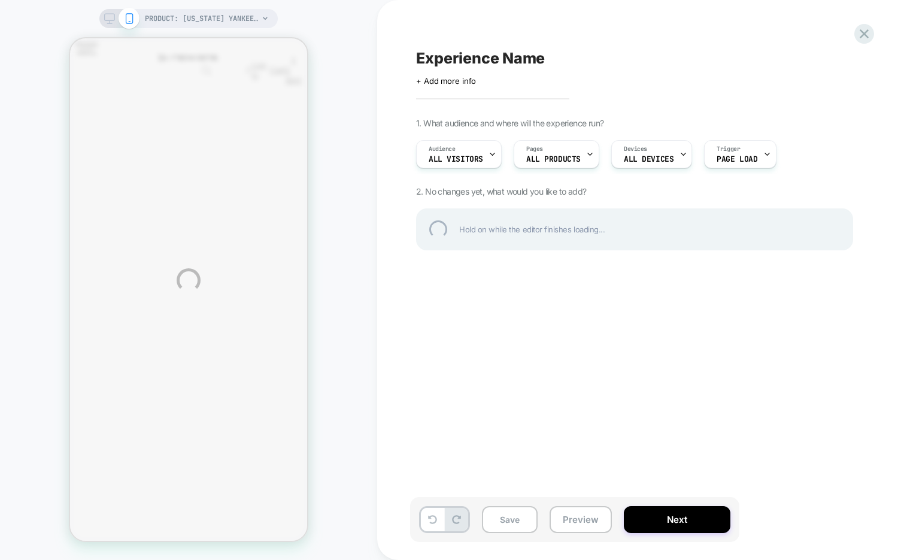
scroll to position [0, 474]
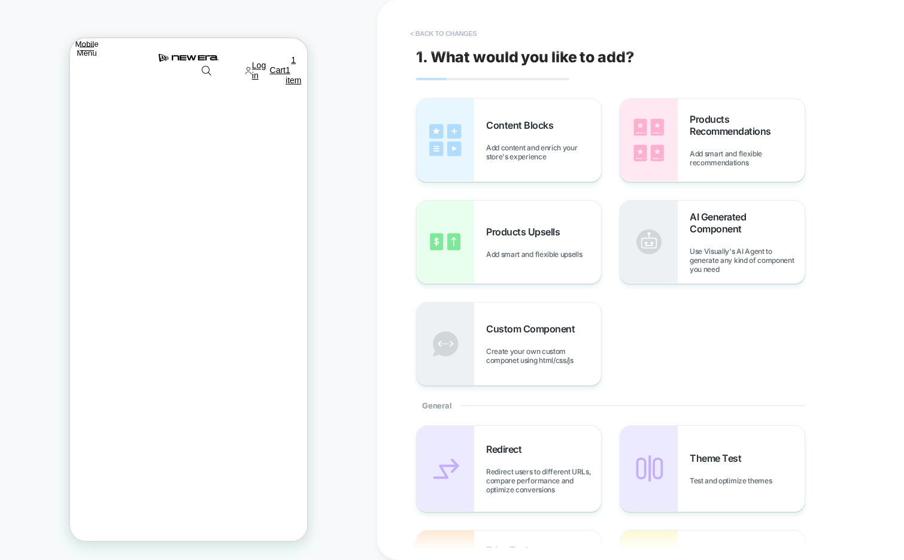
click at [461, 35] on button "< Back to changes" at bounding box center [443, 33] width 79 height 19
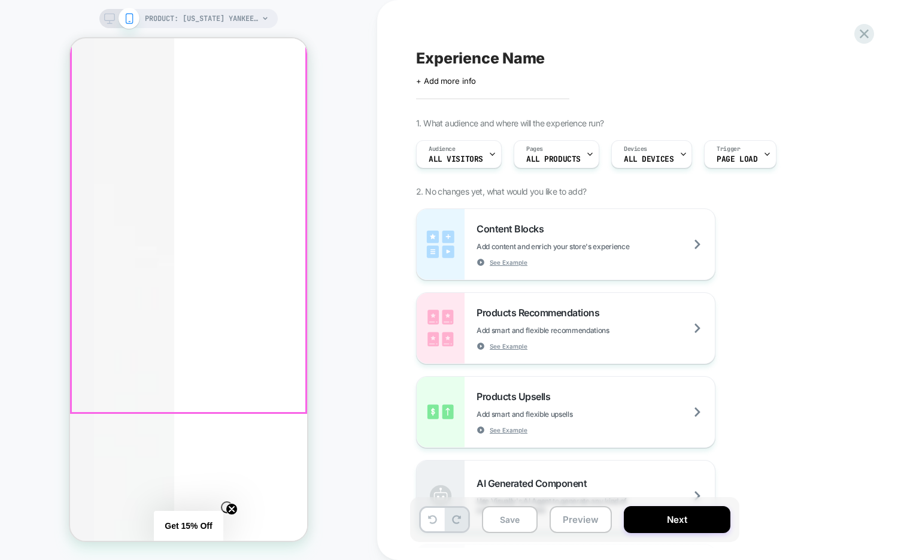
scroll to position [0, 0]
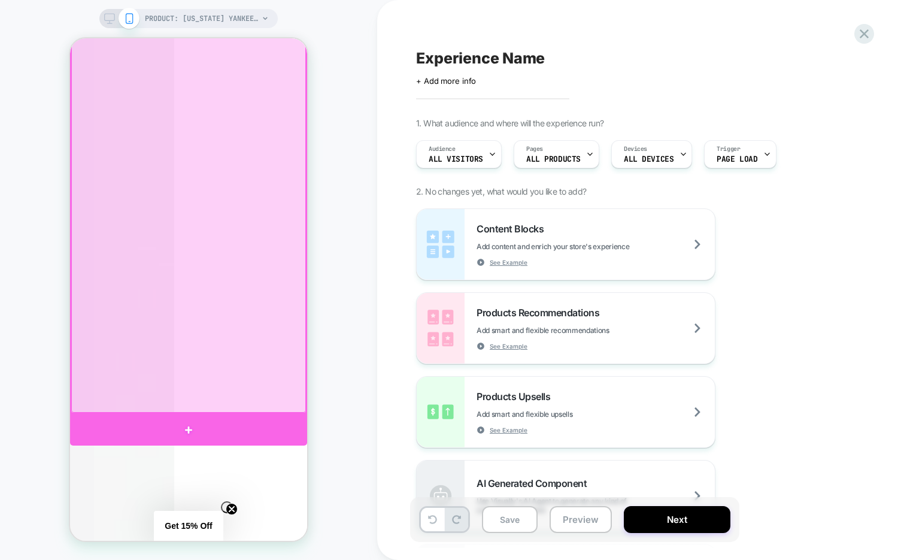
click at [270, 420] on div at bounding box center [188, 430] width 237 height 32
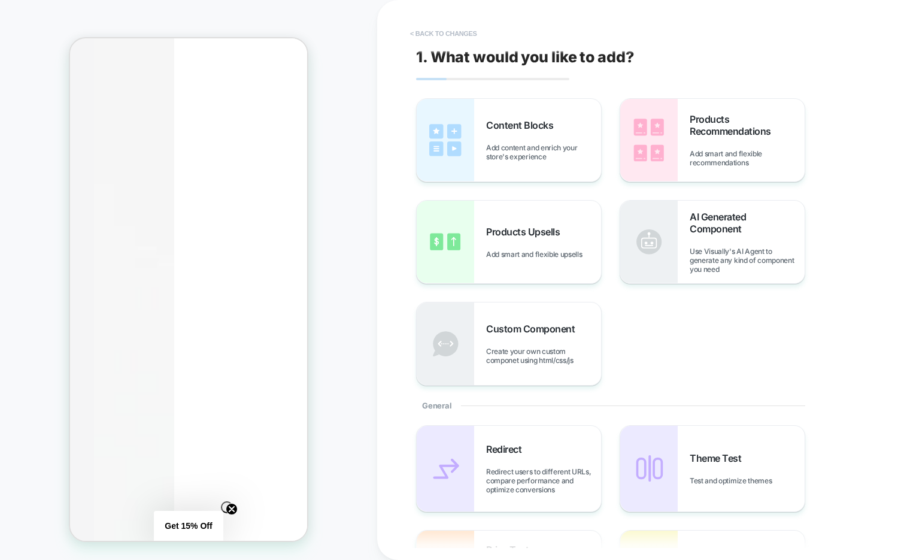
click at [463, 34] on button "< Back to changes" at bounding box center [443, 33] width 79 height 19
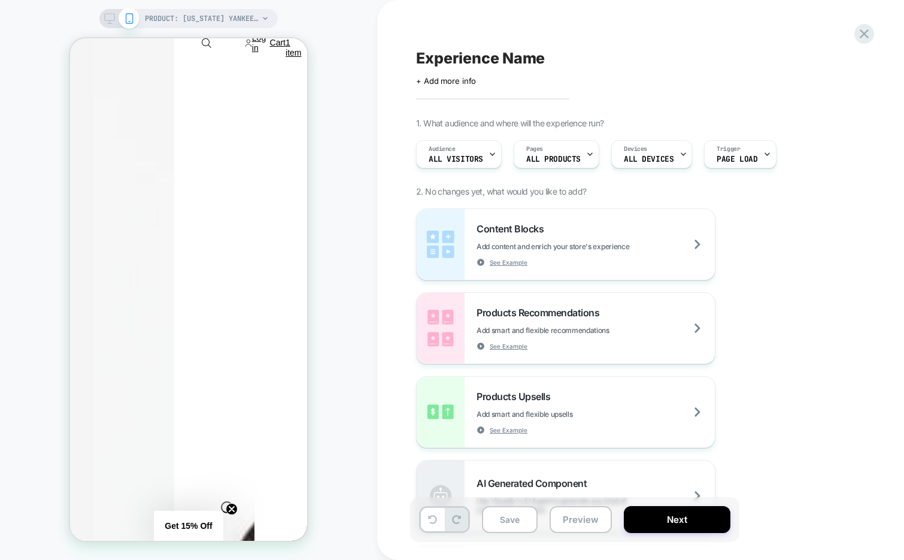
scroll to position [449, 0]
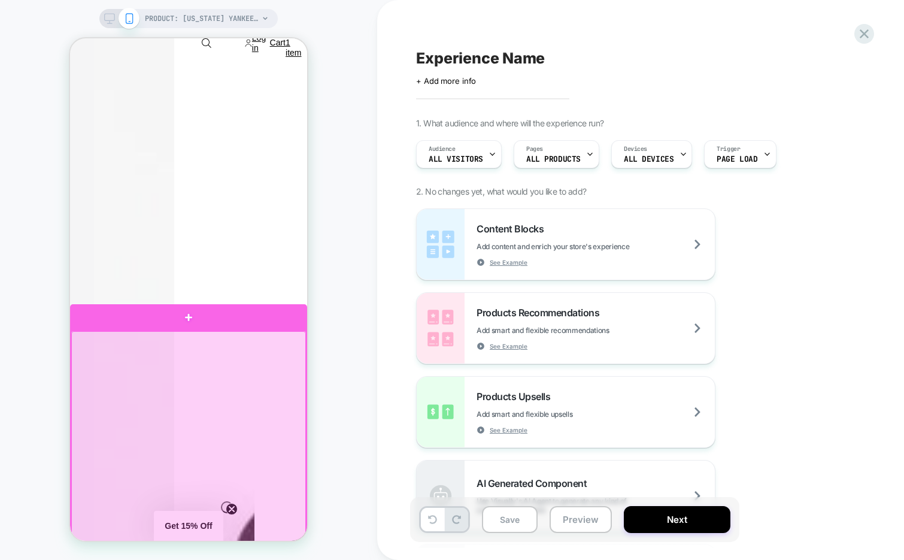
click at [261, 308] on div at bounding box center [188, 317] width 237 height 26
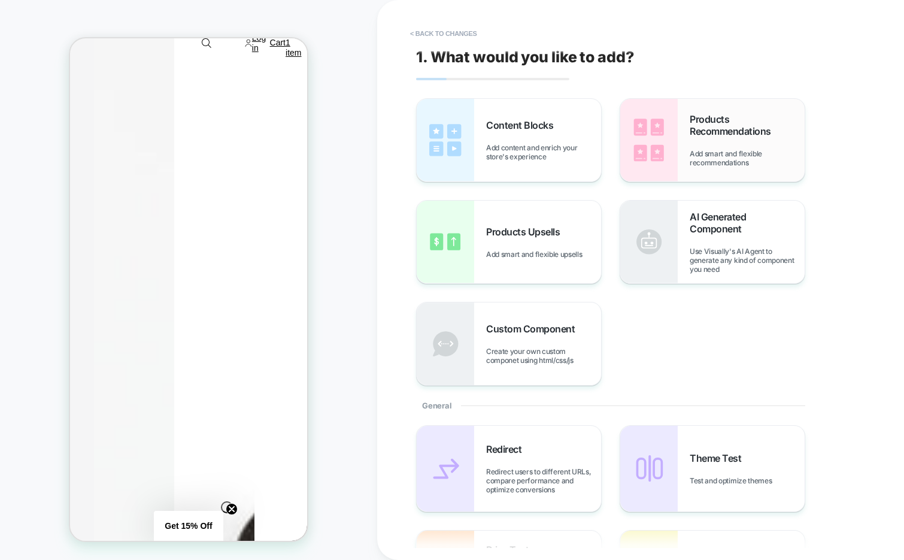
click at [675, 132] on img at bounding box center [648, 140] width 57 height 83
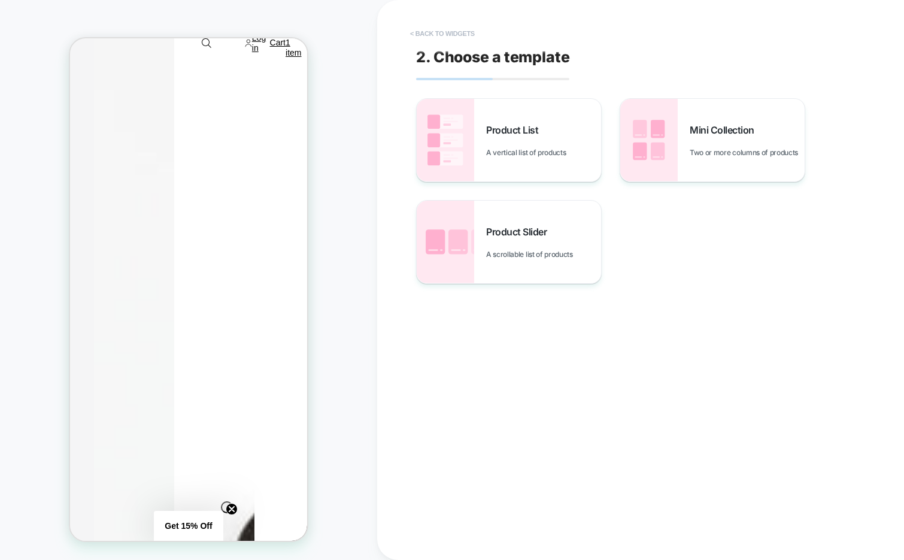
click at [422, 30] on button "< Back to widgets" at bounding box center [442, 33] width 77 height 19
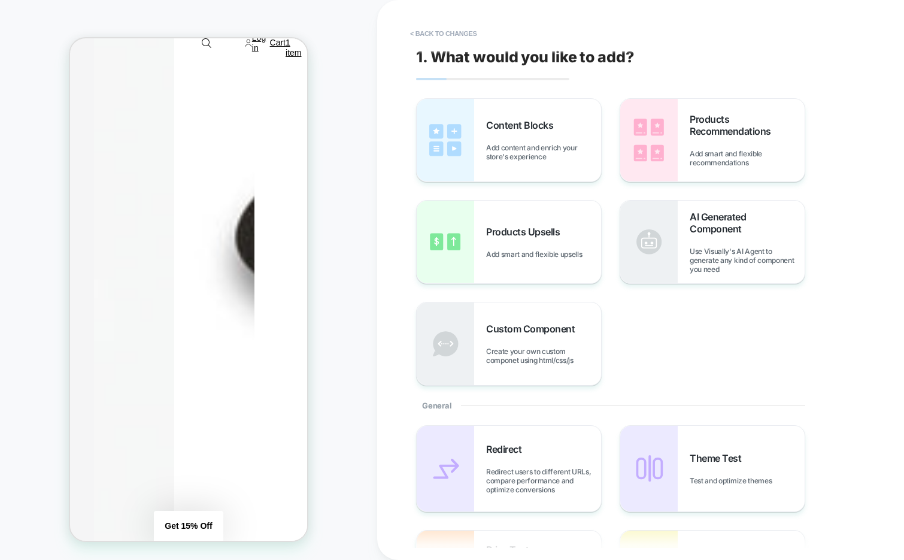
scroll to position [10, 0]
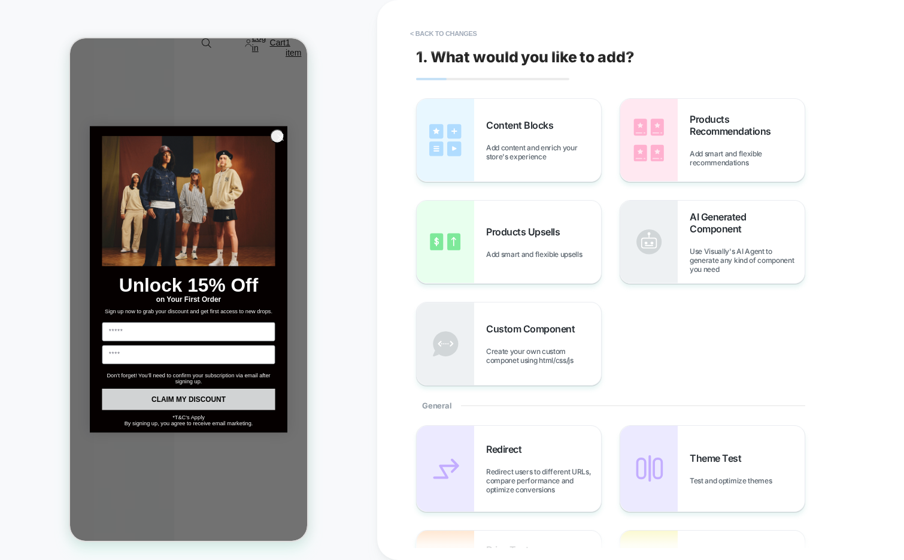
click at [278, 137] on icon "Close dialog" at bounding box center [280, 137] width 5 height 5
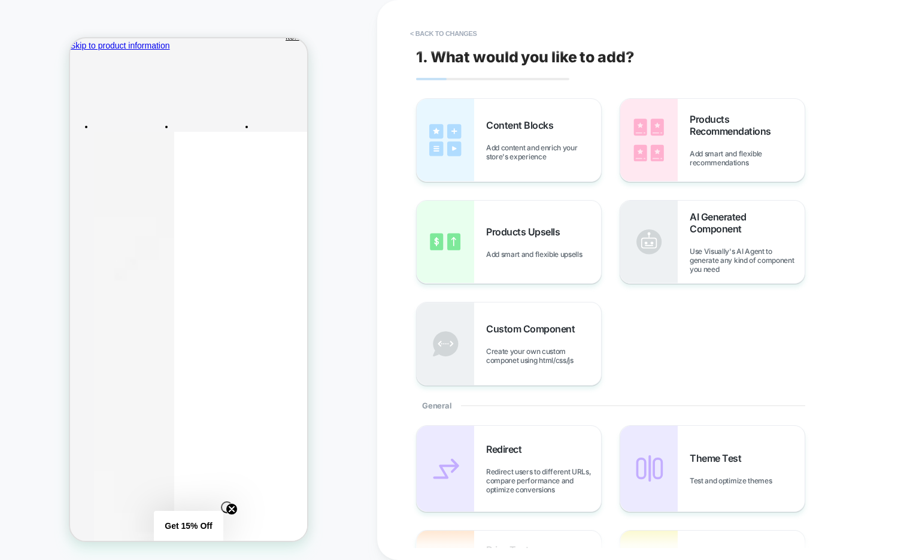
scroll to position [0, 0]
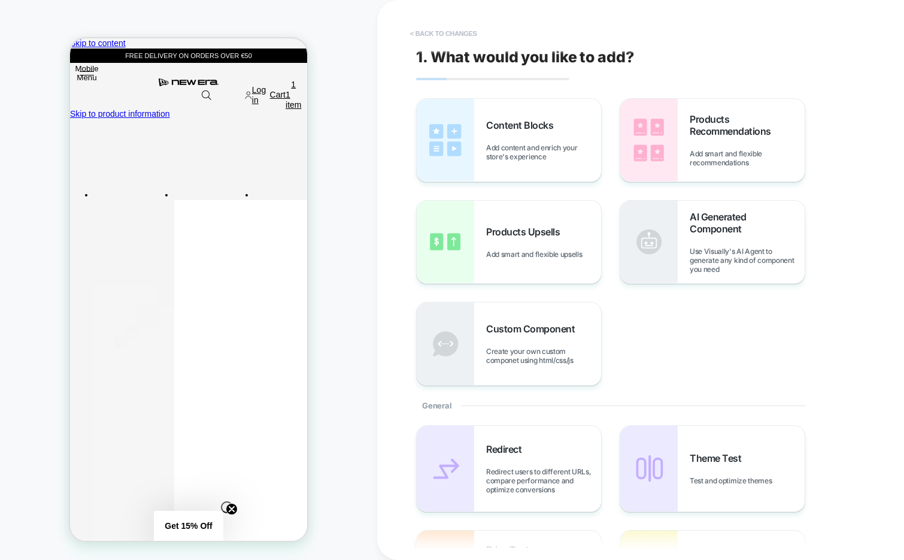
click at [440, 31] on button "< Back to changes" at bounding box center [443, 33] width 79 height 19
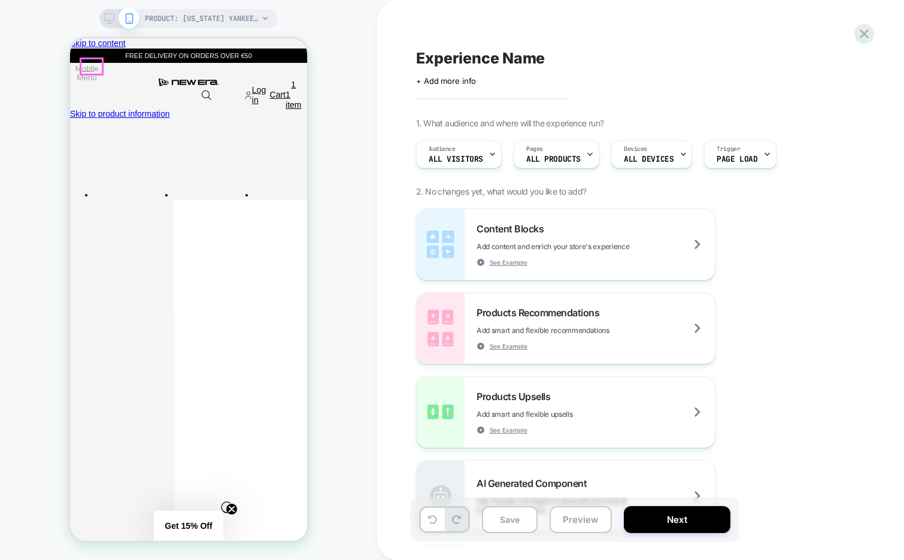
click at [86, 68] on button "Mobile Menu" at bounding box center [87, 73] width 14 height 11
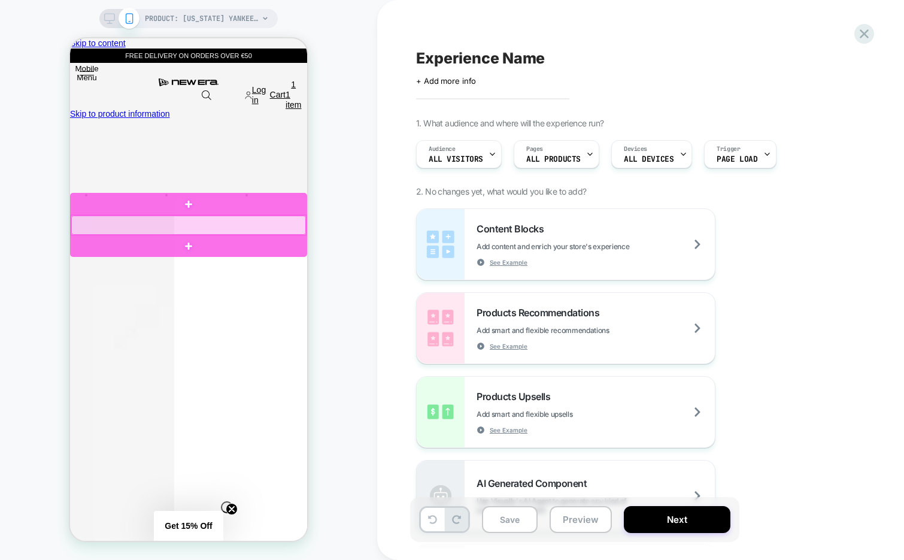
click at [146, 249] on div at bounding box center [188, 246] width 237 height 22
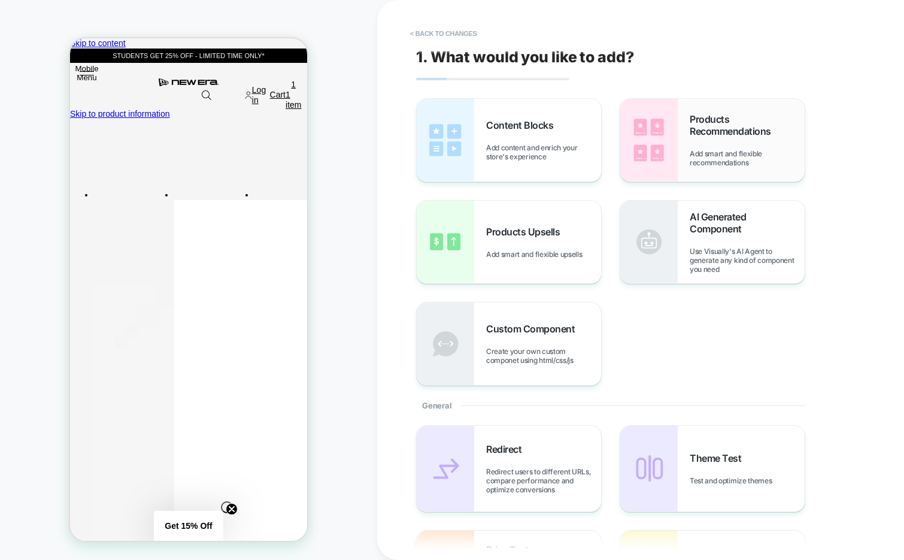
click at [694, 124] on span "Products Recommendations" at bounding box center [747, 125] width 115 height 24
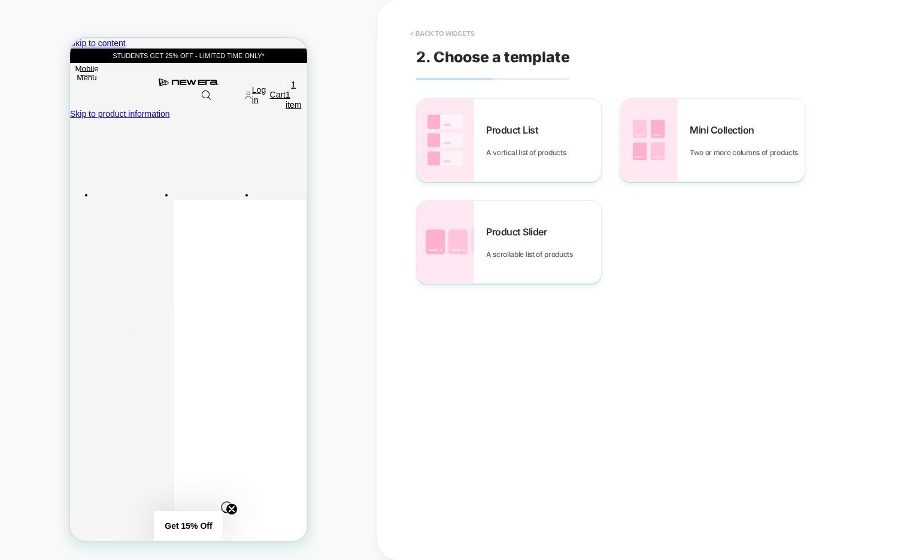
click at [449, 34] on button "< Back to widgets" at bounding box center [442, 33] width 77 height 19
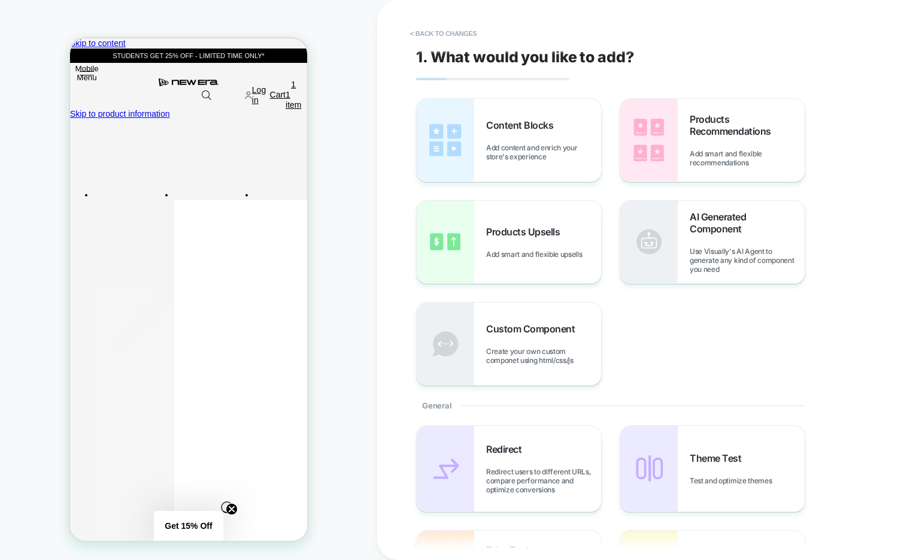
click at [449, 34] on button "< Back to changes" at bounding box center [443, 33] width 79 height 19
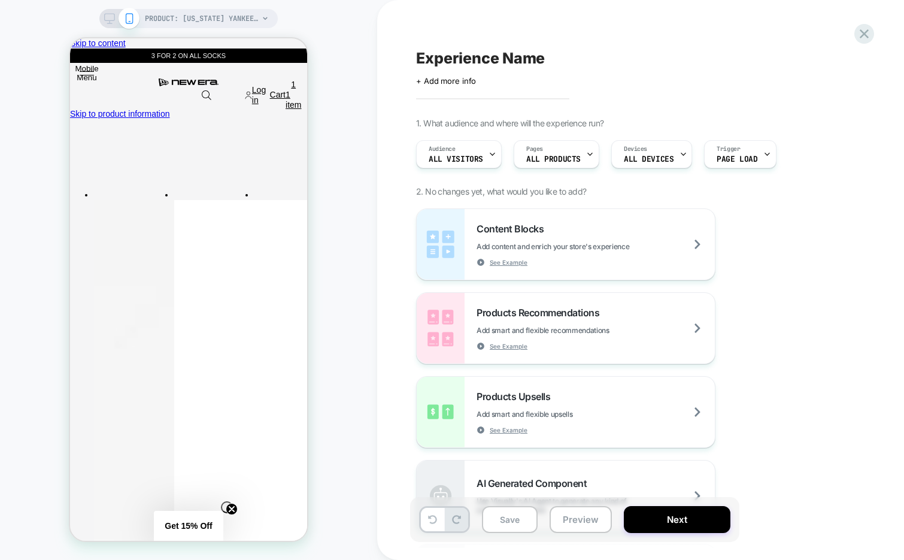
click at [856, 40] on div "Experience Name Click to edit experience details + Add more info 1. What audien…" at bounding box center [634, 280] width 449 height 536
click at [863, 38] on icon at bounding box center [864, 34] width 16 height 16
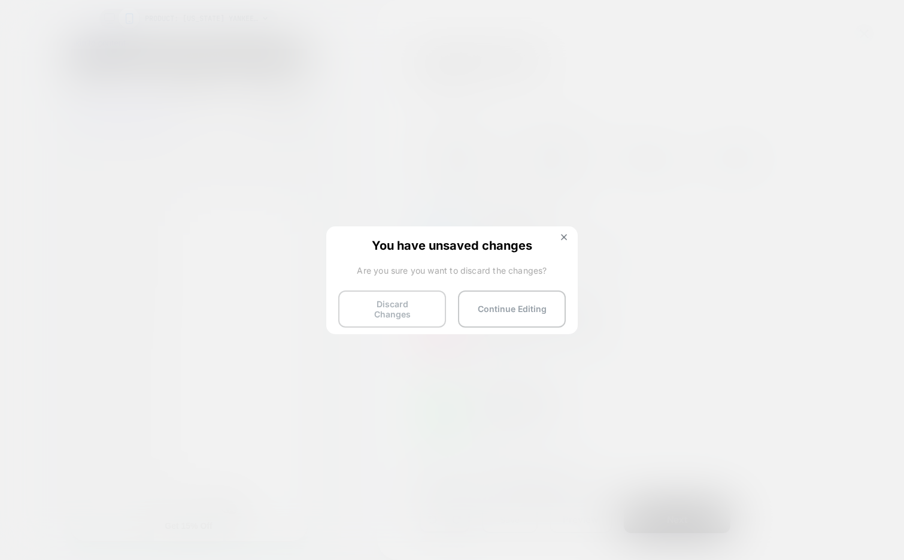
click at [393, 308] on button "Discard Changes" at bounding box center [392, 308] width 108 height 37
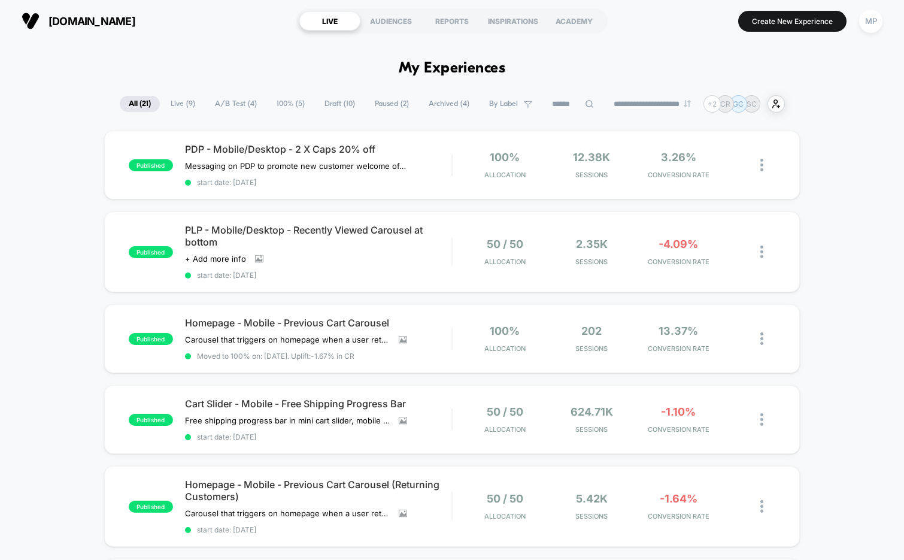
click at [218, 107] on span "A/B Test ( 4 )" at bounding box center [236, 104] width 60 height 16
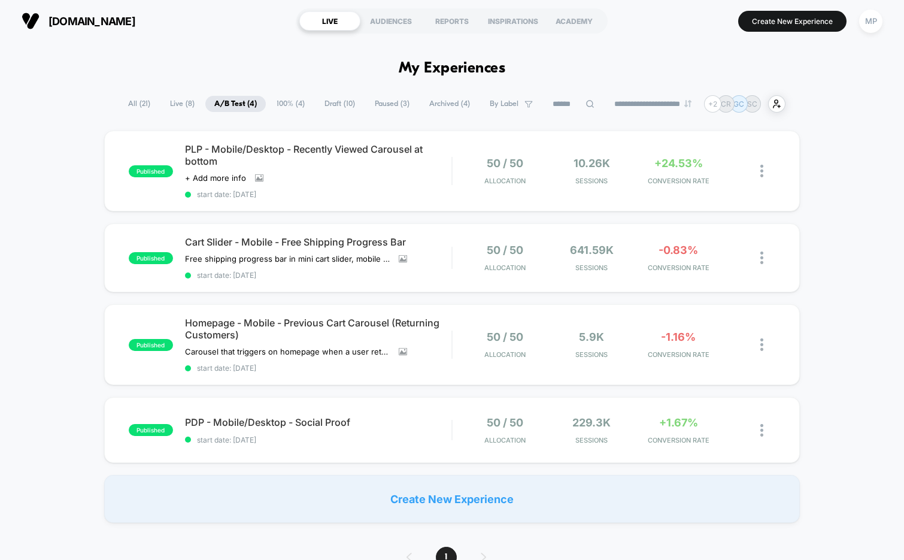
click at [352, 105] on span "Draft ( 10 )" at bounding box center [340, 104] width 49 height 16
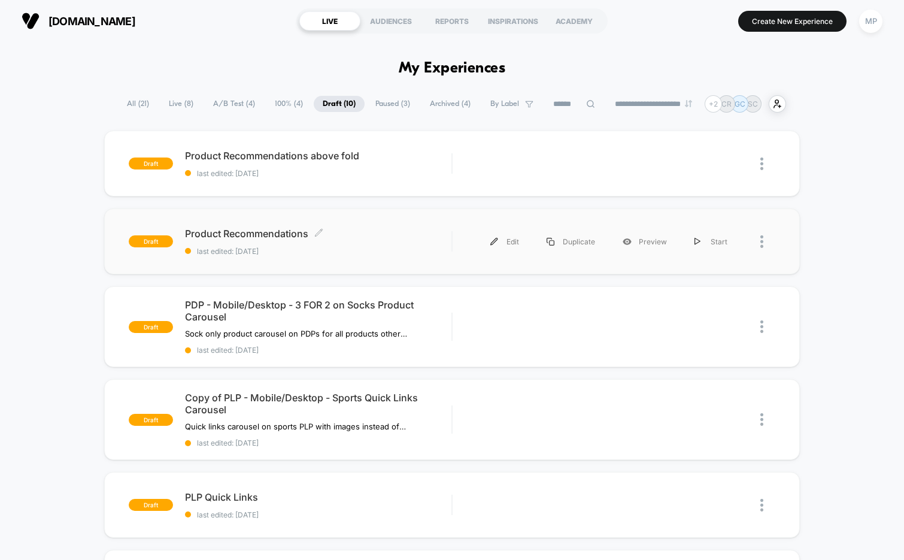
click at [358, 235] on span "Product Recommendations Click to edit experience details" at bounding box center [318, 234] width 267 height 12
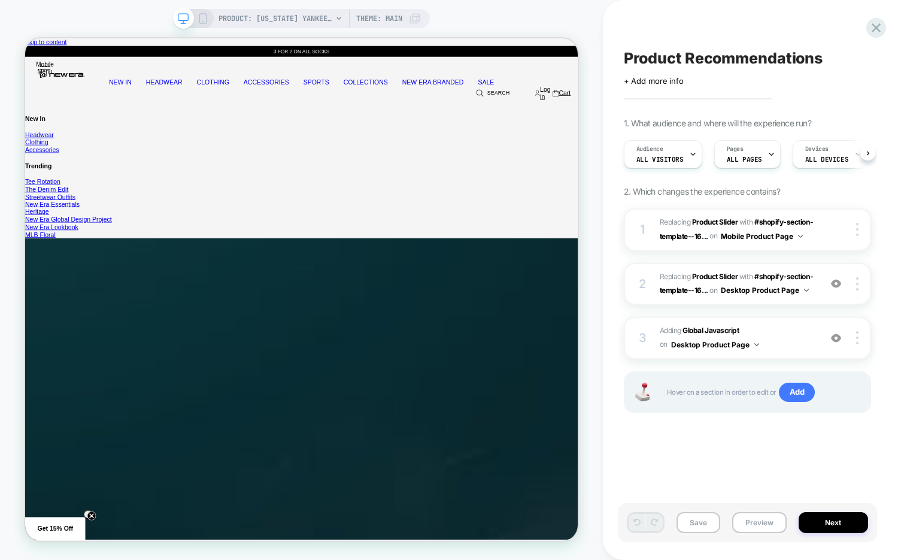
scroll to position [0, 1]
click at [812, 292] on span "#_loomi_addon_1755764178796 Replacing Product Slider WITH #shopify-section-temp…" at bounding box center [737, 284] width 155 height 28
click at [783, 302] on div "2 #_loomi_addon_1755764178796 Replacing Product Slider WITH #shopify-section-te…" at bounding box center [747, 284] width 247 height 43
click at [774, 331] on span "Adding Global Javascript on Desktop Product Page" at bounding box center [737, 338] width 155 height 28
click at [598, 17] on div "PRODUCT: New York Yankees Essential Black 59FIFTY Cap [10003436] PRODUCT: New Y…" at bounding box center [301, 280] width 603 height 536
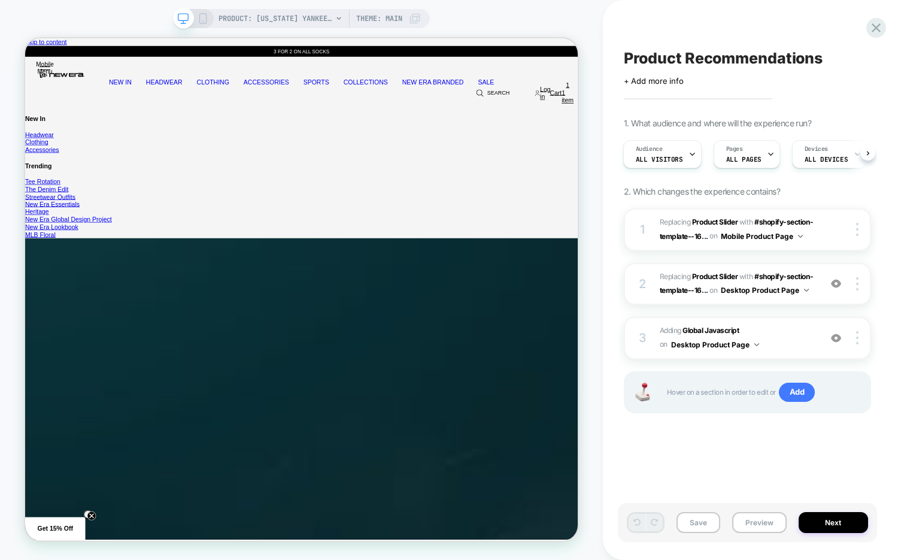
click at [201, 14] on icon at bounding box center [203, 18] width 11 height 11
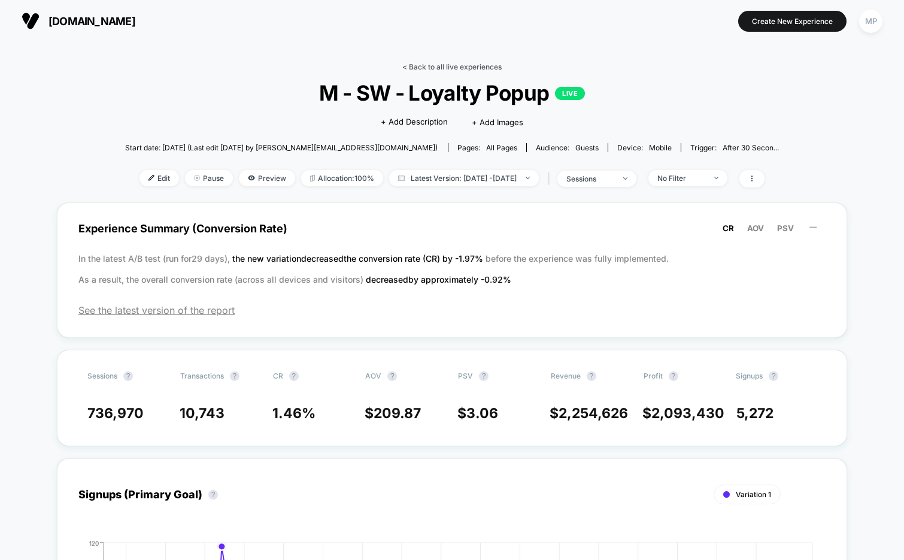
click at [460, 65] on link "< Back to all live experiences" at bounding box center [451, 66] width 99 height 9
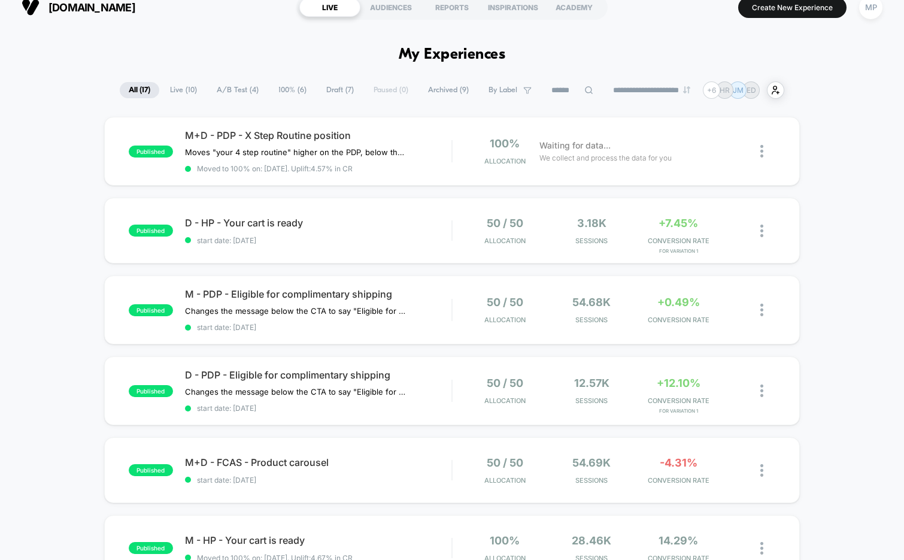
scroll to position [1, 0]
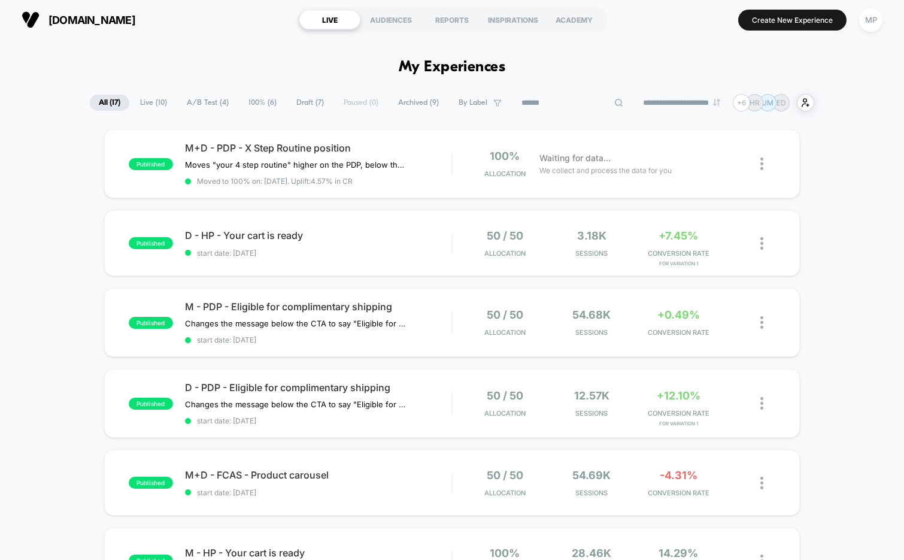
click at [554, 99] on input at bounding box center [573, 103] width 120 height 14
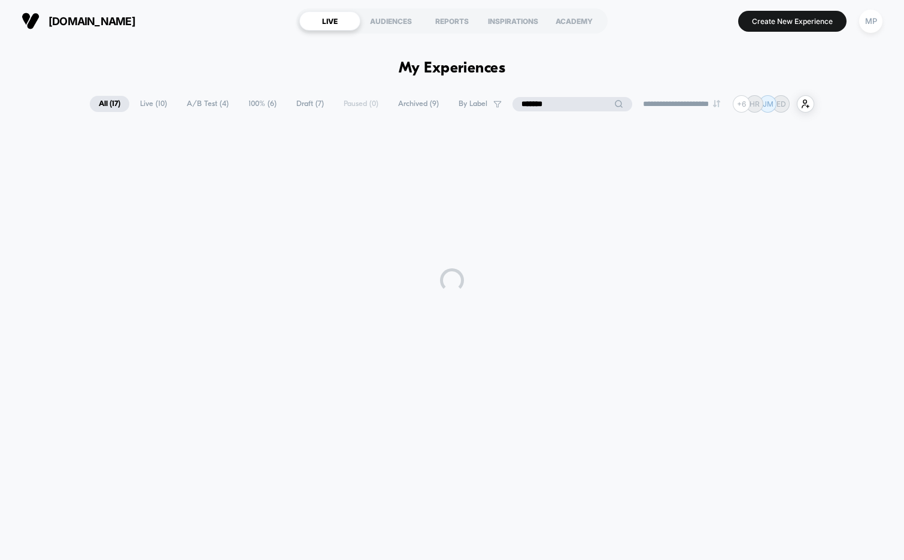
scroll to position [0, 0]
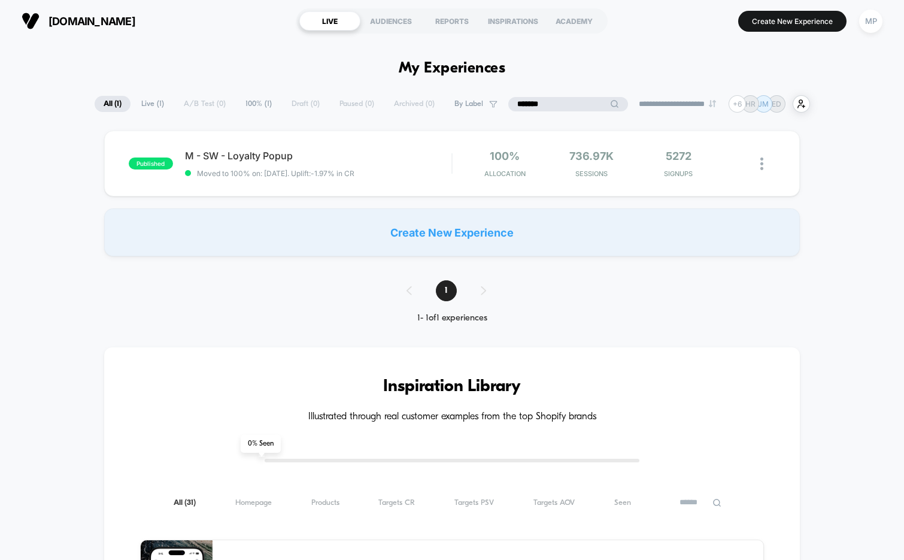
type input "*******"
